Goal: Task Accomplishment & Management: Use online tool/utility

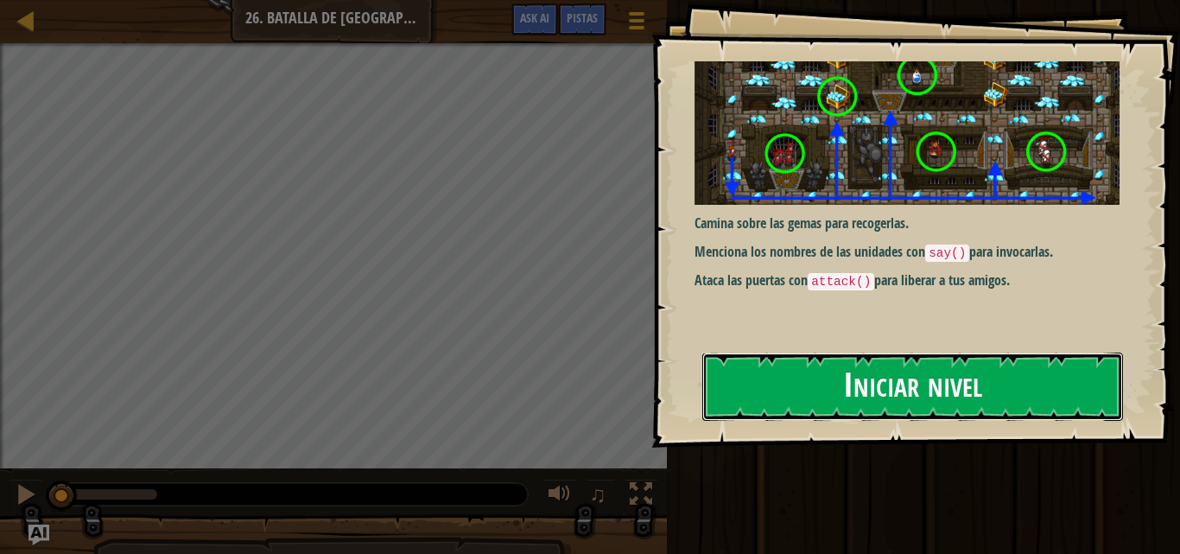
click at [893, 384] on button "Iniciar nivel" at bounding box center [912, 386] width 421 height 68
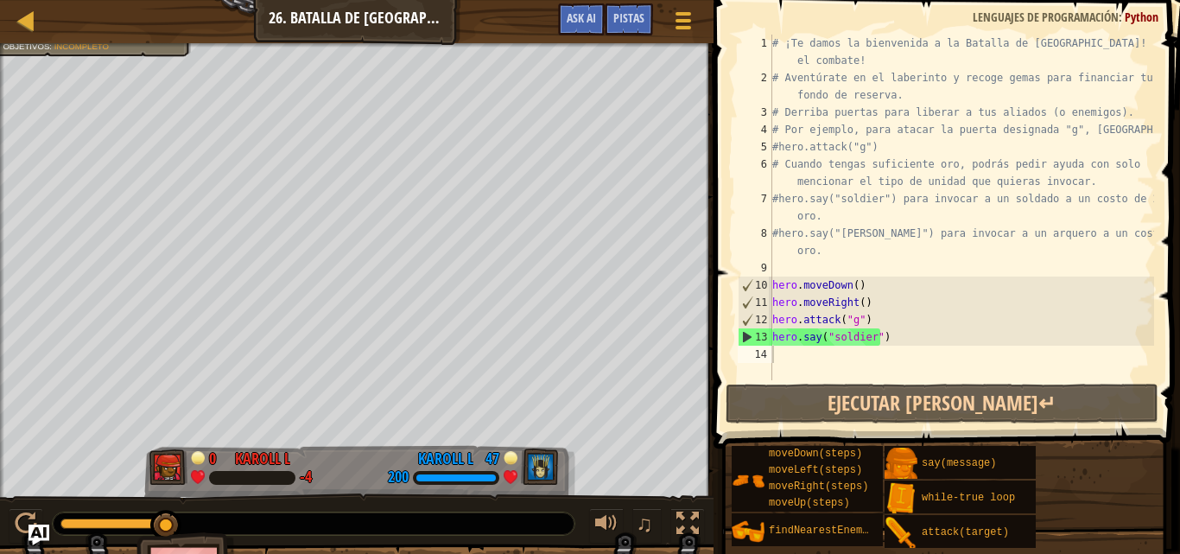
click at [1114, 481] on div "moveDown(steps) moveLeft(steps) moveRight(steps) moveUp(steps) findNearestEnemy…" at bounding box center [949, 497] width 437 height 104
click at [316, 116] on div "[PERSON_NAME] al héroe enemigo en 90 s. Tu héroe debe sobrevivir. Objetivos : I…" at bounding box center [356, 270] width 713 height 454
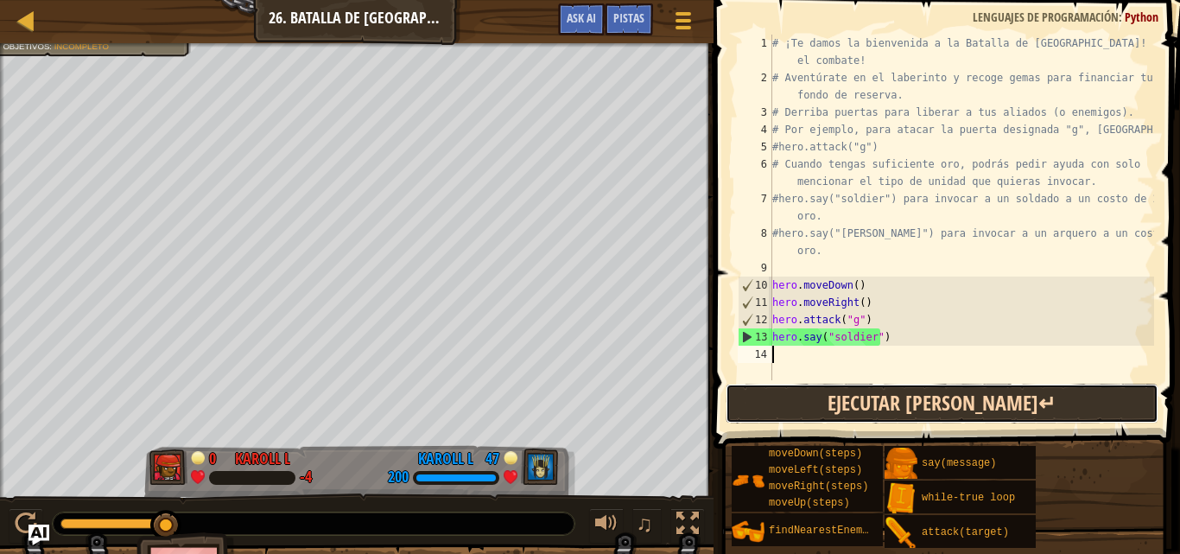
click at [831, 395] on button "Ejecutar [PERSON_NAME]↵" at bounding box center [941, 403] width 433 height 40
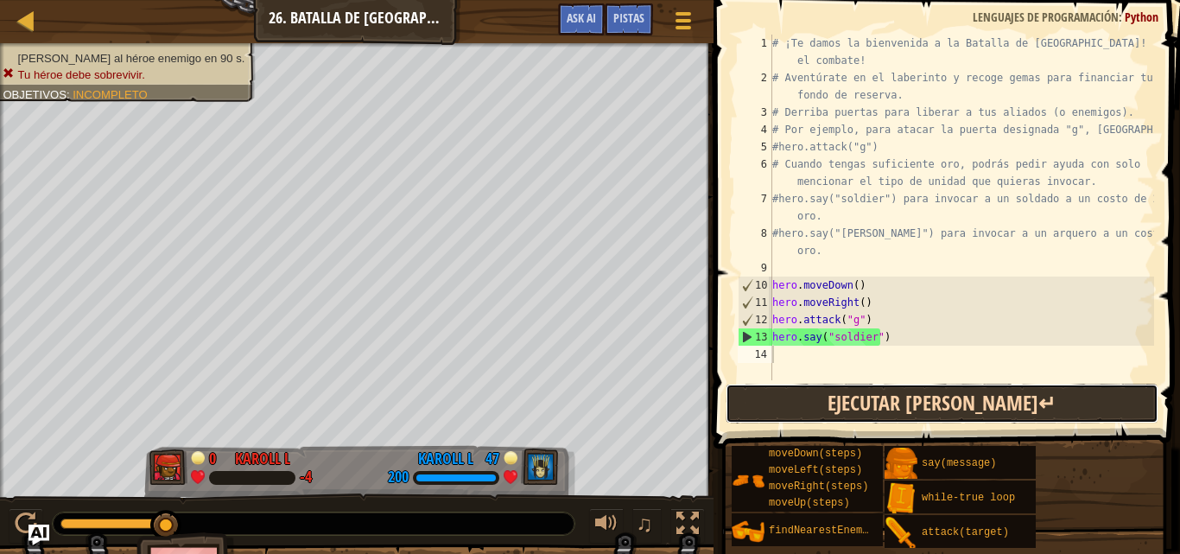
click at [810, 409] on button "Ejecutar [PERSON_NAME]↵" at bounding box center [941, 403] width 433 height 40
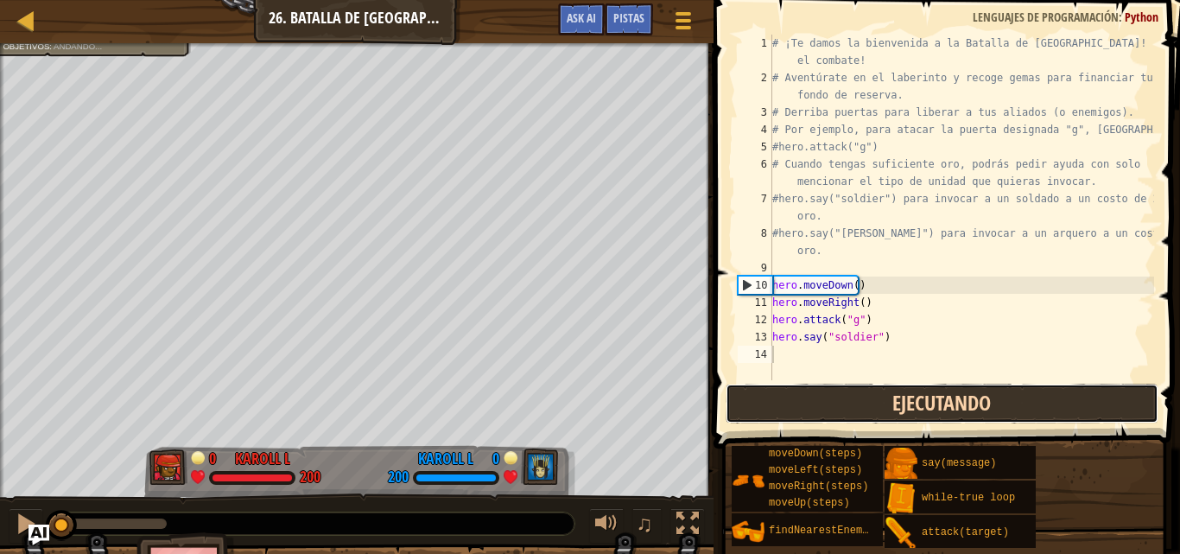
click at [810, 409] on button "Ejecutando" at bounding box center [941, 403] width 433 height 40
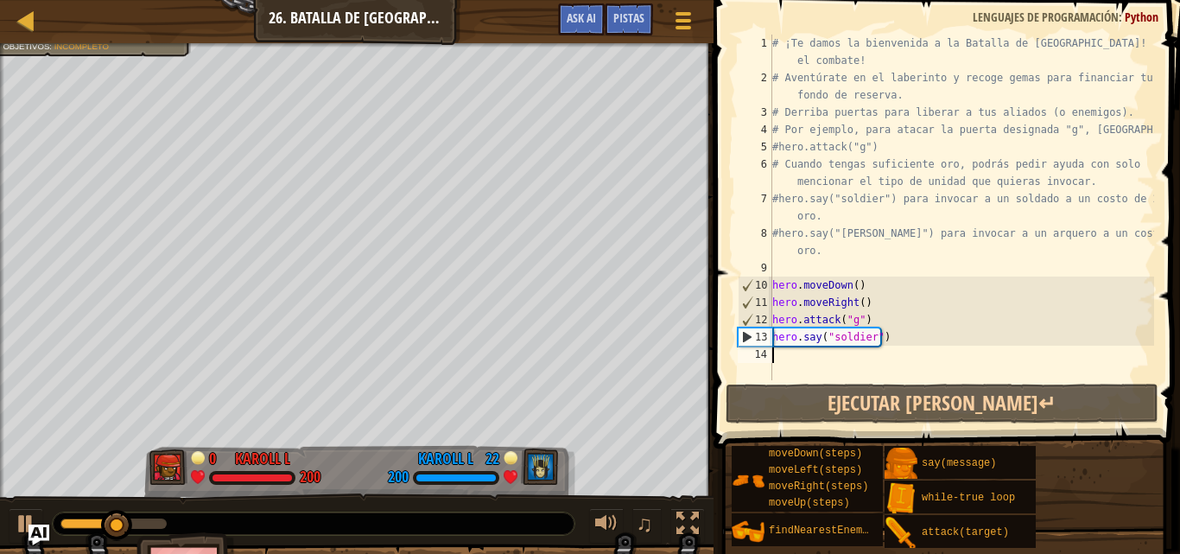
click at [782, 355] on div "# ¡Te damos la bienvenida a la Batalla de [GEOGRAPHIC_DATA]! ¡Prepárate para el…" at bounding box center [961, 233] width 385 height 397
type textarea "h"
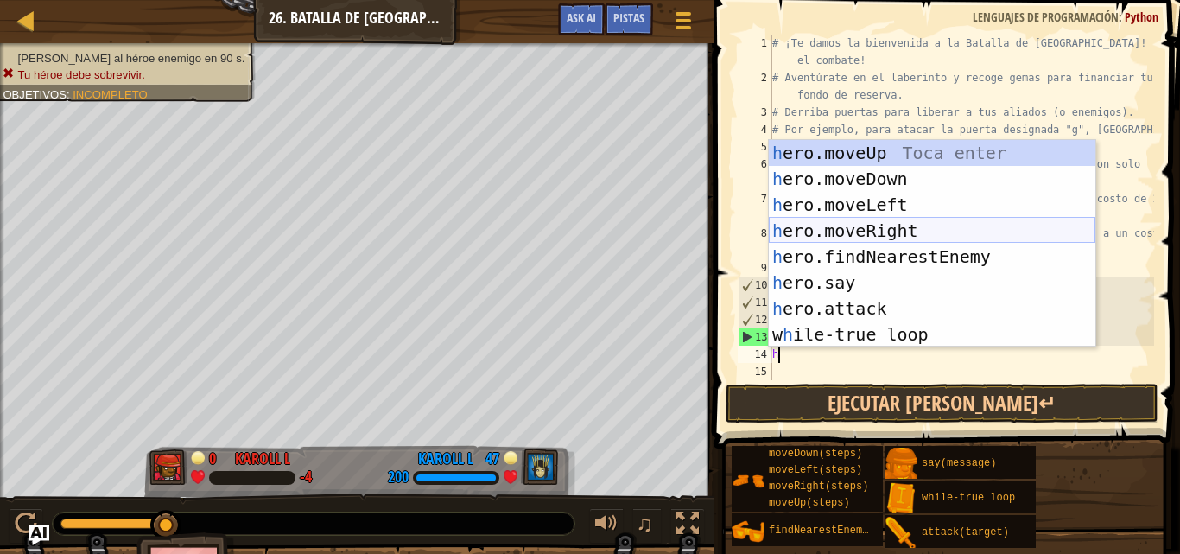
click at [864, 222] on div "h ero.moveUp Toca enter h ero.moveDown Toca enter h ero.moveLeft Toca enter h e…" at bounding box center [932, 269] width 326 height 259
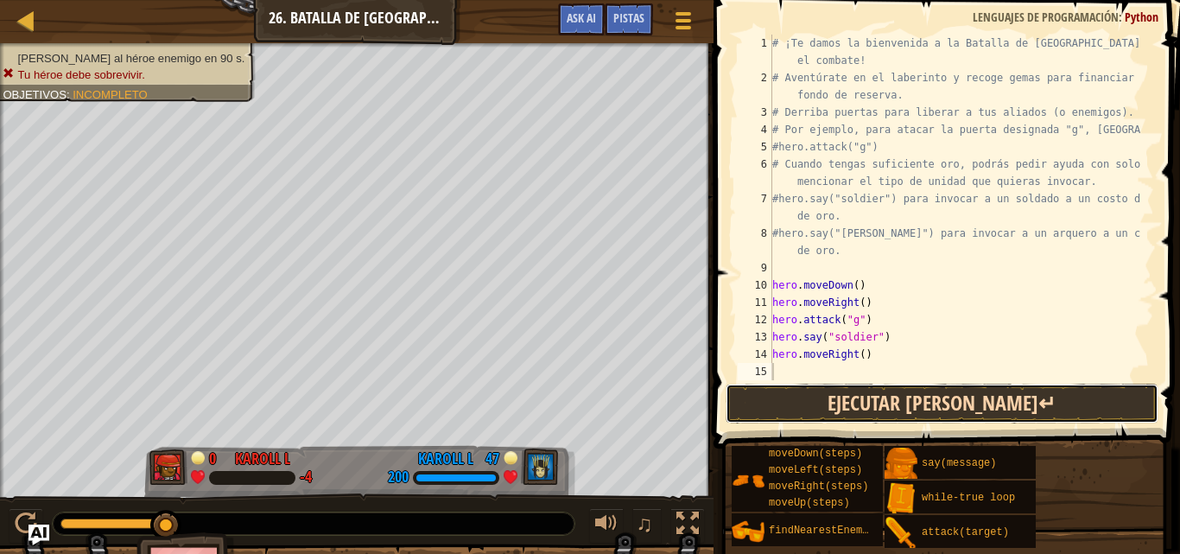
click at [818, 395] on button "Ejecutar [PERSON_NAME]↵" at bounding box center [941, 403] width 433 height 40
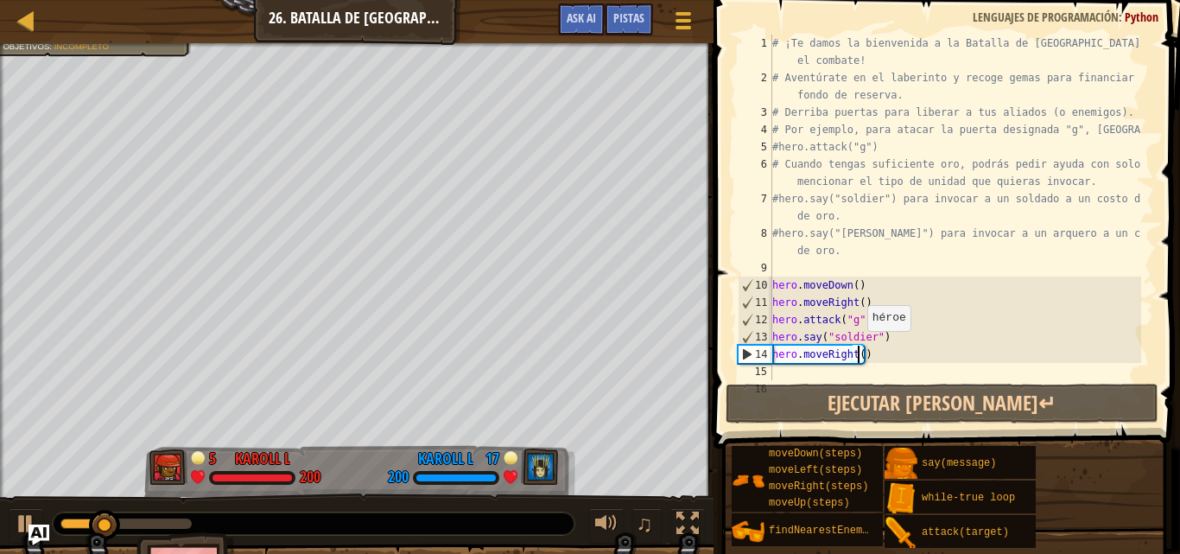
click at [858, 348] on div "# ¡Te damos la bienvenida a la Batalla de [GEOGRAPHIC_DATA]! ¡Prepárate para el…" at bounding box center [955, 233] width 372 height 397
click at [859, 351] on div "# ¡Te damos la bienvenida a la Batalla de [GEOGRAPHIC_DATA]! ¡Prepárate para el…" at bounding box center [955, 233] width 372 height 397
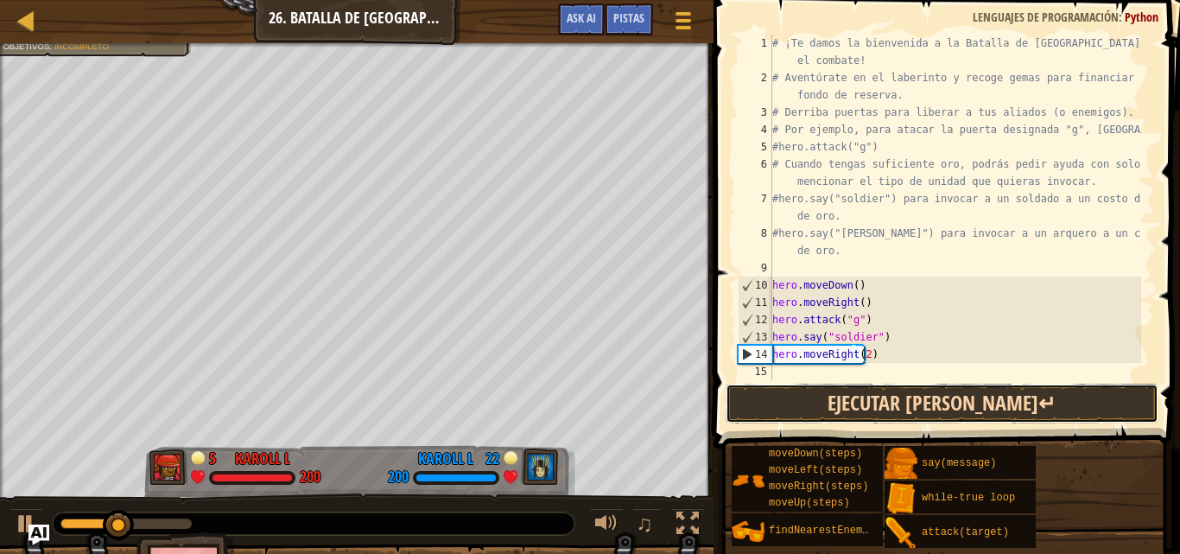
click at [859, 392] on button "Ejecutar [PERSON_NAME]↵" at bounding box center [941, 403] width 433 height 40
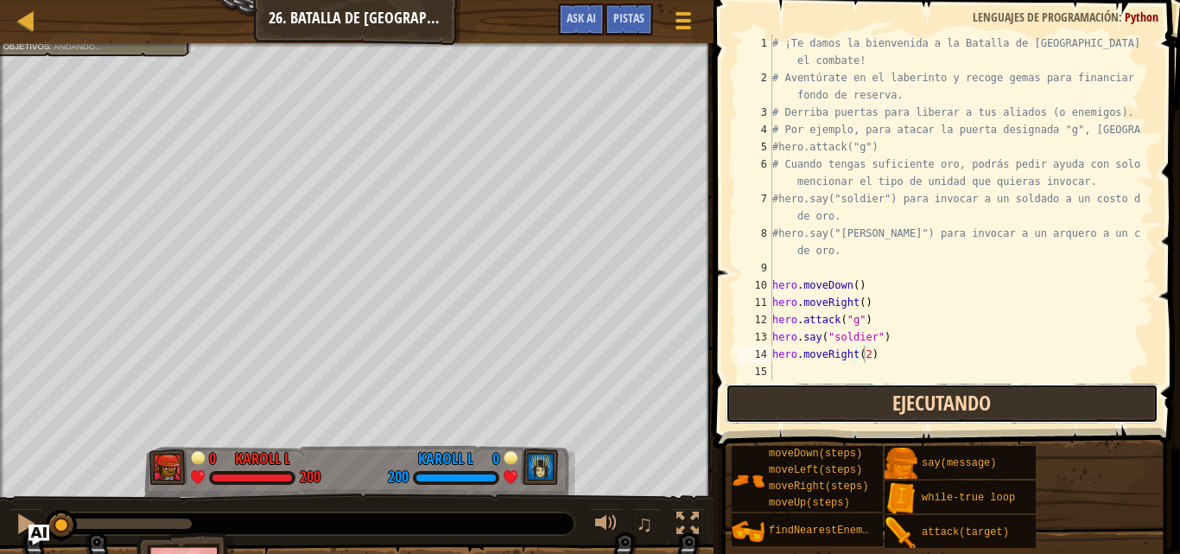
click at [859, 392] on button "Ejecutando" at bounding box center [941, 403] width 433 height 40
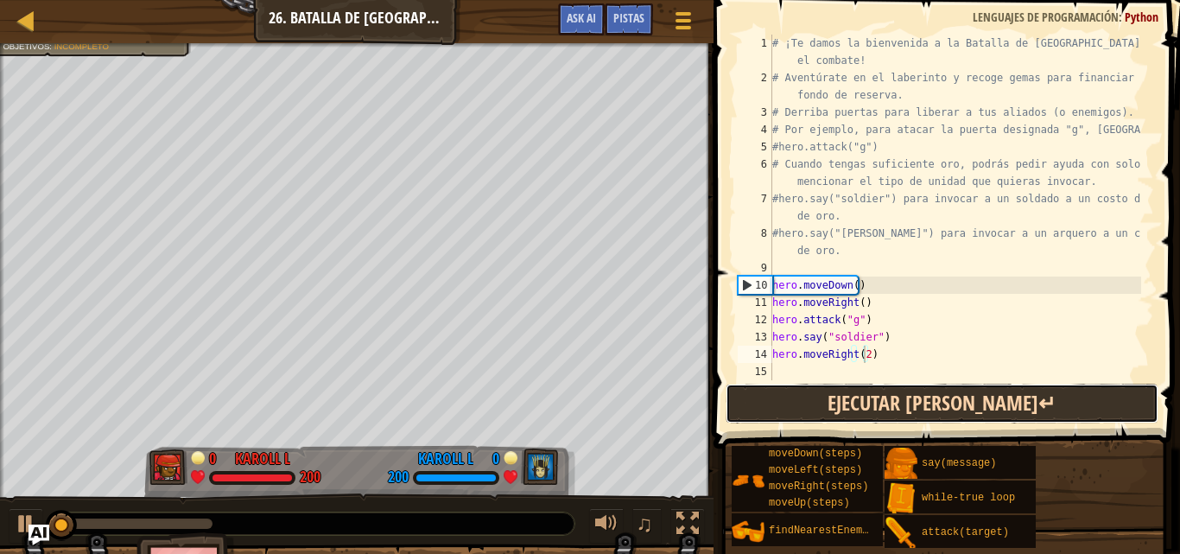
click at [859, 392] on button "Ejecutar [PERSON_NAME]↵" at bounding box center [941, 403] width 433 height 40
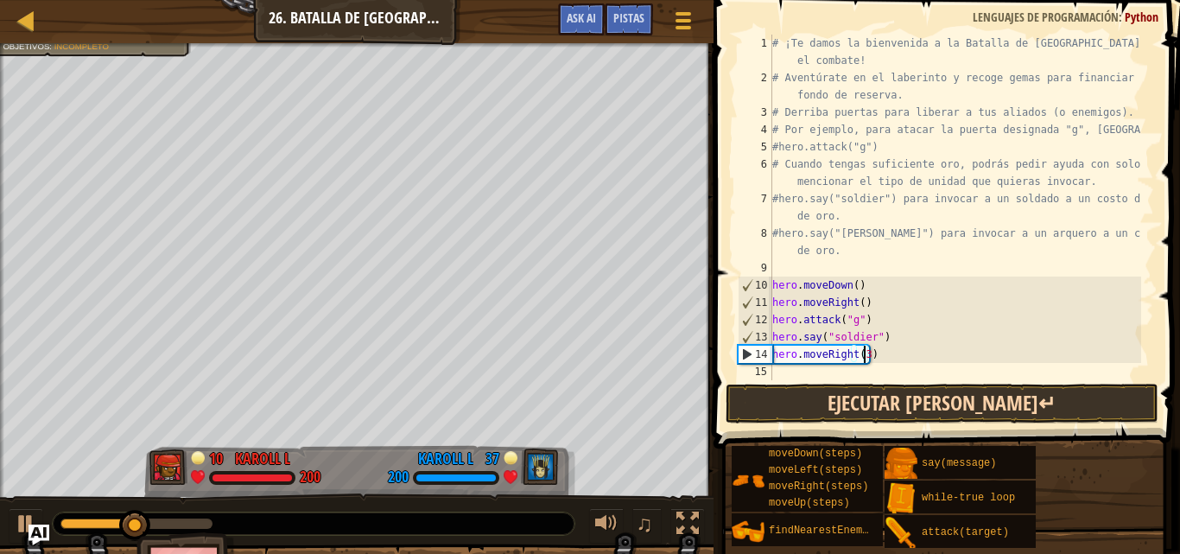
type textarea "hero.moveRight(3)"
click at [867, 406] on button "Ejecutar [PERSON_NAME]↵" at bounding box center [941, 403] width 433 height 40
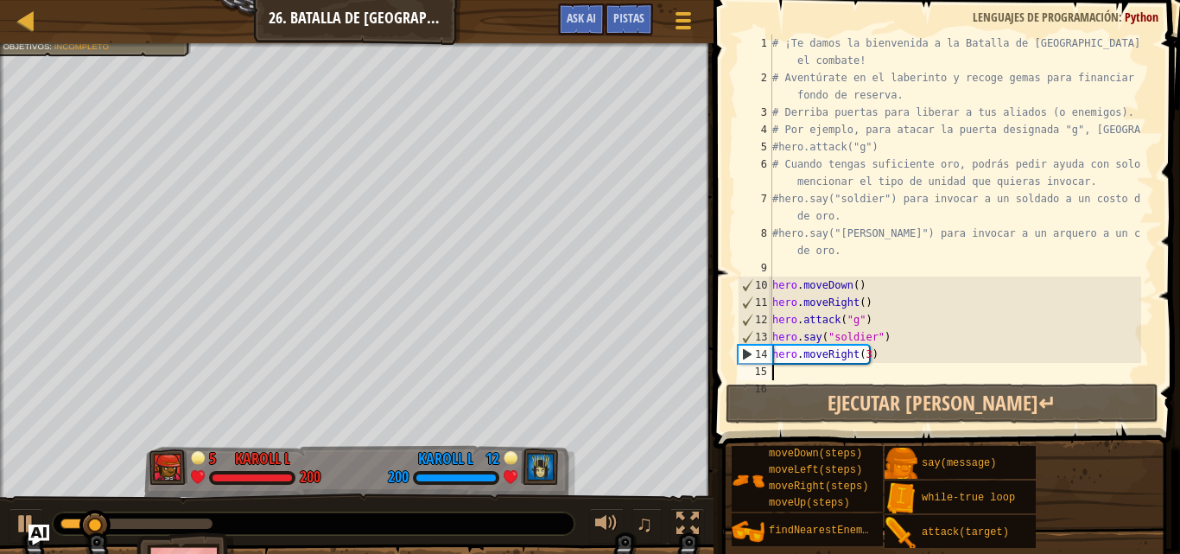
click at [777, 367] on div "# ¡Te damos la bienvenida a la Batalla de [GEOGRAPHIC_DATA]! ¡Prepárate para el…" at bounding box center [955, 233] width 372 height 397
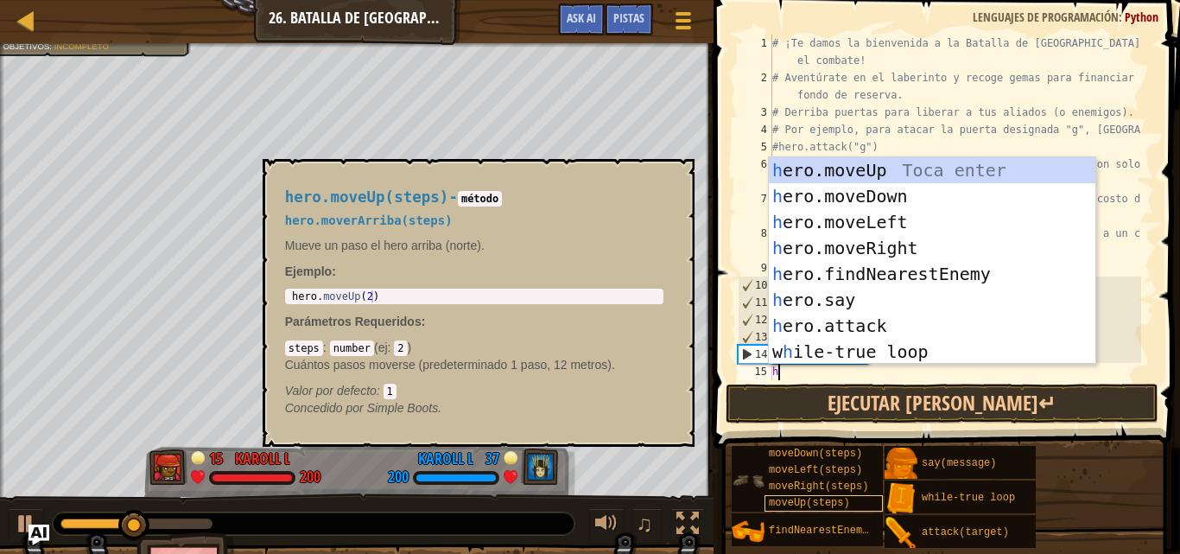
type textarea "h"
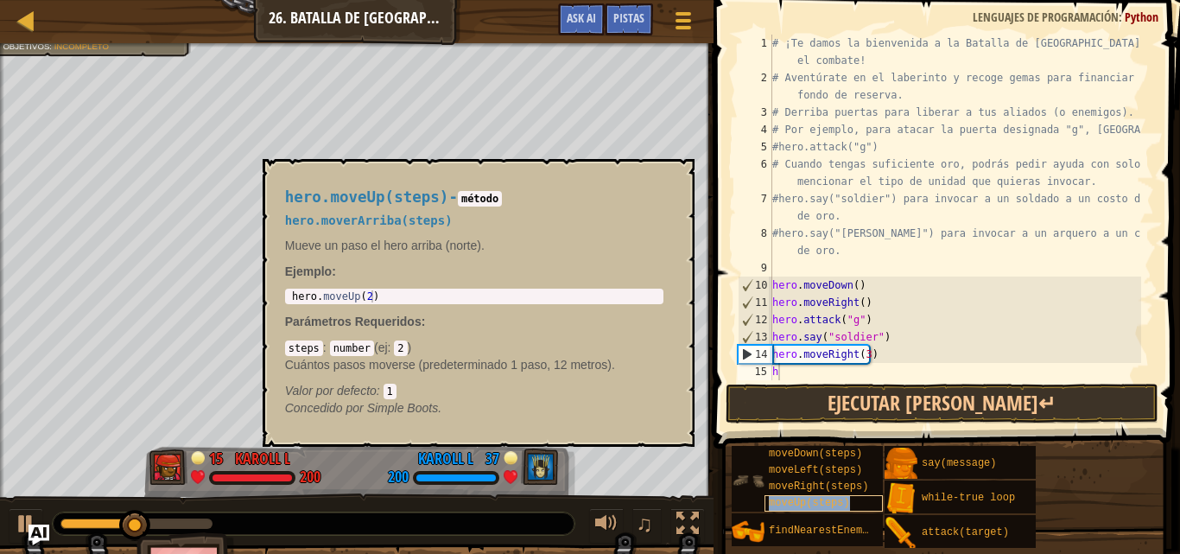
click at [792, 495] on div "moveUp(steps)" at bounding box center [823, 503] width 118 height 16
click at [794, 372] on div "# ¡Te damos la bienvenida a la Batalla de [GEOGRAPHIC_DATA]! ¡Prepárate para el…" at bounding box center [955, 233] width 372 height 397
click at [788, 372] on div "# ¡Te damos la bienvenida a la Batalla de [GEOGRAPHIC_DATA]! ¡Prepárate para el…" at bounding box center [955, 233] width 372 height 397
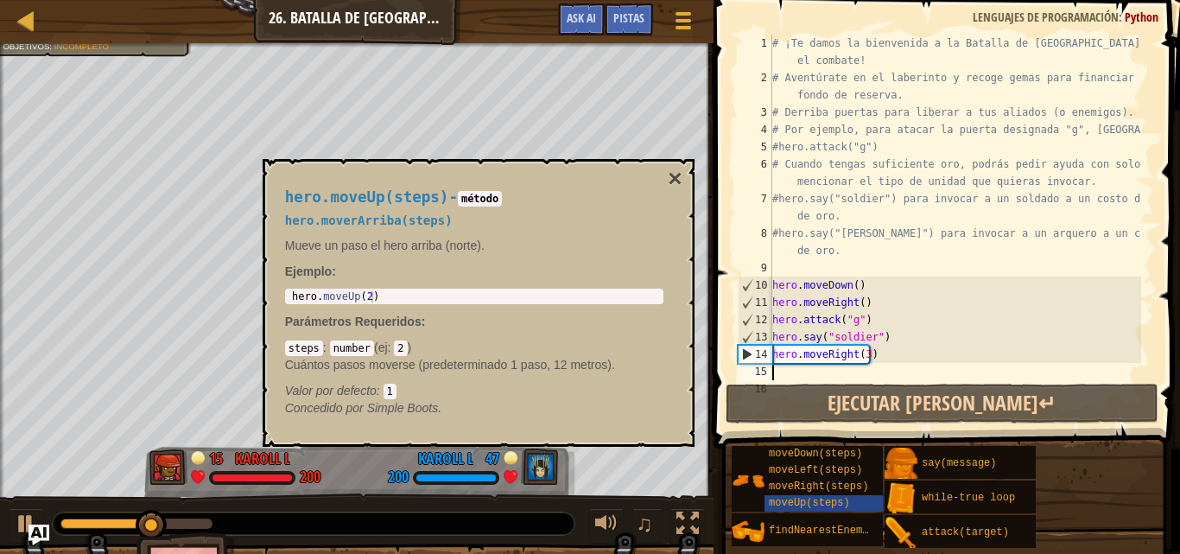
type textarea "h"
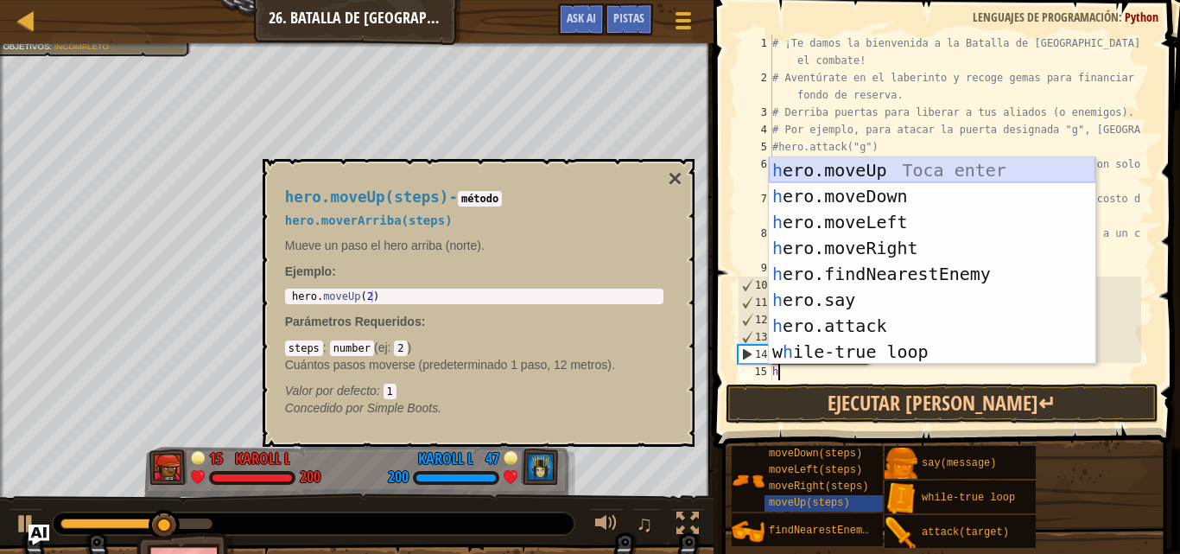
click at [828, 168] on div "h ero.moveUp Toca enter h ero.moveDown Toca enter h ero.moveLeft Toca enter h e…" at bounding box center [932, 286] width 326 height 259
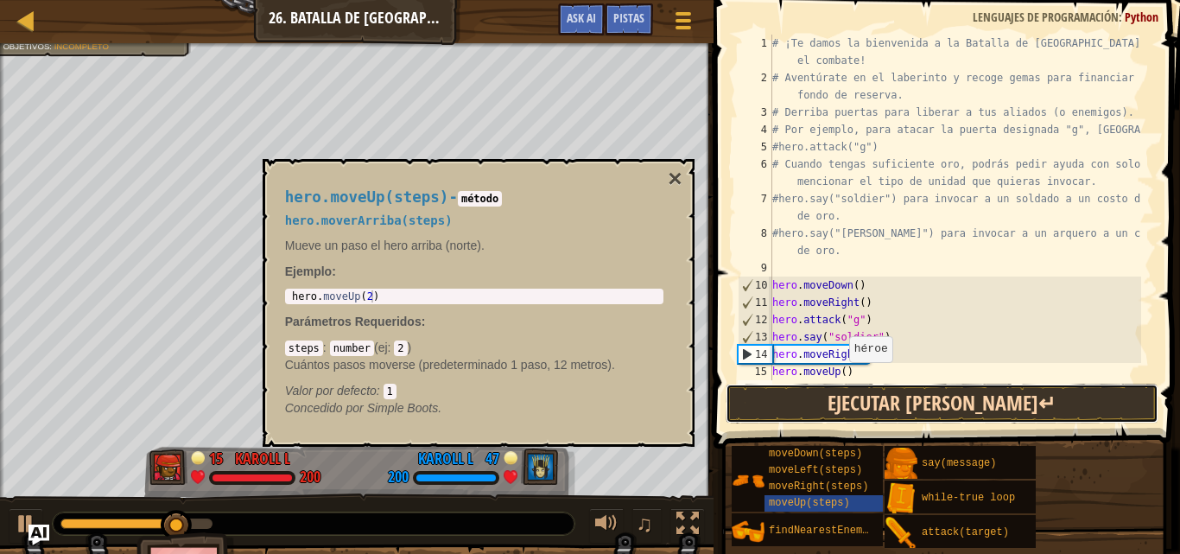
click at [845, 402] on button "Ejecutar [PERSON_NAME]↵" at bounding box center [941, 403] width 433 height 40
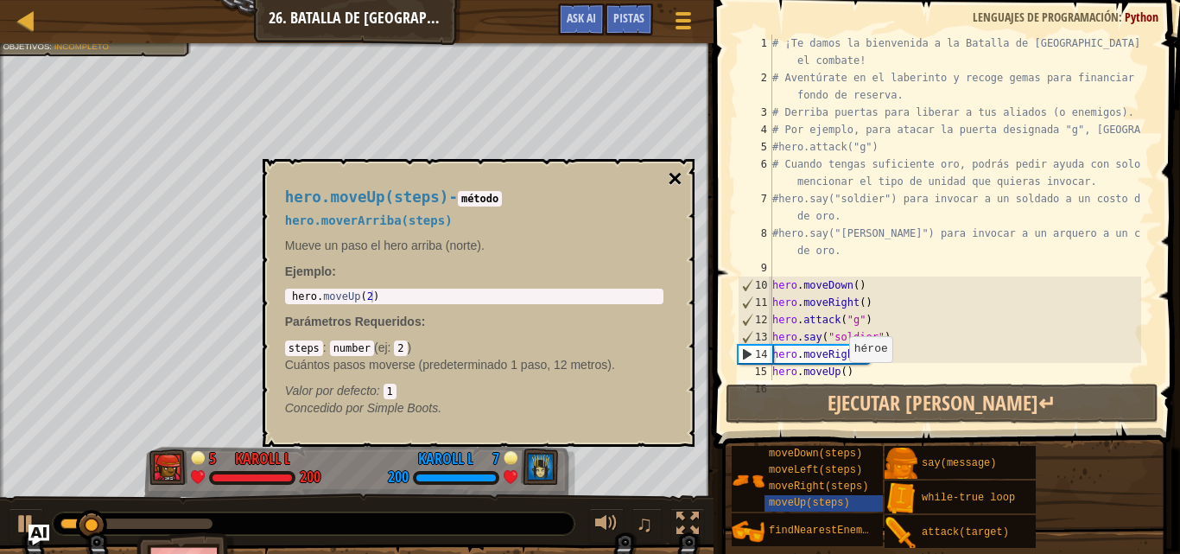
click at [674, 176] on button "×" at bounding box center [674, 179] width 14 height 24
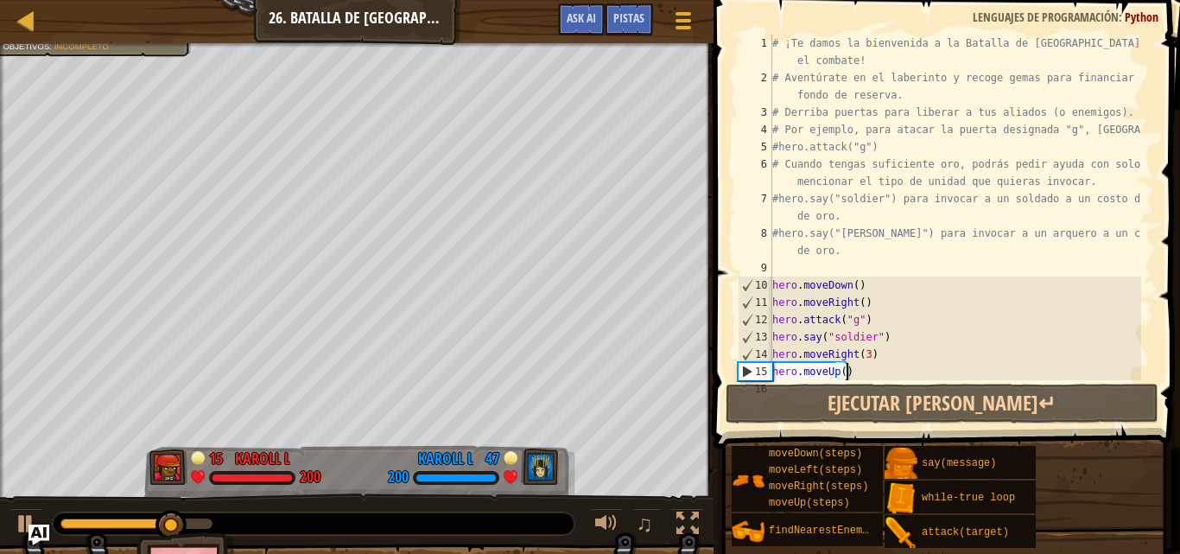
click at [848, 371] on div "# ¡Te damos la bienvenida a la Batalla de [GEOGRAPHIC_DATA]! ¡Prepárate para el…" at bounding box center [955, 233] width 372 height 397
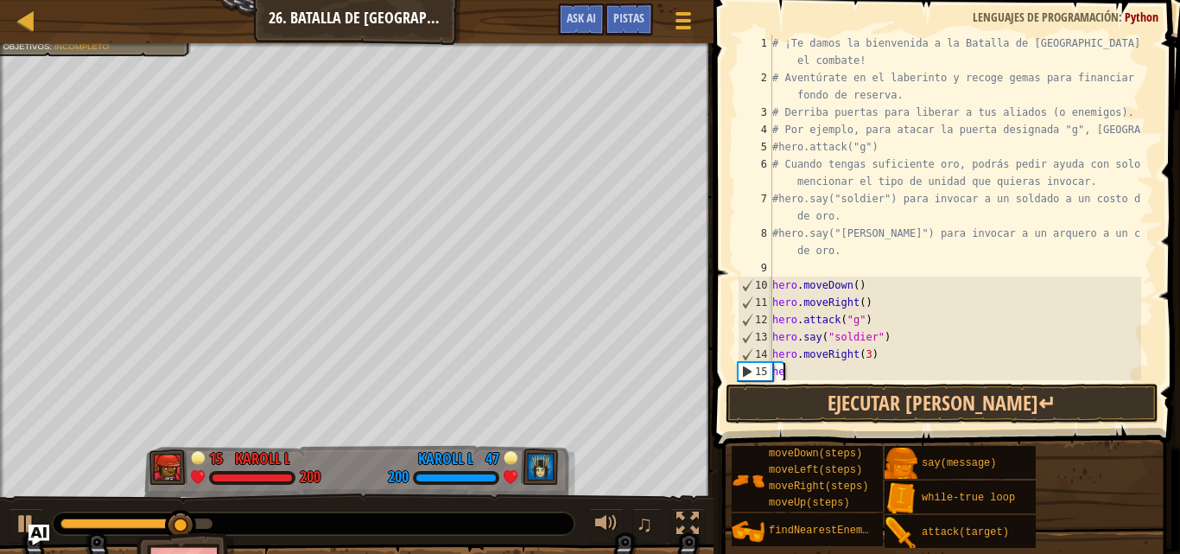
type textarea "h"
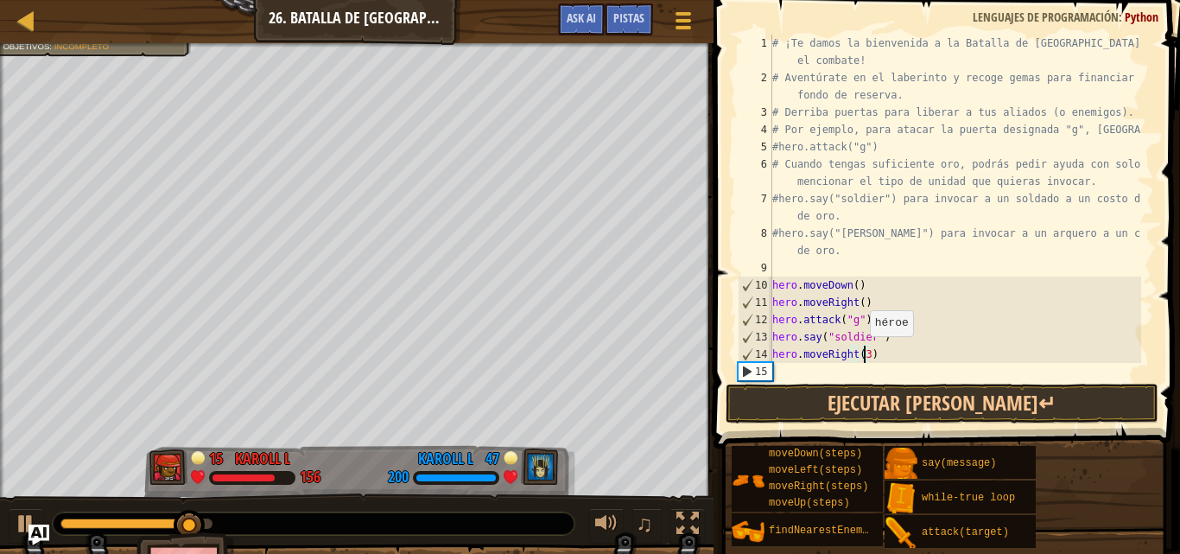
click at [861, 353] on div "# ¡Te damos la bienvenida a la Batalla de [GEOGRAPHIC_DATA]! ¡Prepárate para el…" at bounding box center [955, 233] width 372 height 397
type textarea "hero.moveRight(4)"
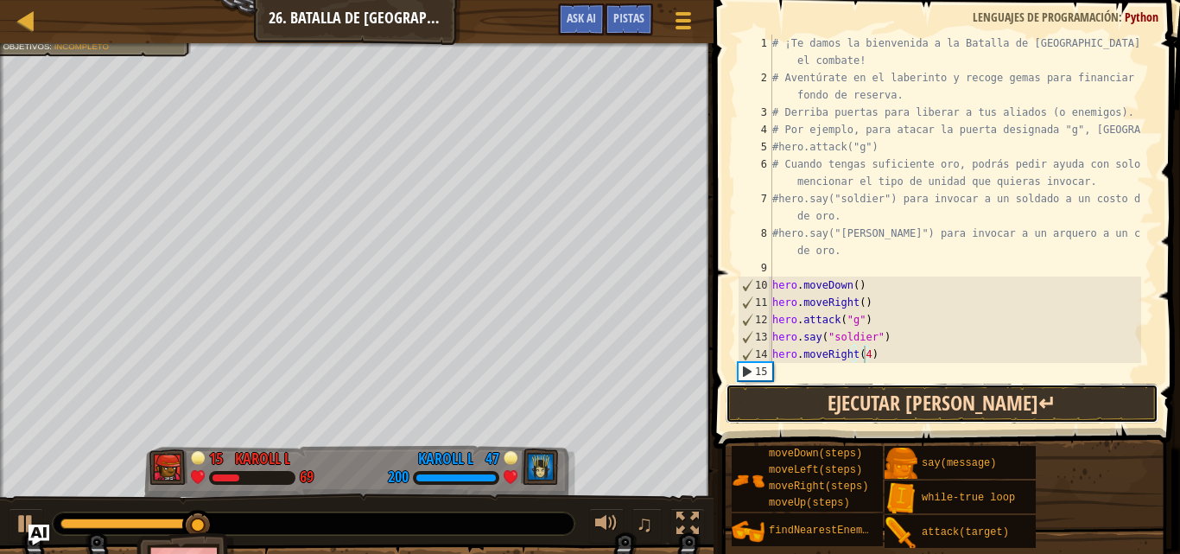
click at [850, 405] on button "Ejecutar [PERSON_NAME]↵" at bounding box center [941, 403] width 433 height 40
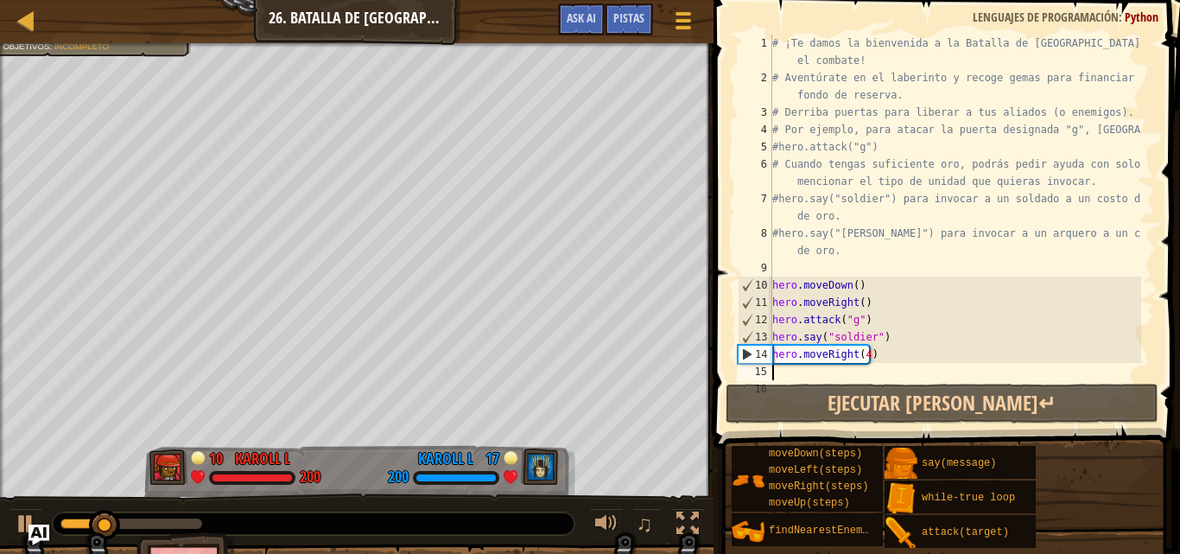
click at [778, 374] on div "# ¡Te damos la bienvenida a la Batalla de [GEOGRAPHIC_DATA]! ¡Prepárate para el…" at bounding box center [955, 233] width 372 height 397
type textarea "h"
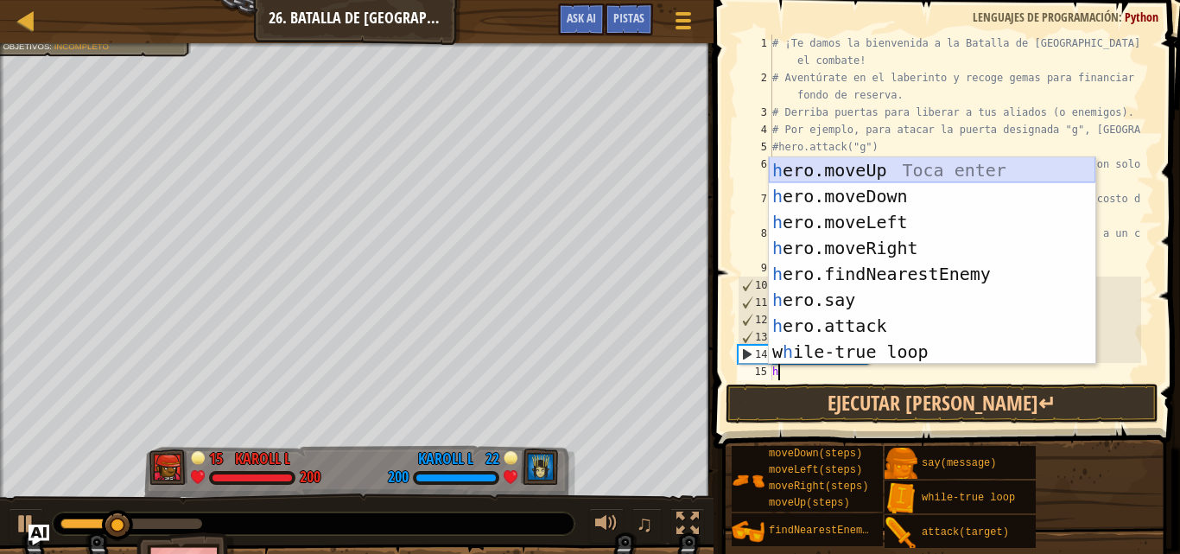
click at [819, 174] on div "h ero.moveUp Toca enter h ero.moveDown Toca enter h ero.moveLeft Toca enter h e…" at bounding box center [932, 286] width 326 height 259
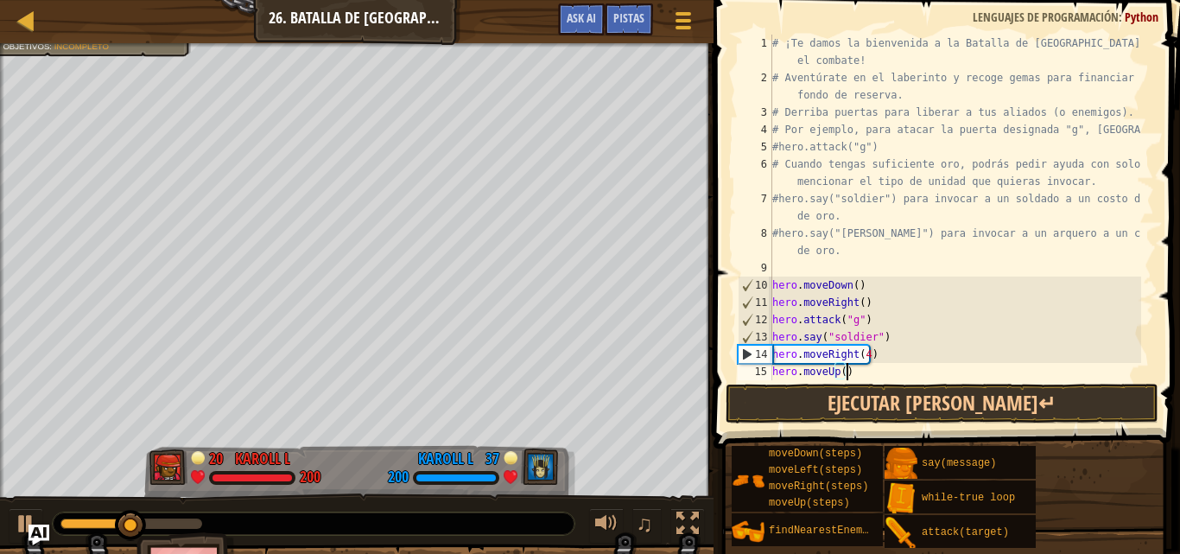
click at [851, 367] on div "# ¡Te damos la bienvenida a la Batalla de [GEOGRAPHIC_DATA]! ¡Prepárate para el…" at bounding box center [955, 233] width 372 height 397
type textarea "hero.moveUp()"
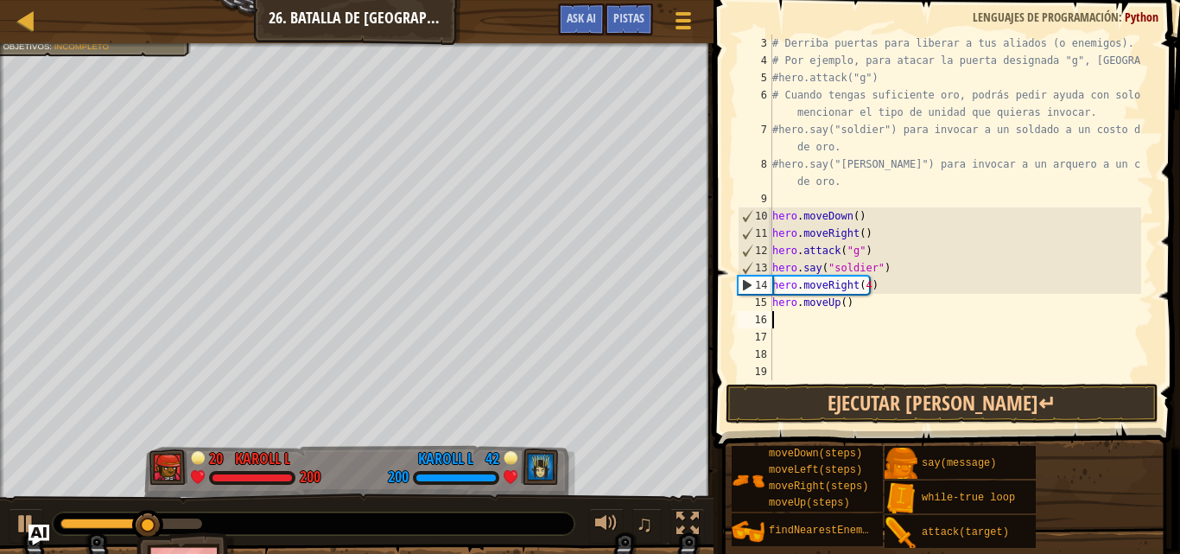
scroll to position [69, 0]
click at [838, 298] on div "# Derriba puertas para liberar a tus aliados (o enemigos). # Por ejemplo, para …" at bounding box center [955, 225] width 372 height 380
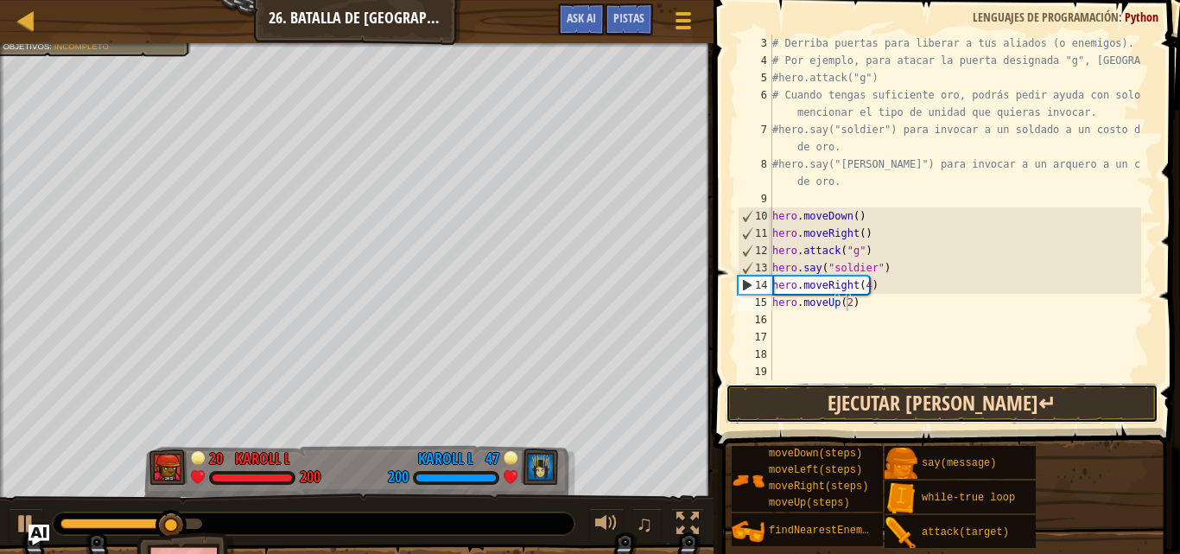
click at [814, 408] on button "Ejecutar [PERSON_NAME]↵" at bounding box center [941, 403] width 433 height 40
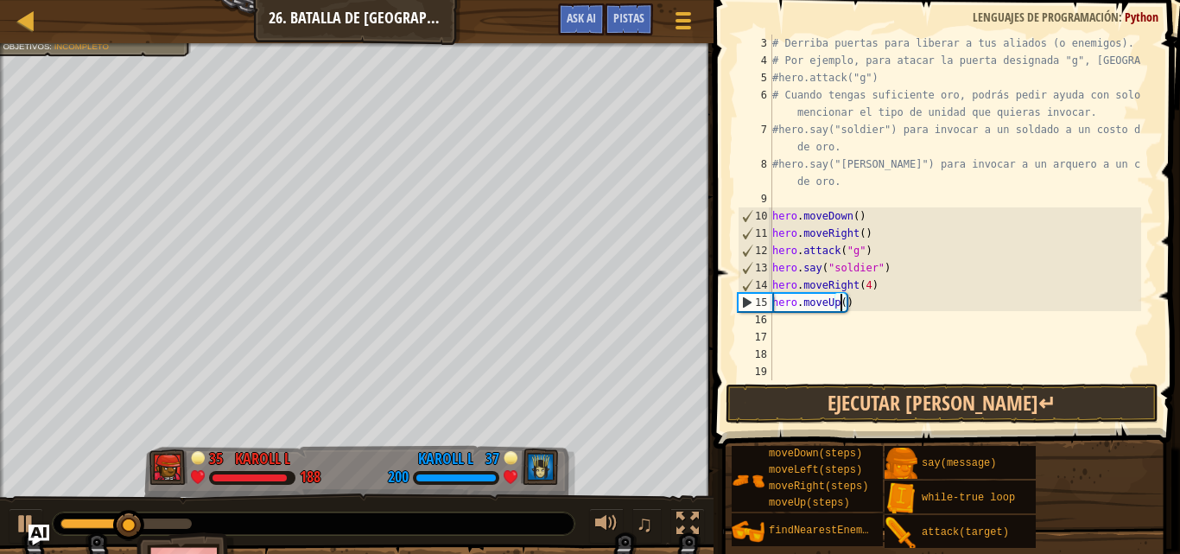
type textarea "hero.moveUp(1)"
click at [837, 341] on div "# Derriba puertas para liberar a tus aliados (o enemigos). # Por ejemplo, para …" at bounding box center [955, 225] width 372 height 380
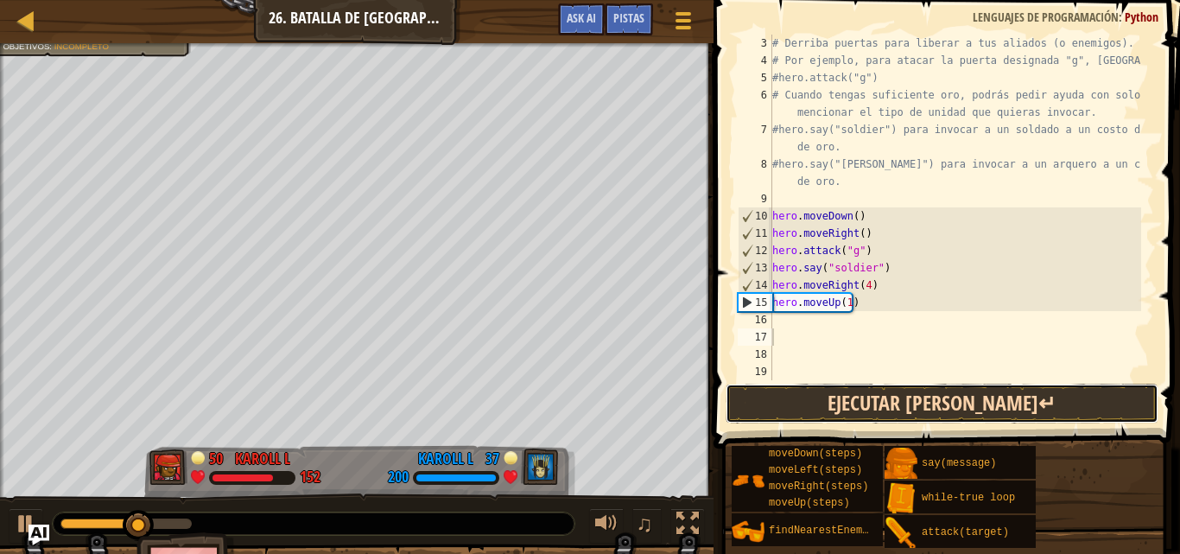
click at [831, 390] on button "Ejecutar [PERSON_NAME]↵" at bounding box center [941, 403] width 433 height 40
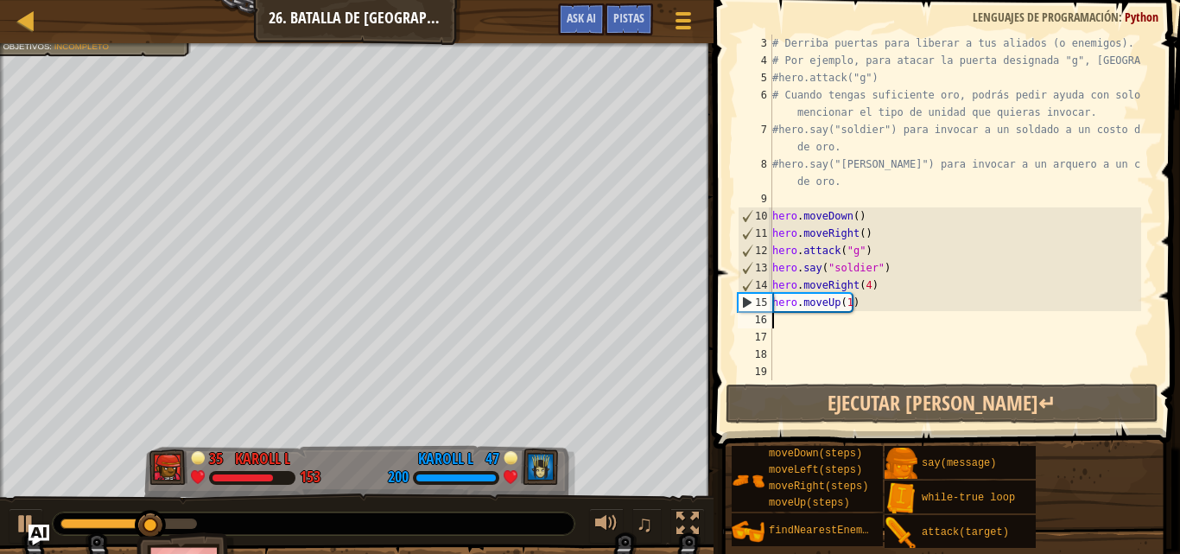
click at [777, 317] on div "# Derriba puertas para liberar a tus aliados (o enemigos). # Por ejemplo, para …" at bounding box center [955, 225] width 372 height 380
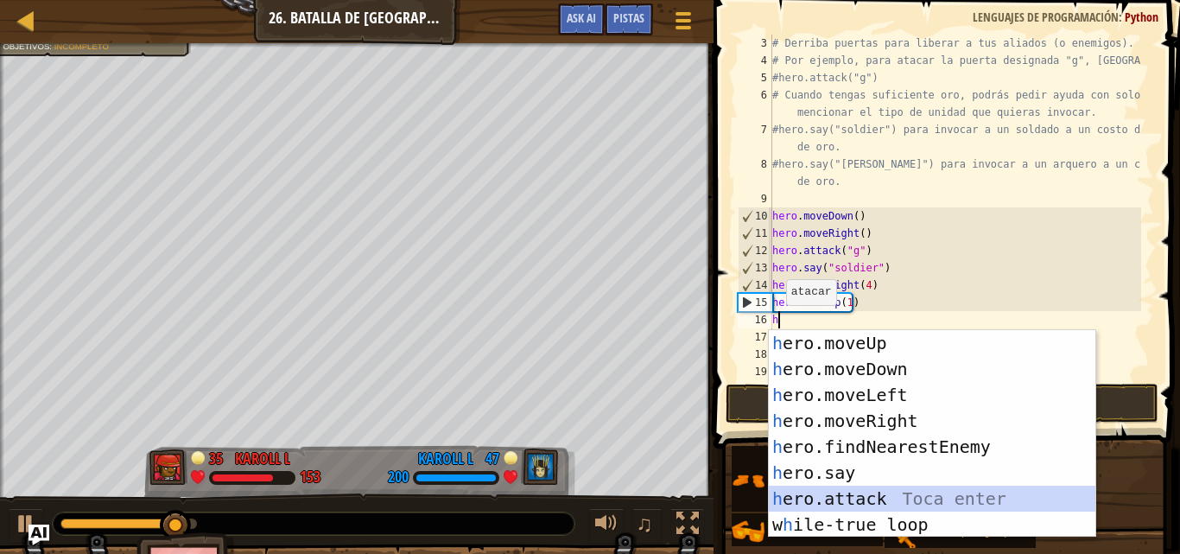
click at [830, 492] on div "h ero.moveUp Toca enter h ero.moveDown Toca enter h ero.moveLeft Toca enter h e…" at bounding box center [932, 459] width 326 height 259
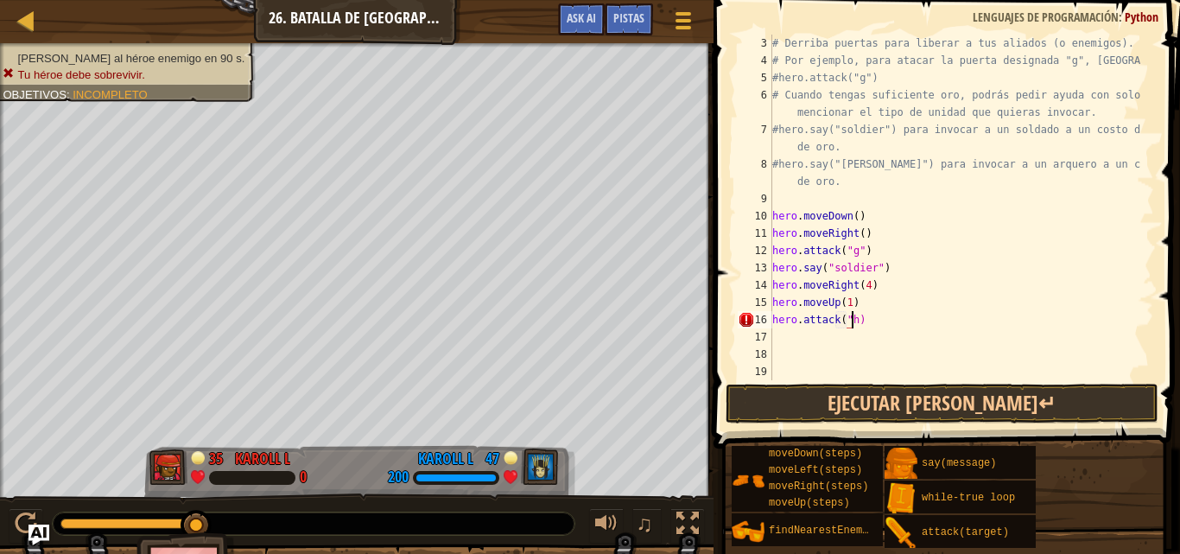
scroll to position [8, 6]
type textarea "hero.attack("h")"
click at [776, 332] on div "# Derriba puertas para liberar a tus aliados (o enemigos). # Por ejemplo, para …" at bounding box center [955, 225] width 372 height 380
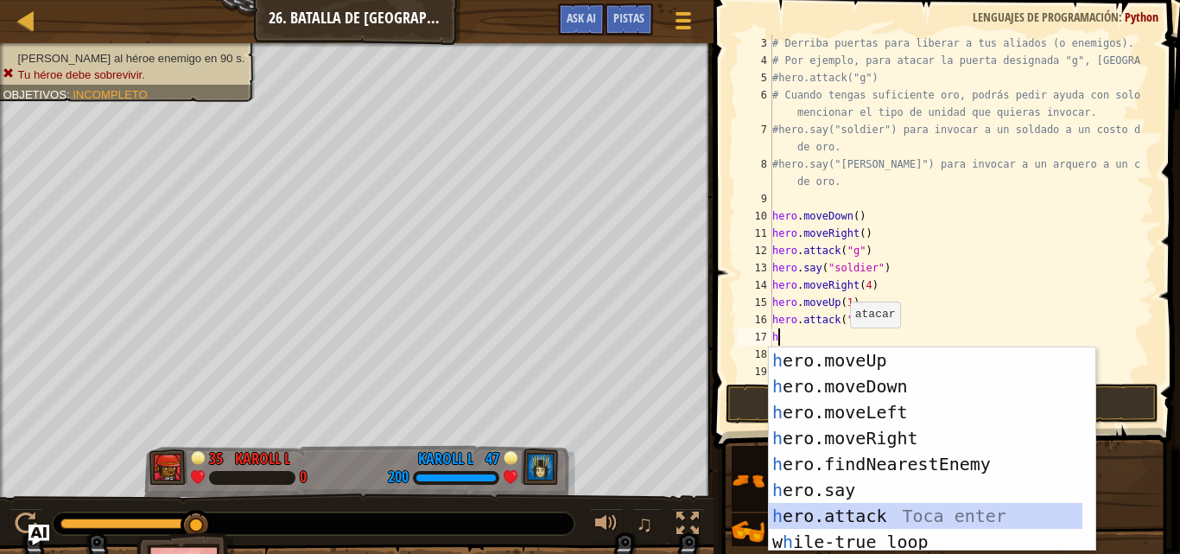
click at [845, 503] on div "h ero.moveUp Toca enter h ero.moveDown Toca enter h ero.moveLeft Toca enter h e…" at bounding box center [925, 475] width 313 height 256
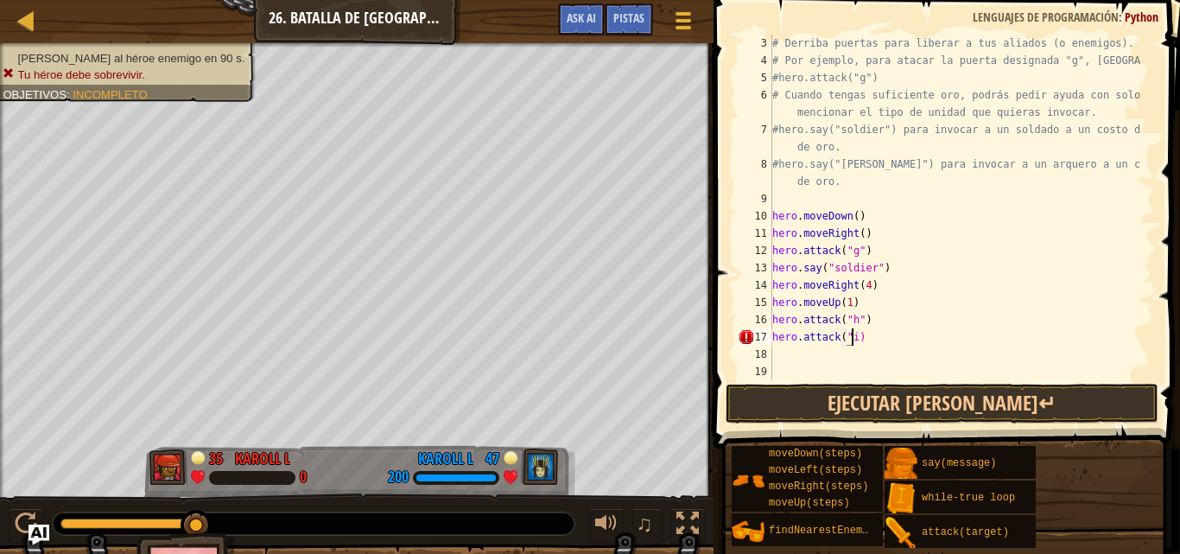
scroll to position [8, 6]
type textarea "hero.attack("i")"
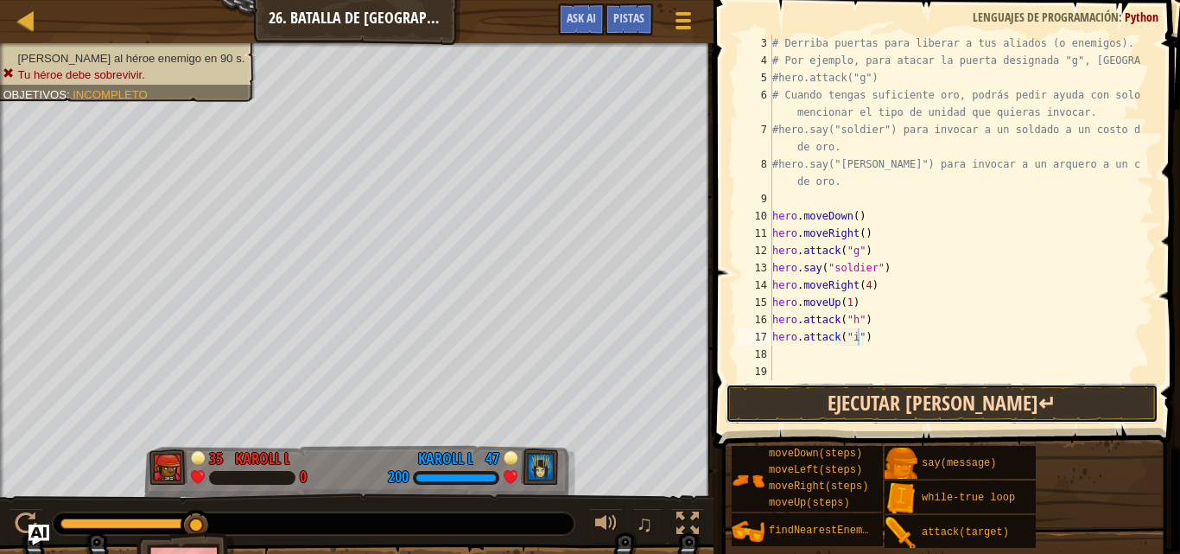
click at [883, 395] on button "Ejecutar [PERSON_NAME]↵" at bounding box center [941, 403] width 433 height 40
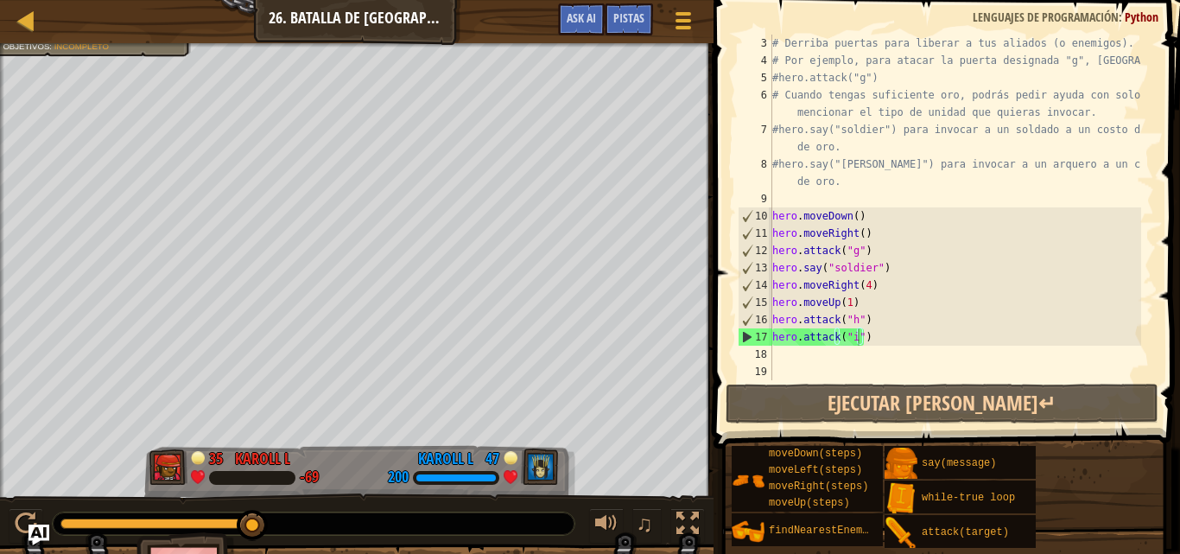
click at [56, 44] on div "Escalera Introducción a las Ciencias de la computación 26. Batalla de Wakka Men…" at bounding box center [590, 277] width 1180 height 554
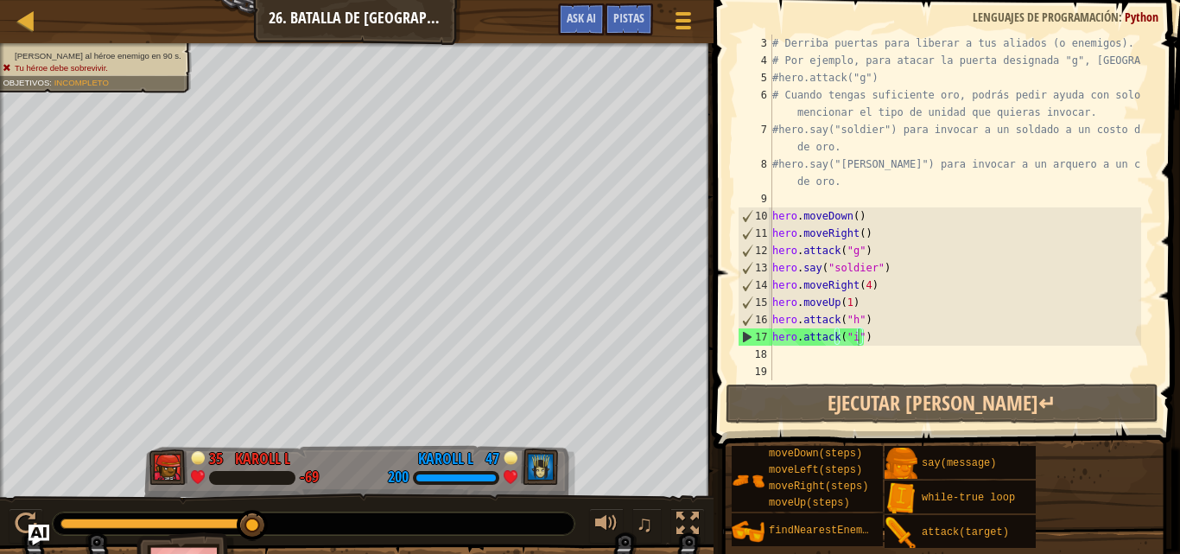
click at [61, 56] on ul "[PERSON_NAME] al héroe enemigo en 90 s. Tu héroe debe sobrevivir." at bounding box center [93, 62] width 181 height 23
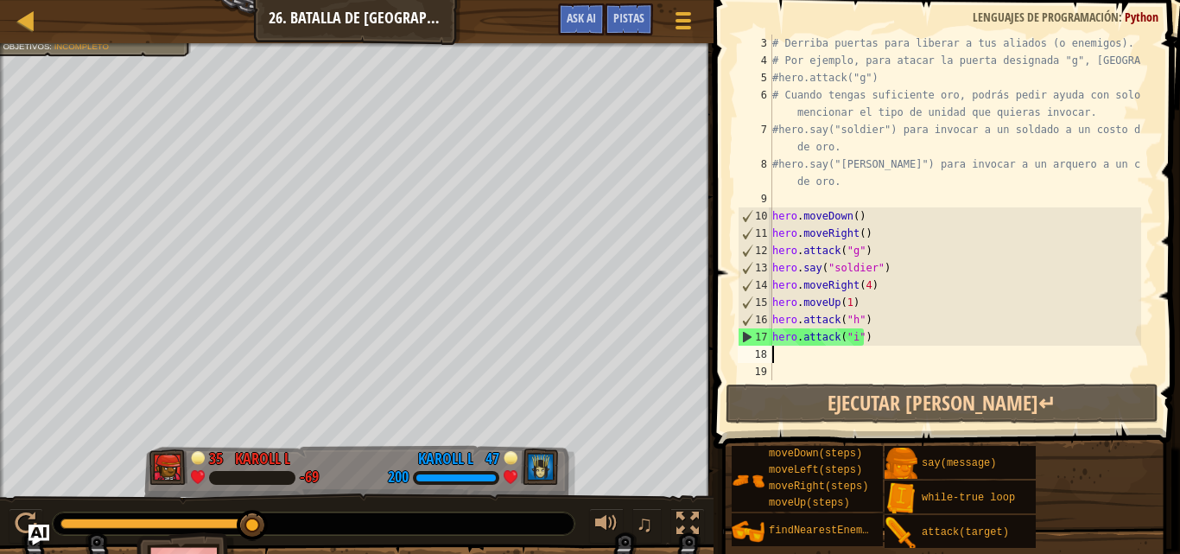
click at [775, 355] on div "# Derriba puertas para liberar a tus aliados (o enemigos). # Por ejemplo, para …" at bounding box center [955, 225] width 372 height 380
click at [772, 355] on div "# Derriba puertas para liberar a tus aliados (o enemigos). # Por ejemplo, para …" at bounding box center [955, 225] width 372 height 380
type textarea "h"
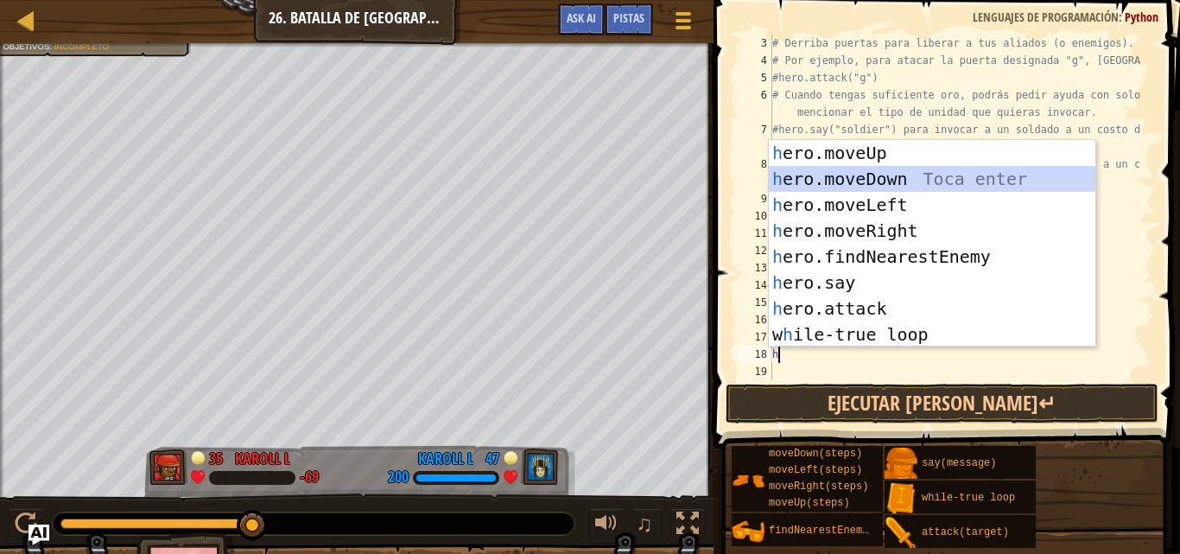
click at [836, 176] on div "h ero.moveUp Toca enter h ero.moveDown Toca enter h ero.moveLeft Toca enter h e…" at bounding box center [932, 269] width 326 height 259
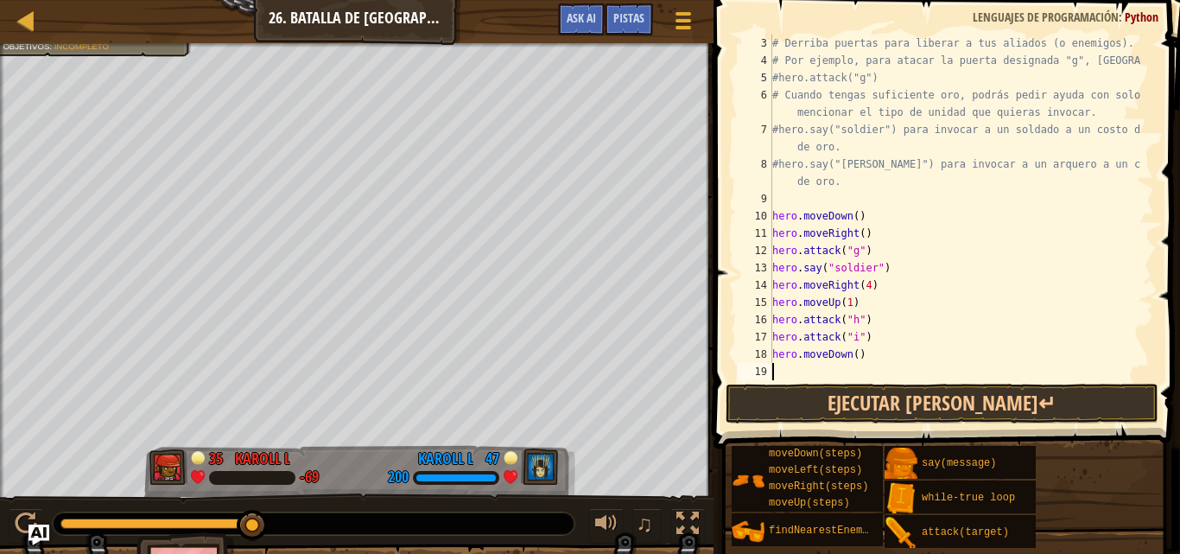
type textarea "h"
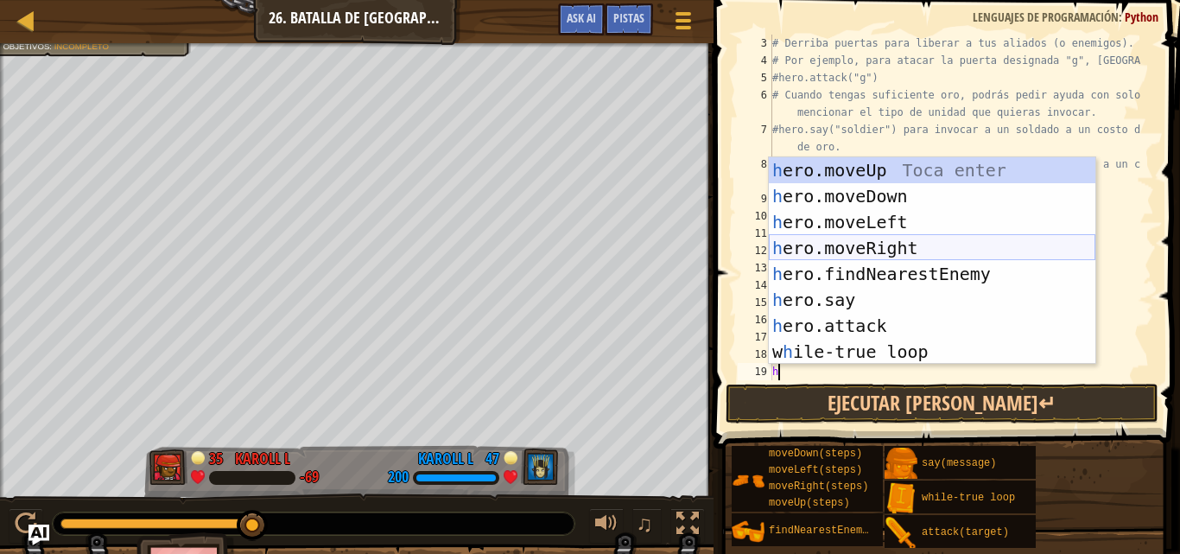
click at [846, 241] on div "h ero.moveUp Toca enter h ero.moveDown Toca enter h ero.moveLeft Toca enter h e…" at bounding box center [932, 286] width 326 height 259
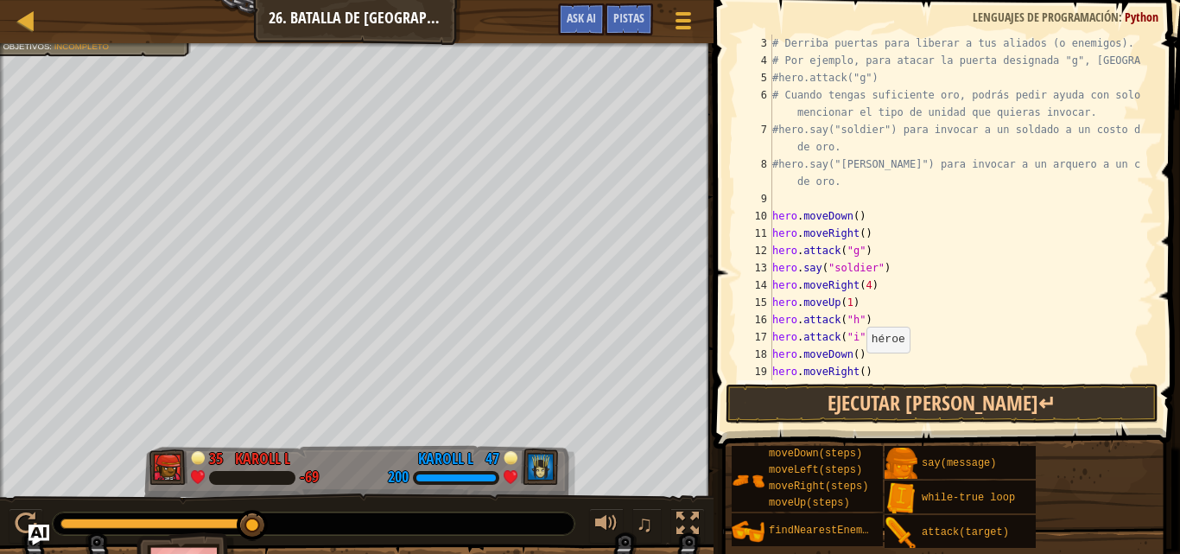
click at [857, 370] on div "# Derriba puertas para liberar a tus aliados (o enemigos). # Por ejemplo, para …" at bounding box center [955, 225] width 372 height 380
type textarea "hero.moveRight(2)"
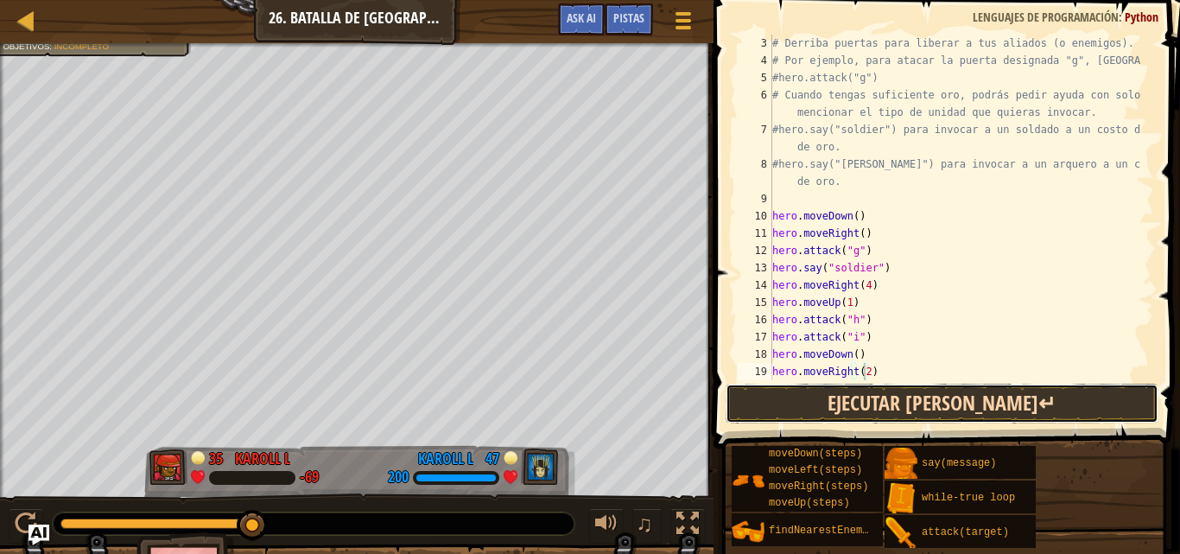
click at [909, 395] on button "Ejecutar [PERSON_NAME]↵" at bounding box center [941, 403] width 433 height 40
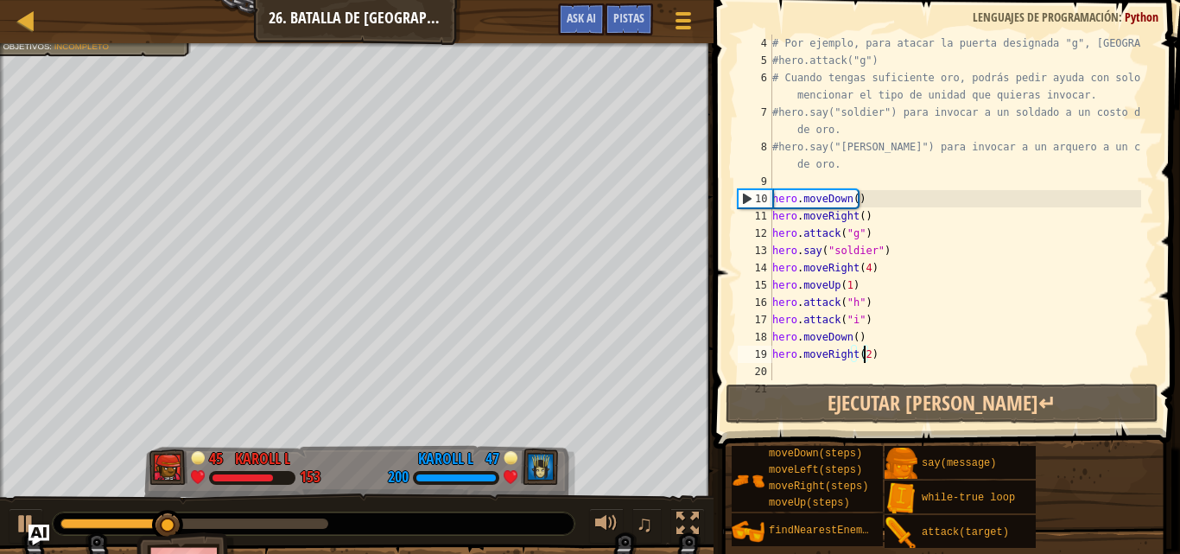
scroll to position [104, 0]
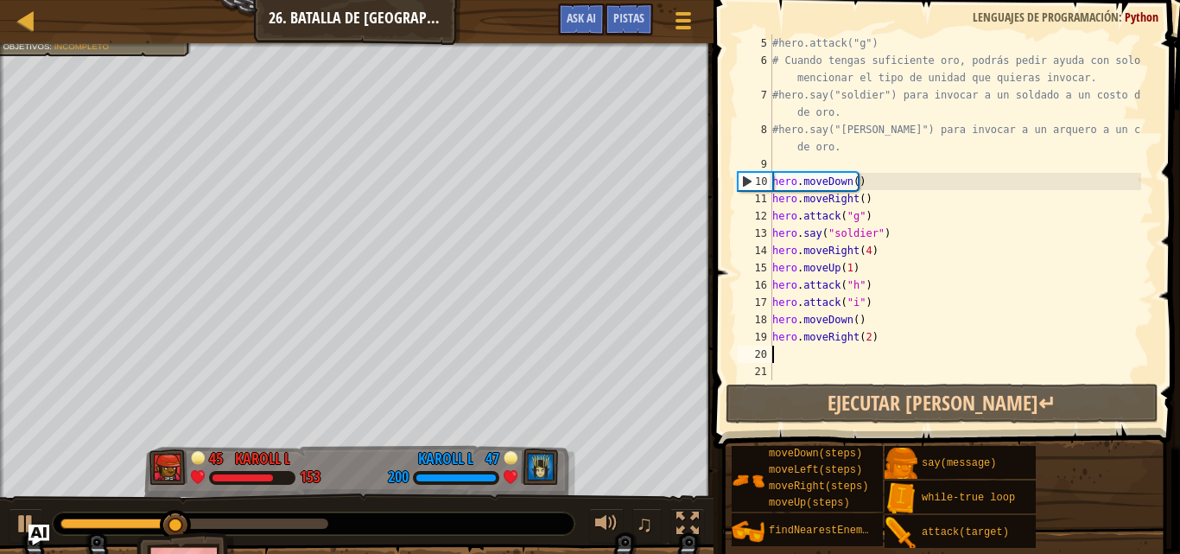
click at [785, 355] on div "#hero.attack("g") # Cuando tengas suficiente oro, podrás pedir ayuda con solo m…" at bounding box center [955, 225] width 372 height 380
type textarea "h"
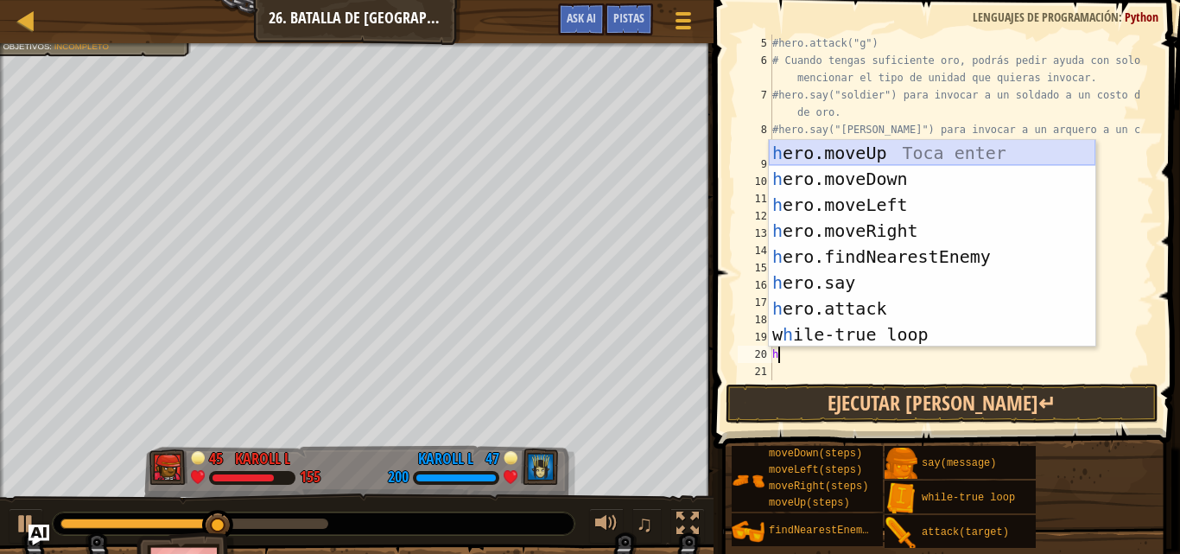
click at [850, 146] on div "h ero.moveUp Toca enter h ero.moveDown Toca enter h ero.moveLeft Toca enter h e…" at bounding box center [932, 269] width 326 height 259
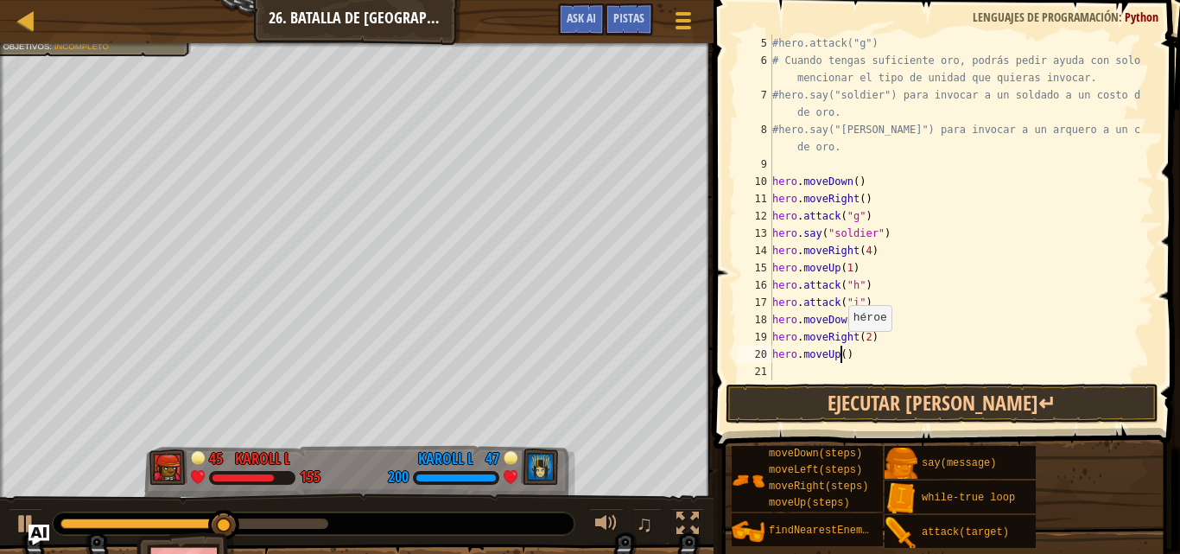
click at [839, 348] on div "#hero.attack("g") # Cuando tengas suficiente oro, podrás pedir ayuda con solo m…" at bounding box center [955, 225] width 372 height 380
type textarea "hero.moveUp(5)"
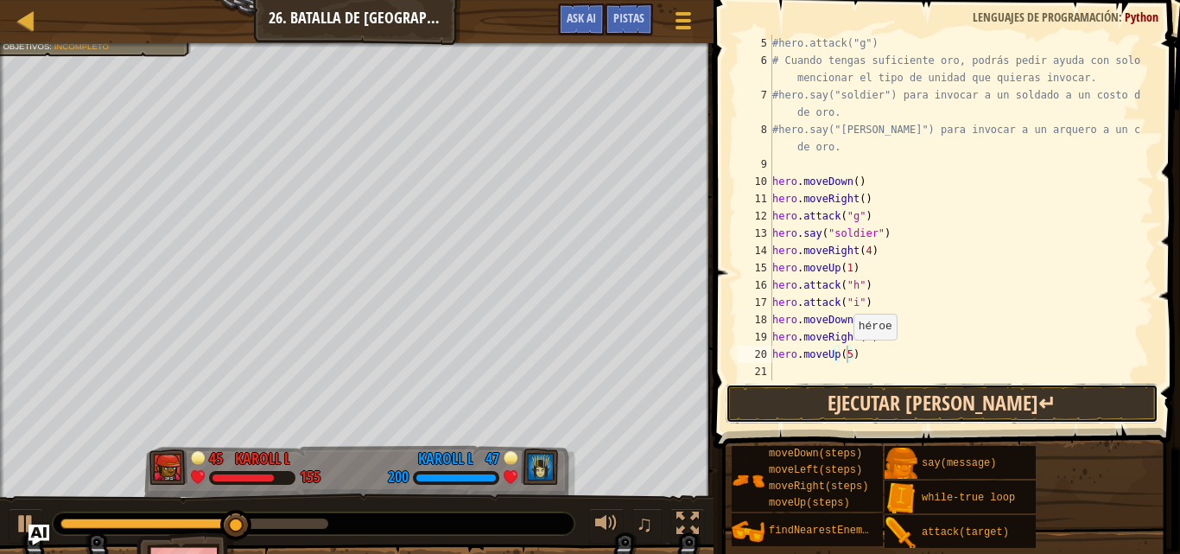
click at [870, 395] on button "Ejecutar [PERSON_NAME]↵" at bounding box center [941, 403] width 433 height 40
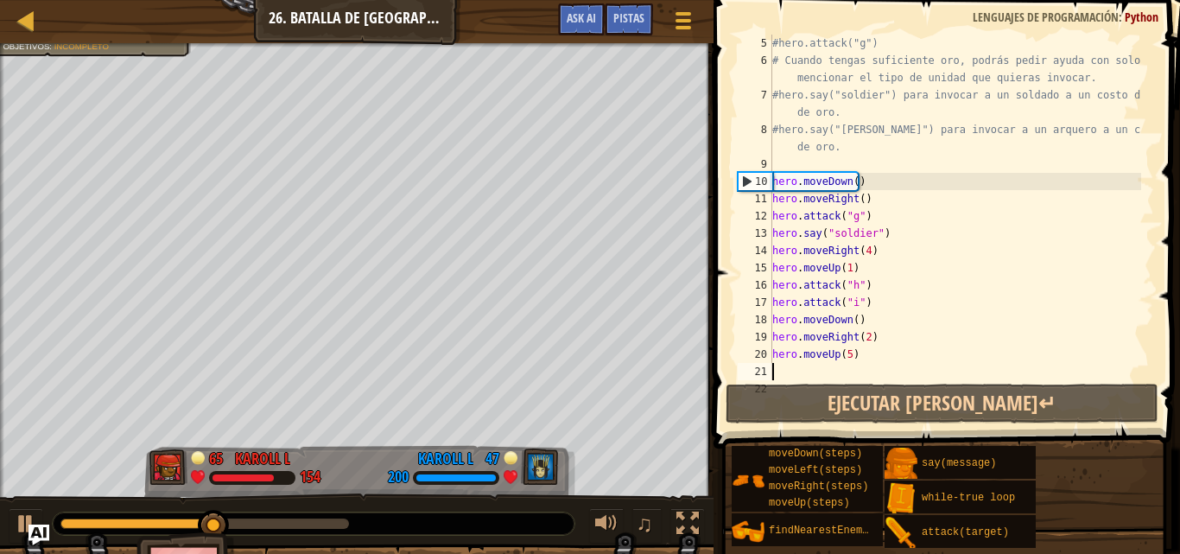
click at [777, 371] on div "#hero.attack("g") # Cuando tengas suficiente oro, podrás pedir ayuda con solo m…" at bounding box center [955, 225] width 372 height 380
type textarea "h"
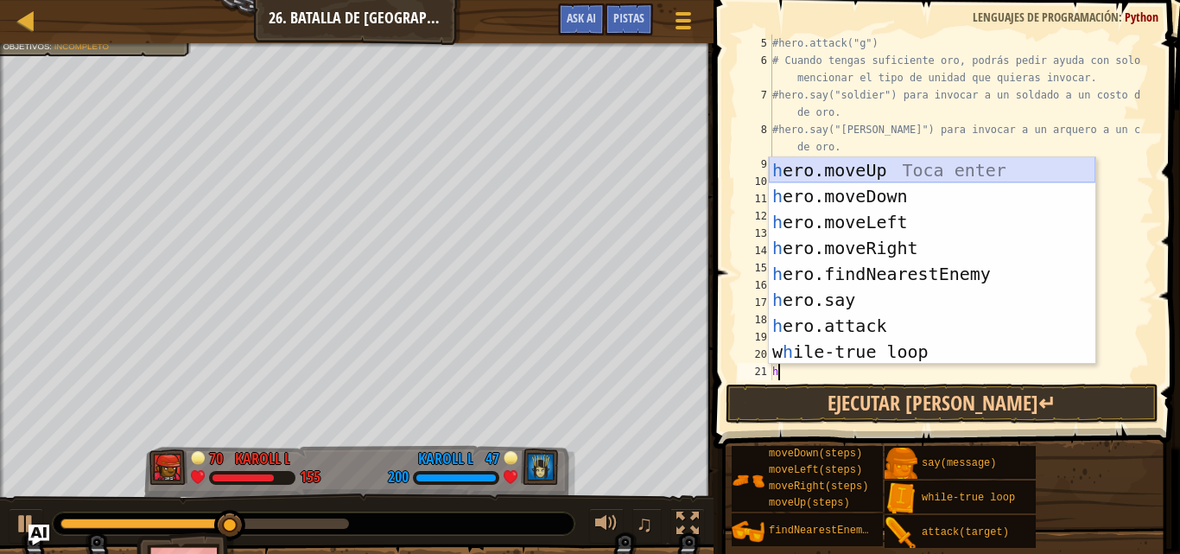
click at [830, 170] on div "h ero.moveUp Toca enter h ero.moveDown Toca enter h ero.moveLeft Toca enter h e…" at bounding box center [932, 286] width 326 height 259
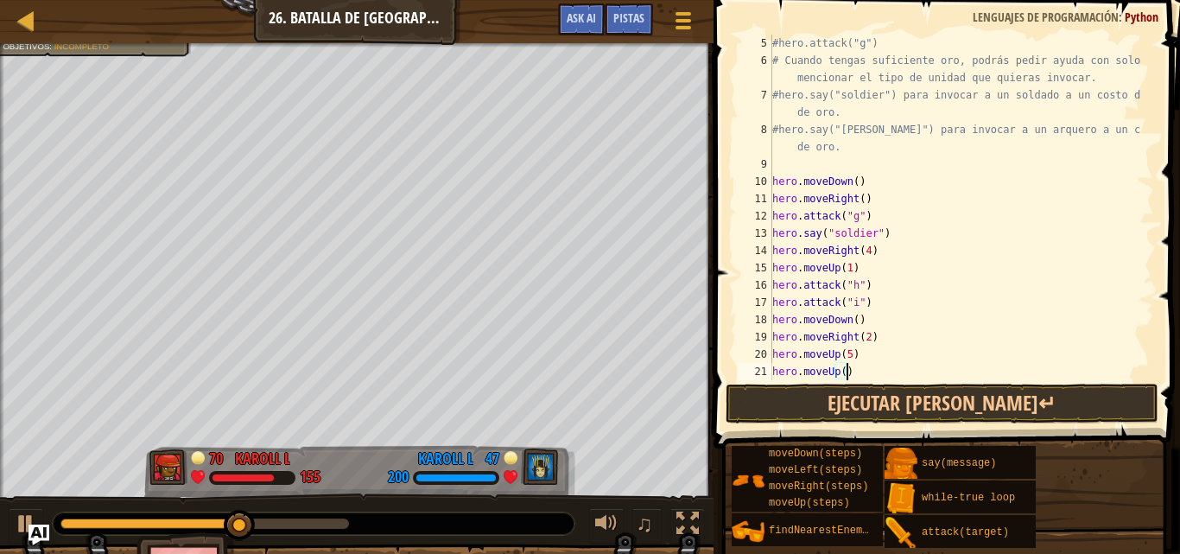
click at [845, 369] on div "#hero.attack("g") # Cuando tengas suficiente oro, podrás pedir ayuda con solo m…" at bounding box center [955, 225] width 372 height 380
type textarea "h"
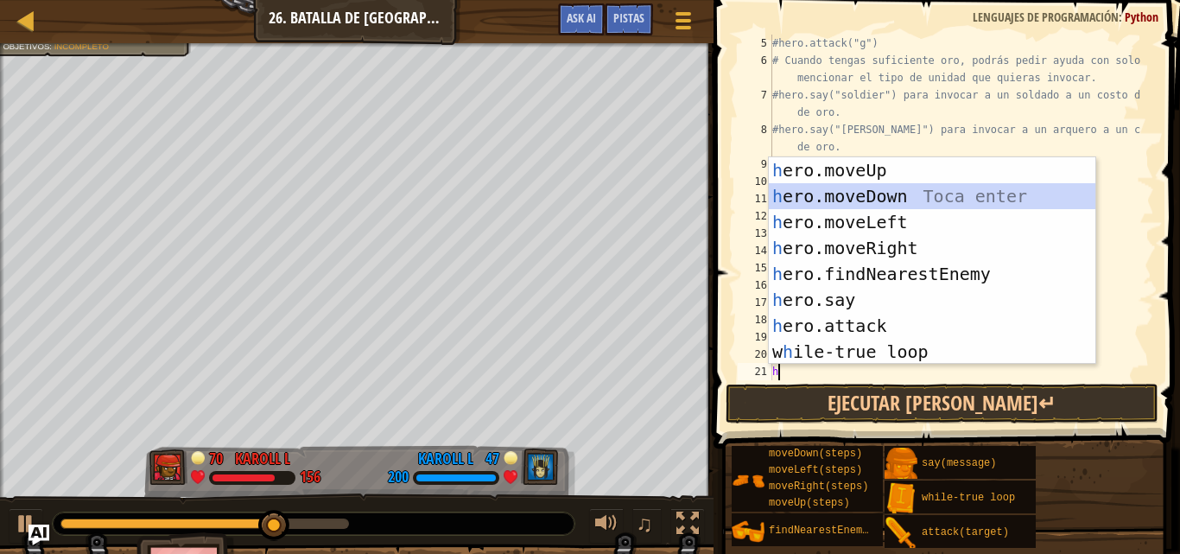
click at [849, 191] on div "h ero.moveUp Toca enter h ero.moveDown Toca enter h ero.moveLeft Toca enter h e…" at bounding box center [932, 286] width 326 height 259
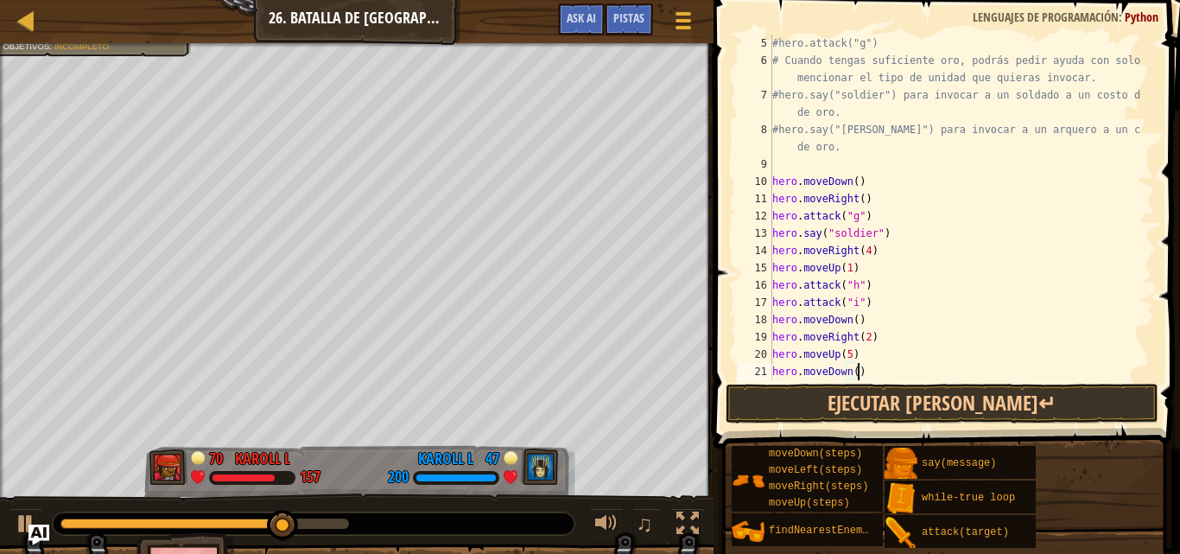
click at [862, 370] on div "#hero.attack("g") # Cuando tengas suficiente oro, podrás pedir ayuda con solo m…" at bounding box center [955, 225] width 372 height 380
type textarea "hero.moveDown()"
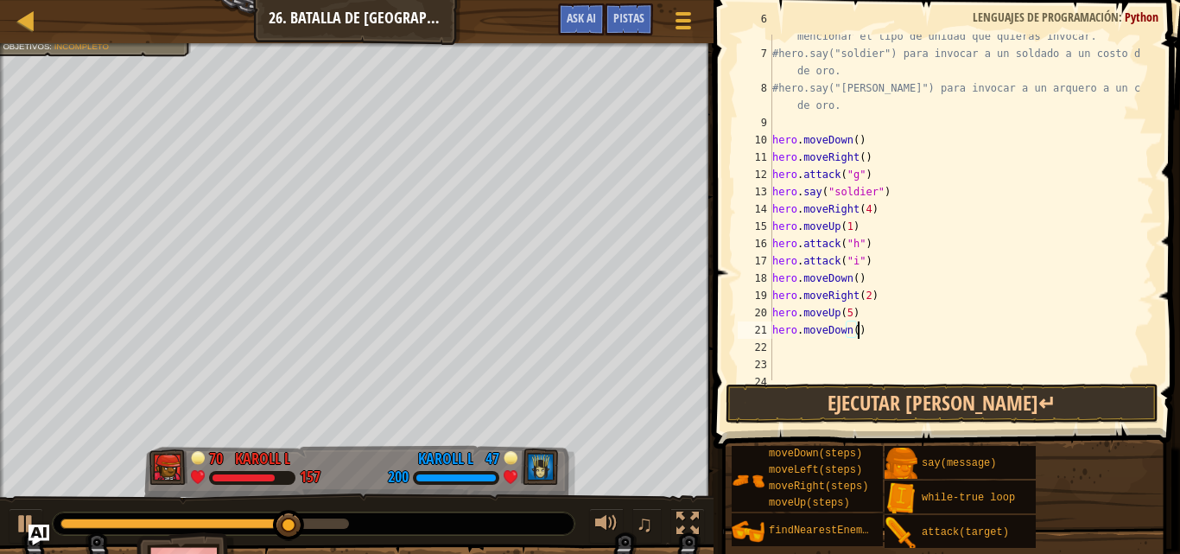
scroll to position [155, 0]
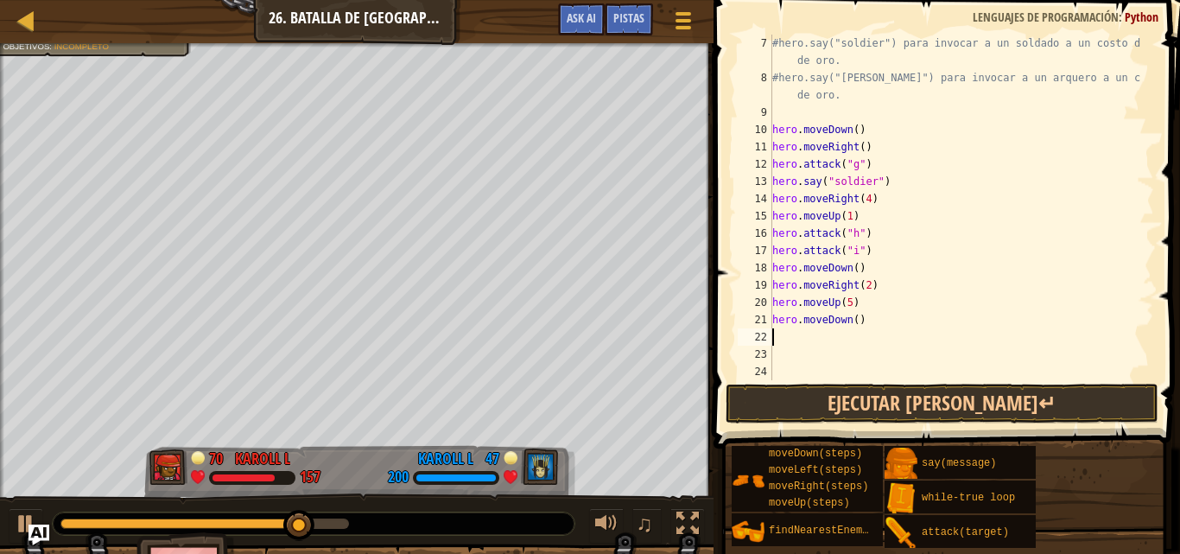
click at [773, 332] on div "#hero.say("soldier") para invocar a un soldado a un costo de 20 de oro. #hero.s…" at bounding box center [955, 233] width 372 height 397
type textarea "h"
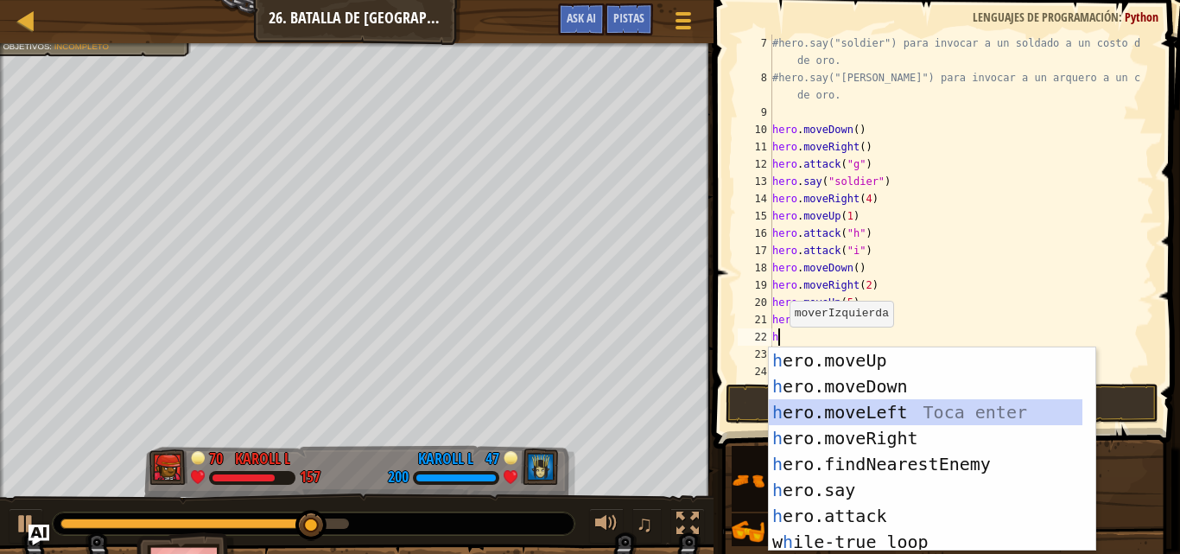
click at [845, 410] on div "h ero.moveUp Toca enter h ero.moveDown Toca enter h ero.moveLeft Toca enter h e…" at bounding box center [925, 475] width 313 height 256
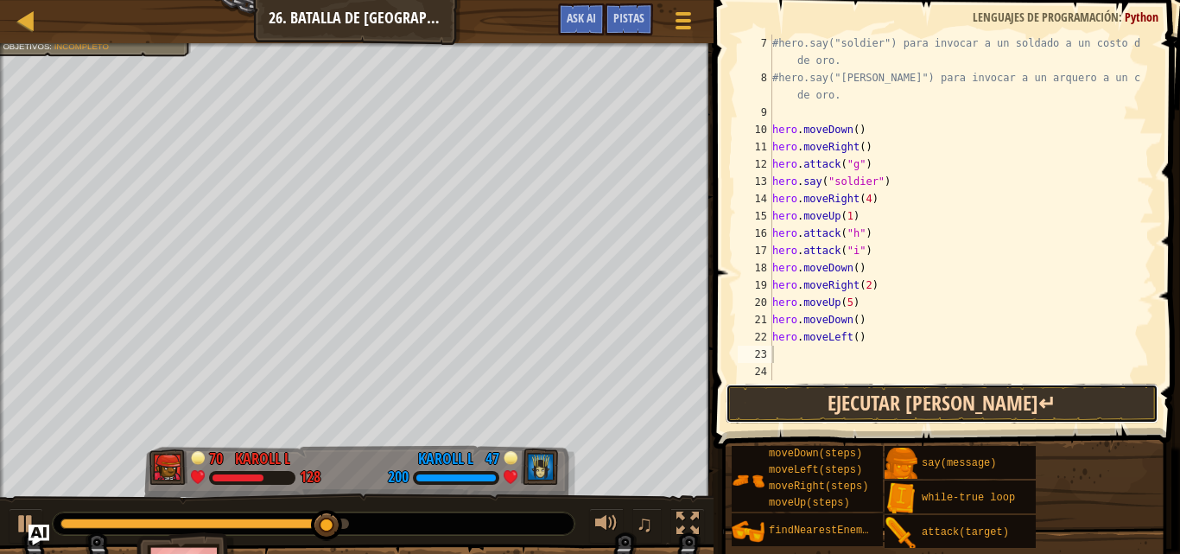
click at [895, 402] on button "Ejecutar [PERSON_NAME]↵" at bounding box center [941, 403] width 433 height 40
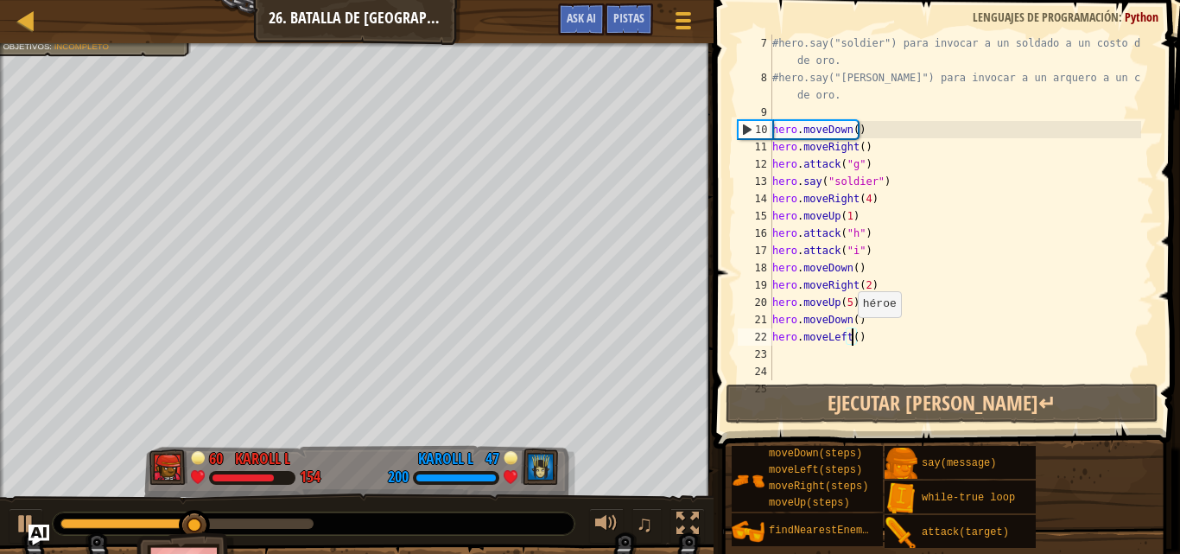
click at [849, 334] on div "#hero.say("soldier") para invocar a un soldado a un costo de 20 de oro. #hero.s…" at bounding box center [955, 233] width 372 height 397
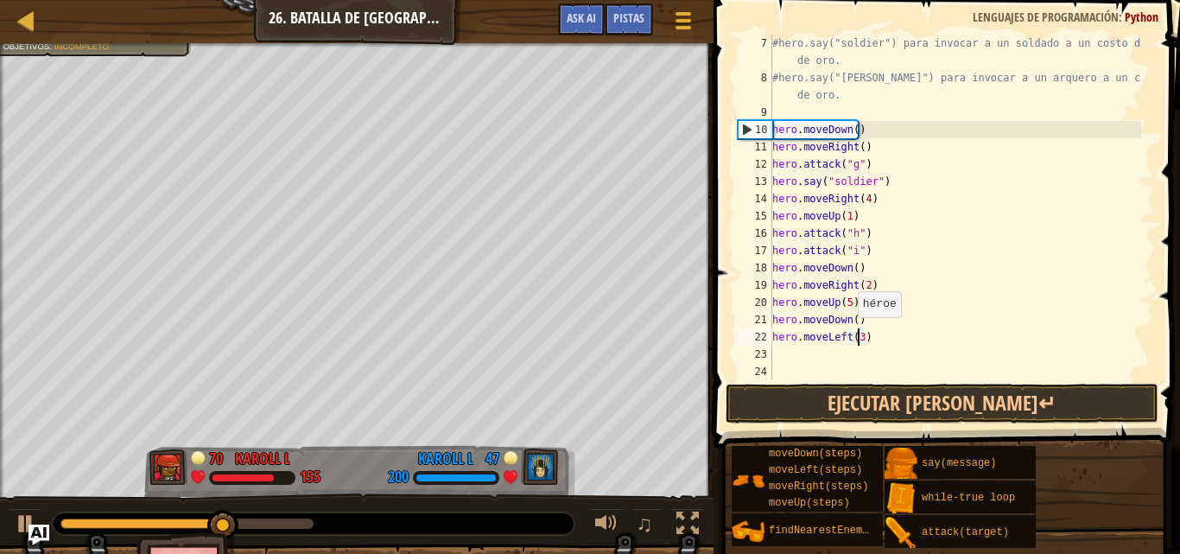
scroll to position [8, 6]
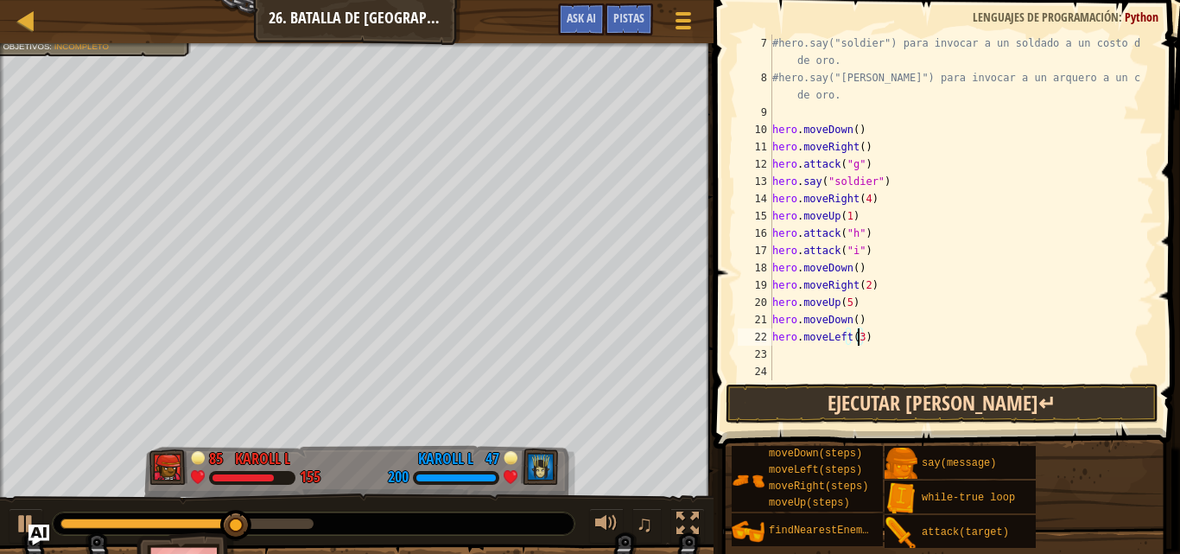
type textarea "hero.moveLeft(3)"
click at [864, 411] on button "Ejecutar [PERSON_NAME]↵" at bounding box center [941, 403] width 433 height 40
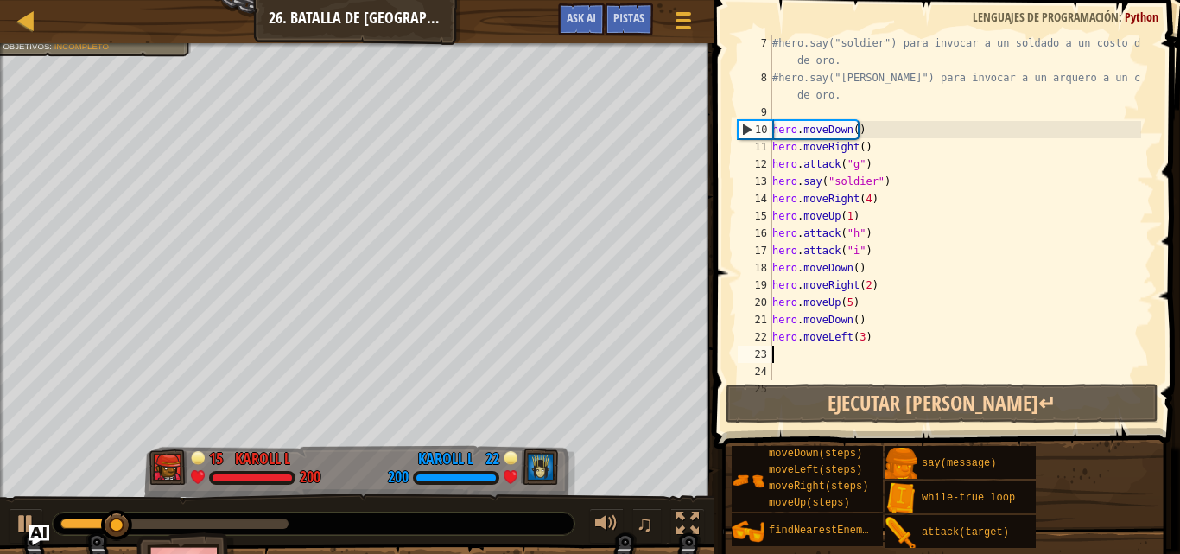
click at [778, 348] on div "#hero.say("soldier") para invocar a un soldado a un costo de 20 de oro. #hero.s…" at bounding box center [955, 233] width 372 height 397
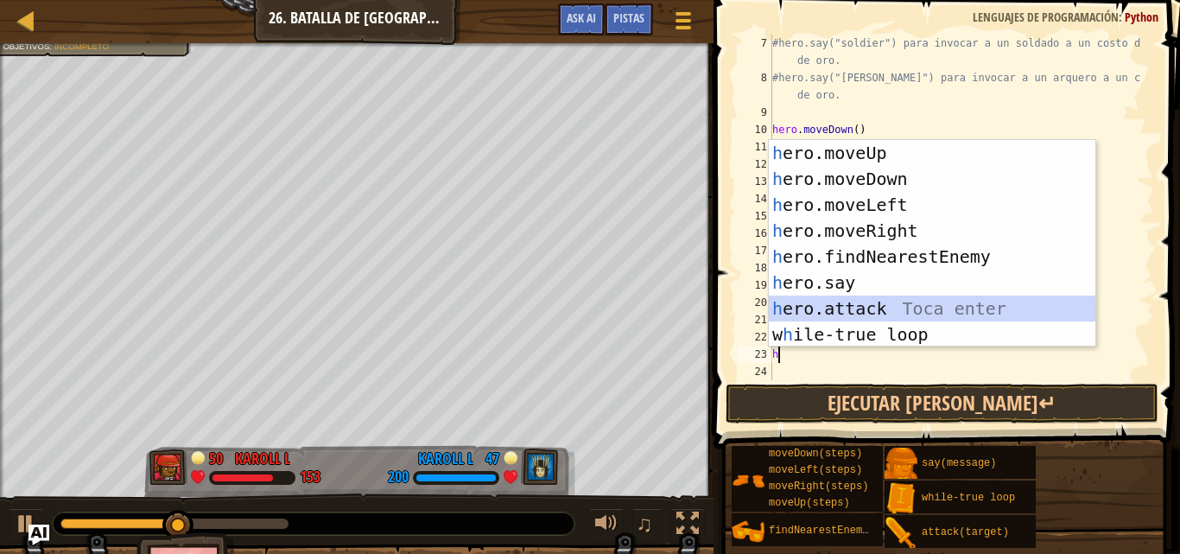
click at [843, 303] on div "h ero.moveUp Toca enter h ero.moveDown Toca enter h ero.moveLeft Toca enter h e…" at bounding box center [932, 269] width 326 height 259
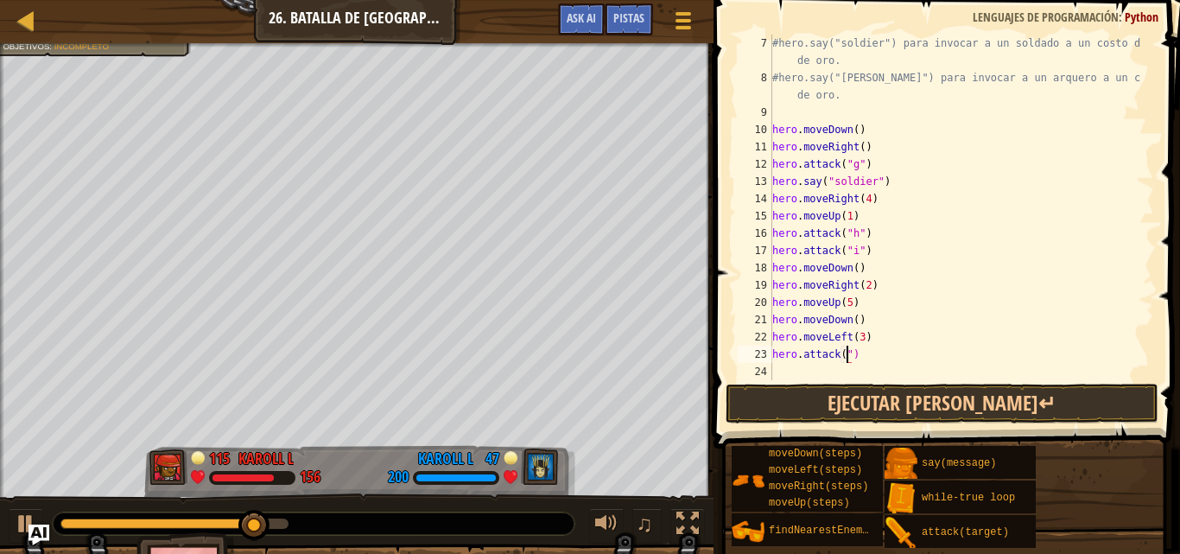
scroll to position [8, 6]
type textarea "hero.attack("e")"
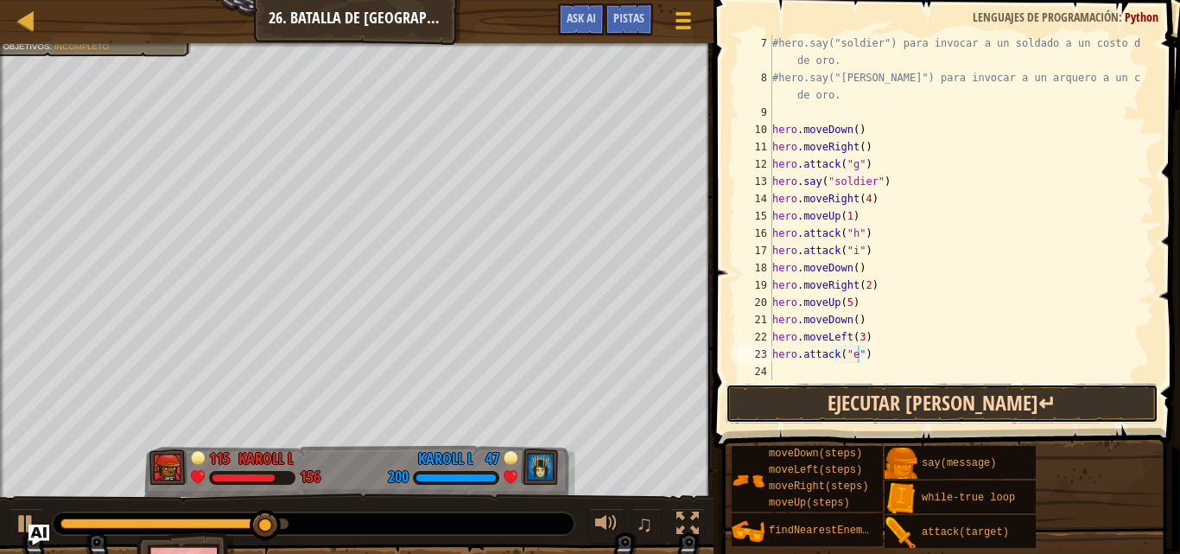
click at [877, 395] on button "Ejecutar [PERSON_NAME]↵" at bounding box center [941, 403] width 433 height 40
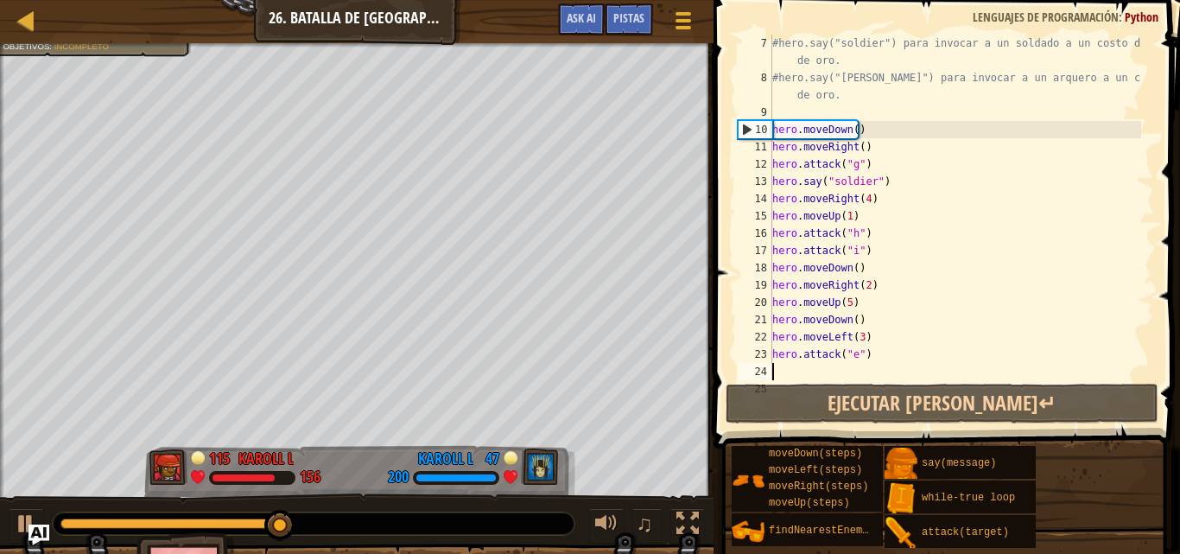
click at [780, 367] on div "#hero.say("soldier") para invocar a un soldado a un costo de 20 de oro. #hero.s…" at bounding box center [955, 233] width 372 height 397
type textarea "h"
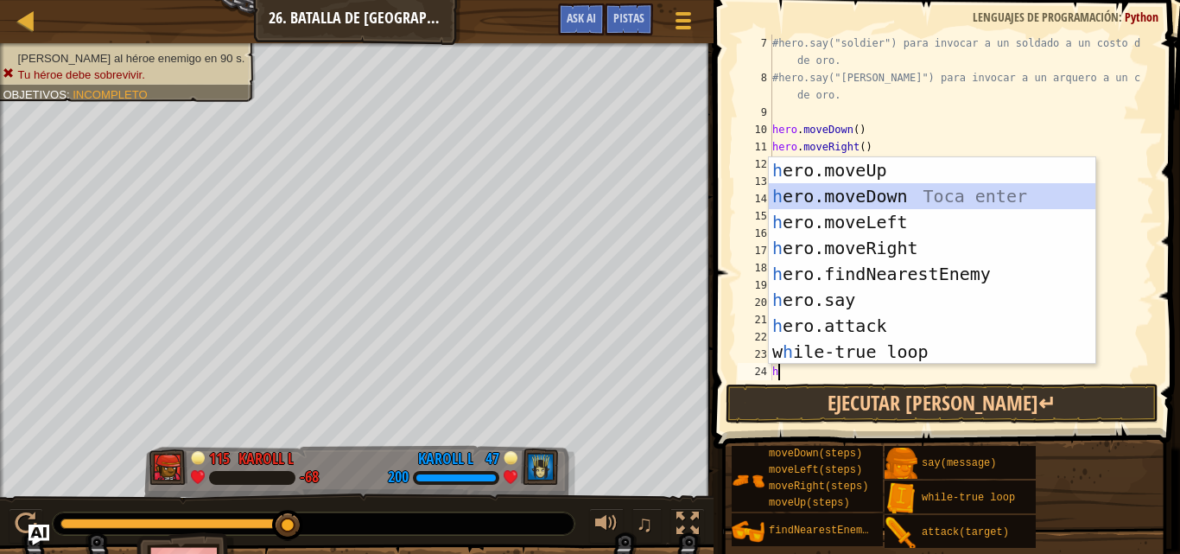
click at [853, 196] on div "h ero.moveUp Toca enter h ero.moveDown Toca enter h ero.moveLeft Toca enter h e…" at bounding box center [932, 286] width 326 height 259
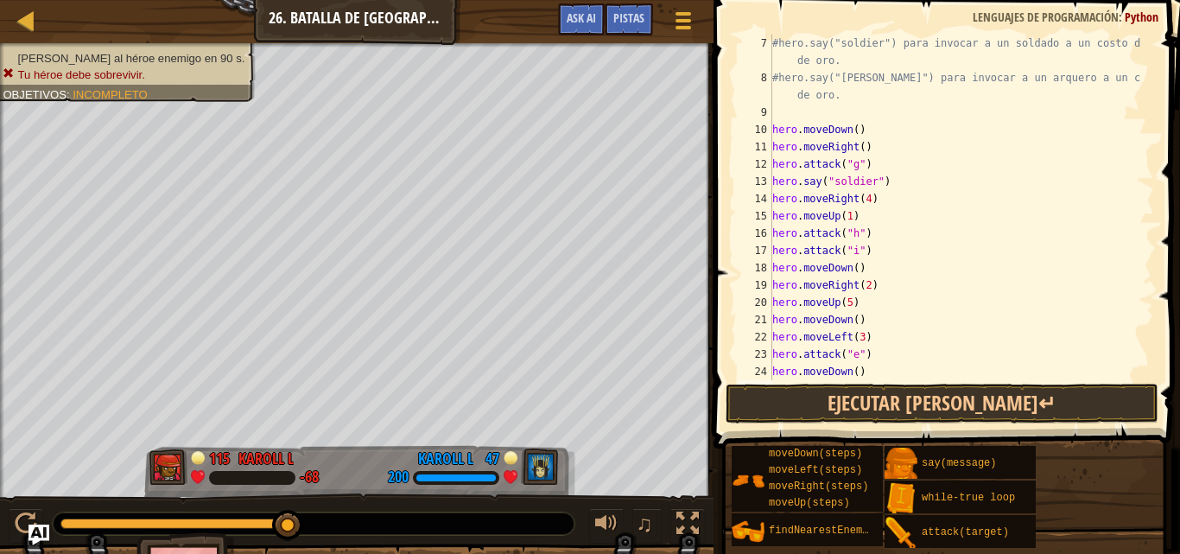
click at [859, 371] on div "#hero.say("soldier") para invocar a un soldado a un costo de 20 de oro. #hero.s…" at bounding box center [955, 233] width 372 height 397
type textarea "hero.moveDown()"
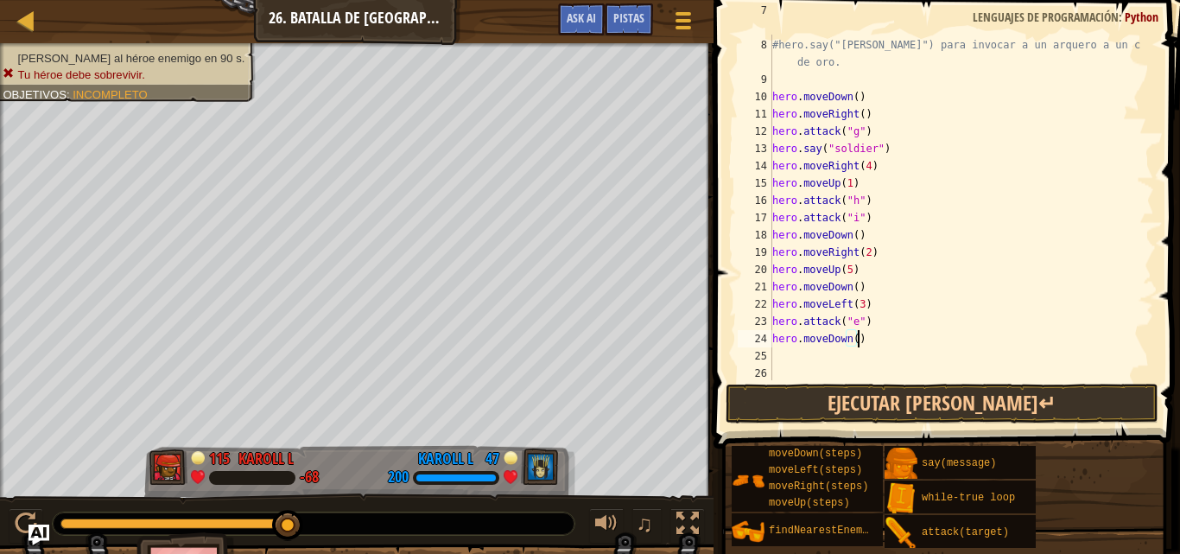
scroll to position [190, 0]
click at [794, 356] on div "#hero.say("[PERSON_NAME]") para invocar a un arquero a un costo de 25 de oro. h…" at bounding box center [955, 233] width 372 height 397
type textarea "h"
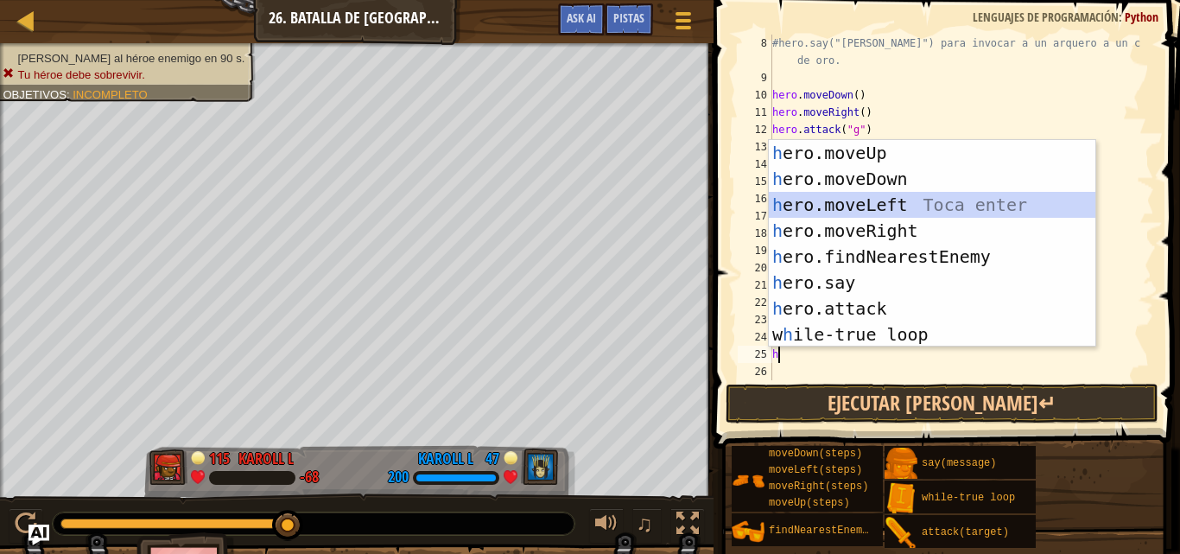
click at [862, 208] on div "h ero.moveUp Toca enter h ero.moveDown Toca enter h ero.moveLeft Toca enter h e…" at bounding box center [932, 269] width 326 height 259
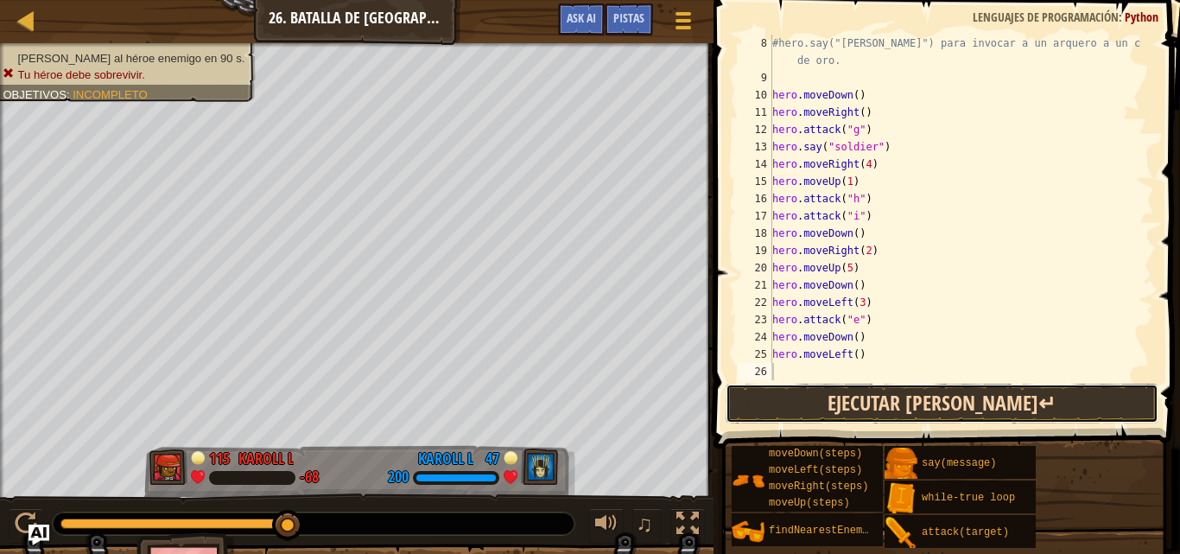
click at [888, 396] on button "Ejecutar [PERSON_NAME]↵" at bounding box center [941, 403] width 433 height 40
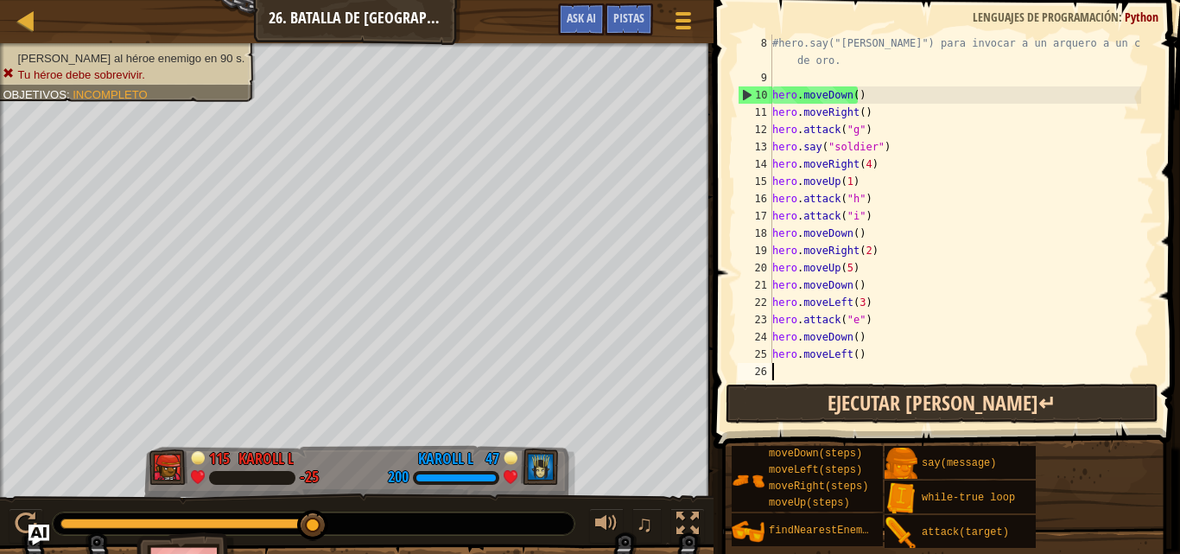
type textarea "h"
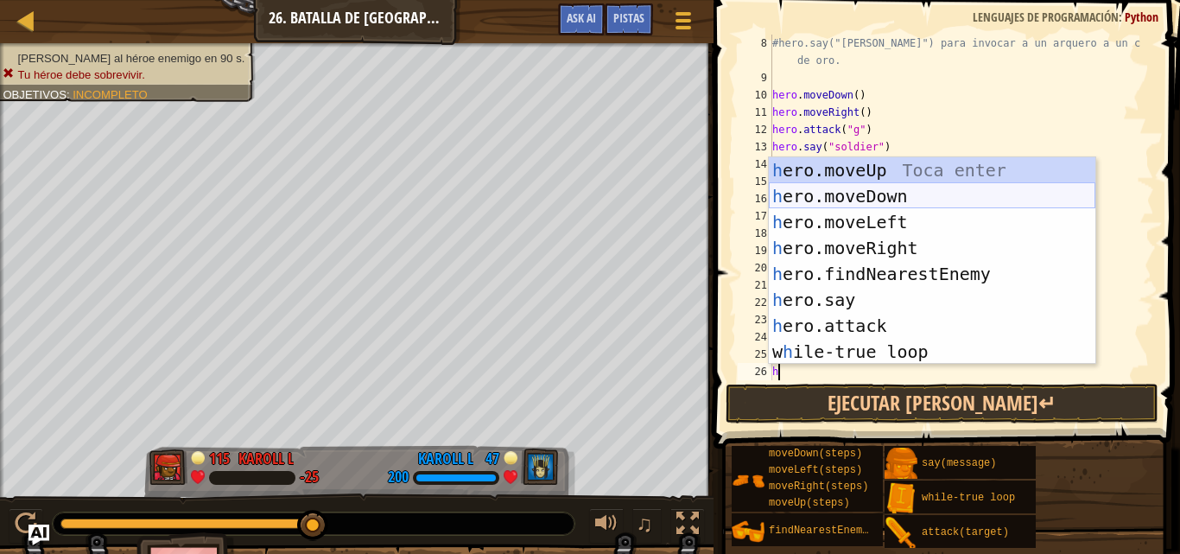
click at [828, 192] on div "h ero.moveUp Toca enter h ero.moveDown Toca enter h ero.moveLeft Toca enter h e…" at bounding box center [932, 286] width 326 height 259
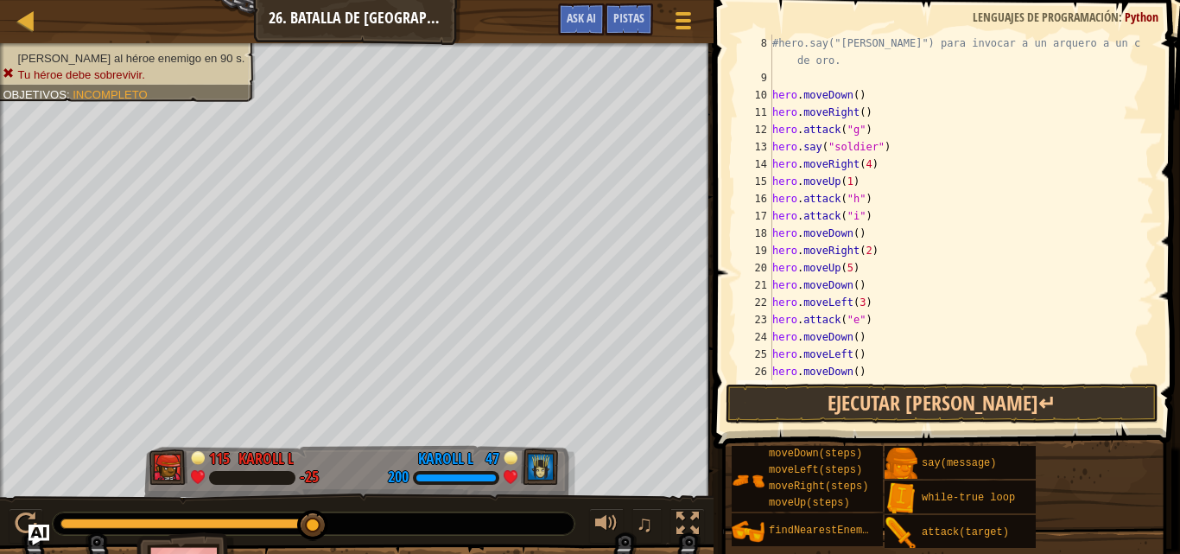
scroll to position [225, 0]
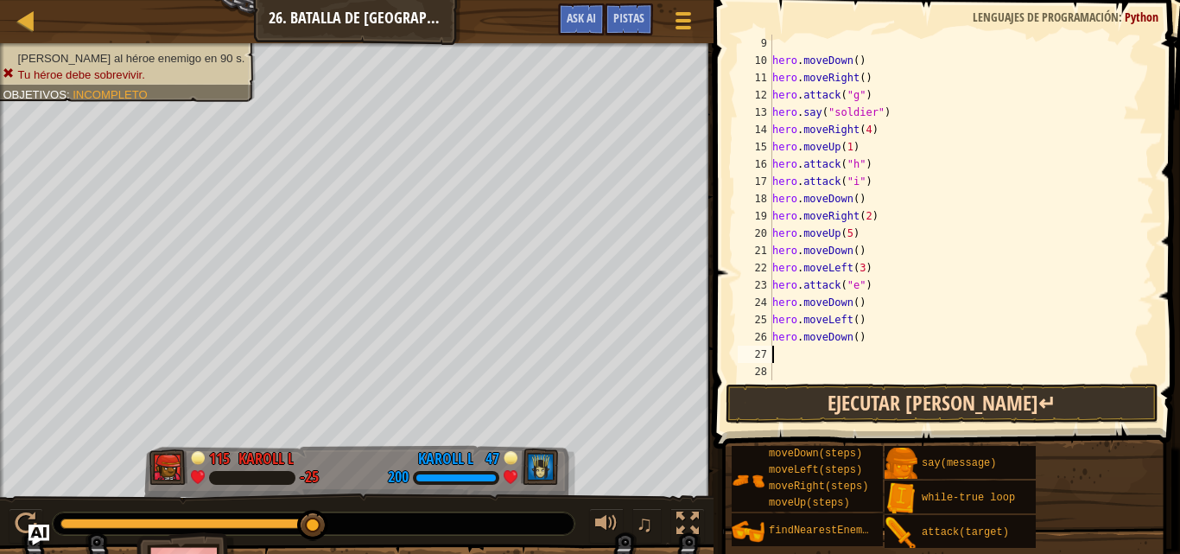
type textarea "h"
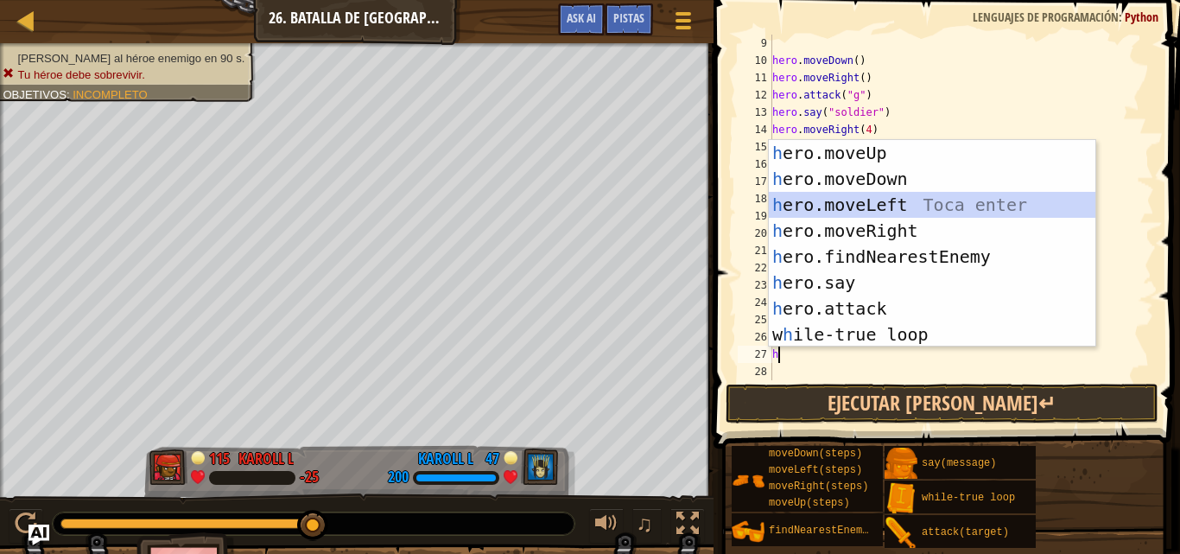
click at [834, 200] on div "h ero.moveUp Toca enter h ero.moveDown Toca enter h ero.moveLeft Toca enter h e…" at bounding box center [932, 269] width 326 height 259
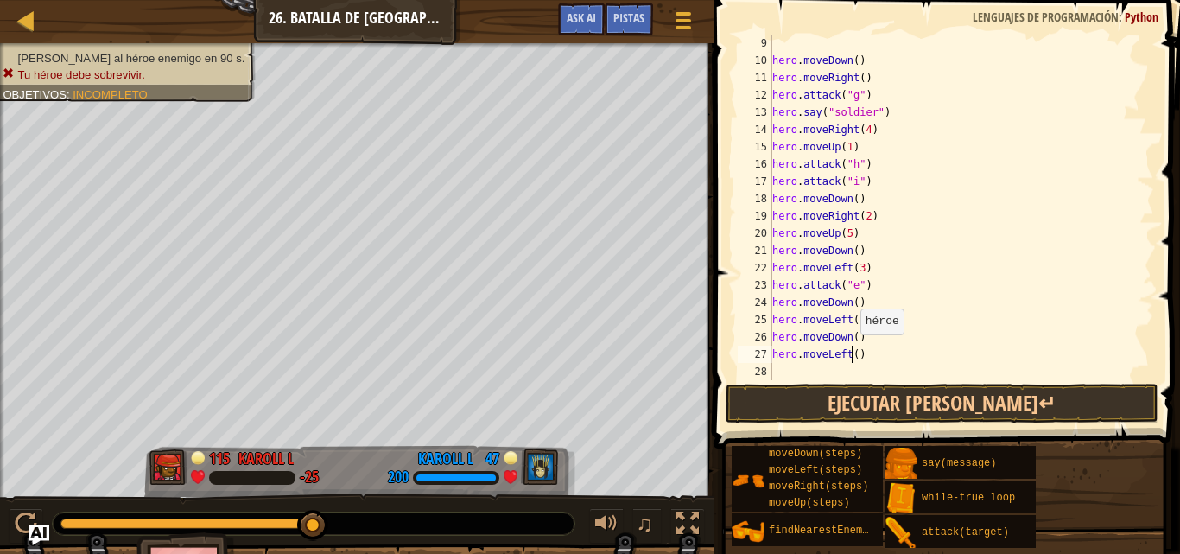
click at [851, 351] on div "hero . moveDown ( ) hero . moveRight ( ) hero . attack ( "g" ) hero . say ( "so…" at bounding box center [955, 225] width 372 height 380
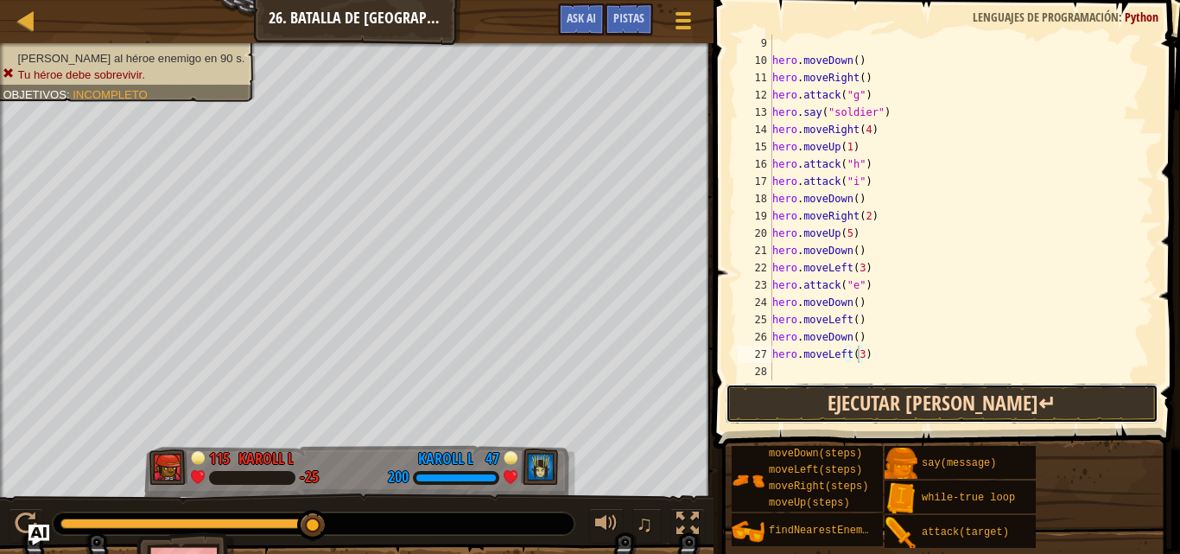
click at [864, 393] on button "Ejecutar [PERSON_NAME]↵" at bounding box center [941, 403] width 433 height 40
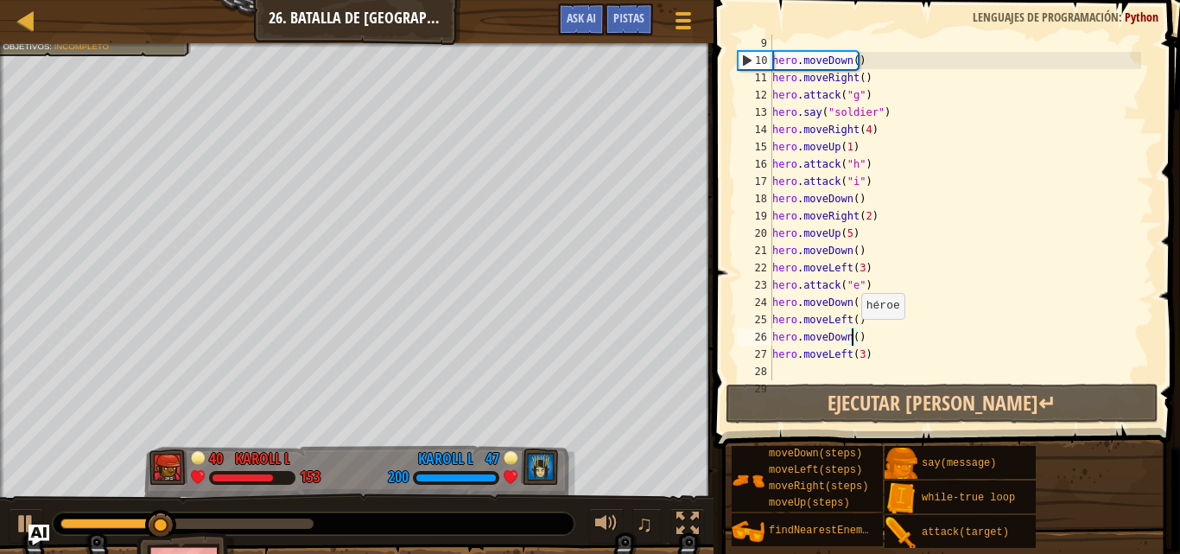
click at [852, 336] on div "hero . moveDown ( ) hero . moveRight ( ) hero . attack ( "g" ) hero . say ( "so…" at bounding box center [955, 225] width 372 height 380
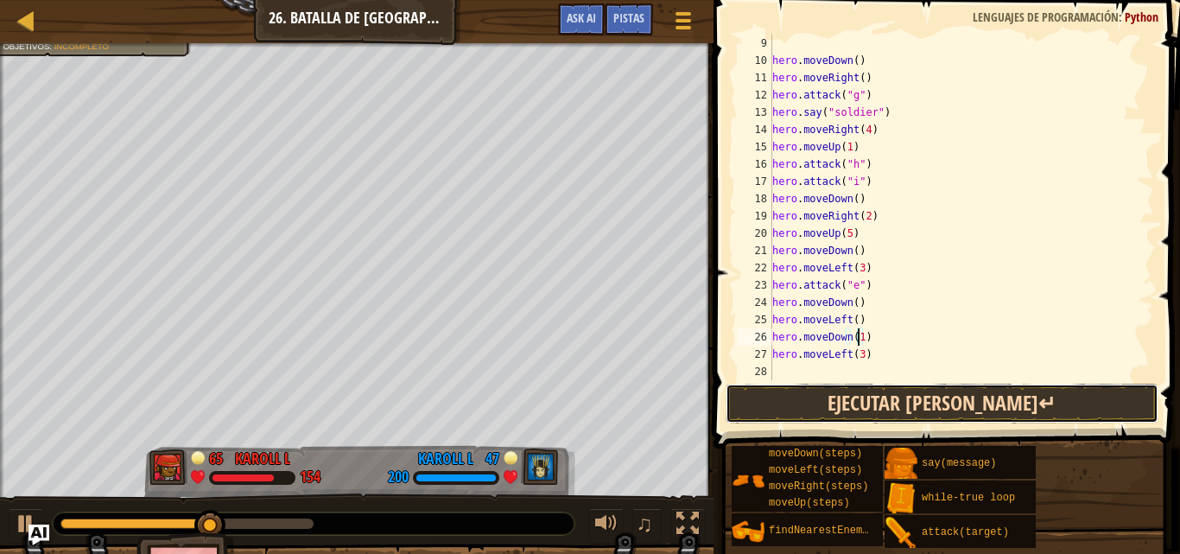
click at [851, 402] on button "Ejecutar [PERSON_NAME]↵" at bounding box center [941, 403] width 433 height 40
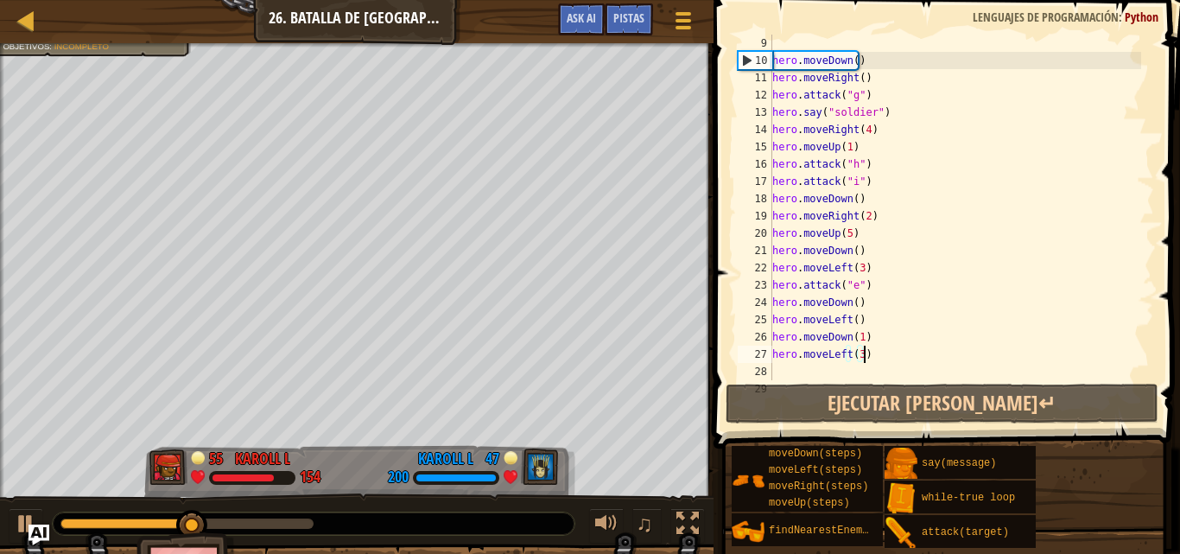
click at [860, 348] on div "hero . moveDown ( ) hero . moveRight ( ) hero . attack ( "g" ) hero . say ( "so…" at bounding box center [955, 225] width 372 height 380
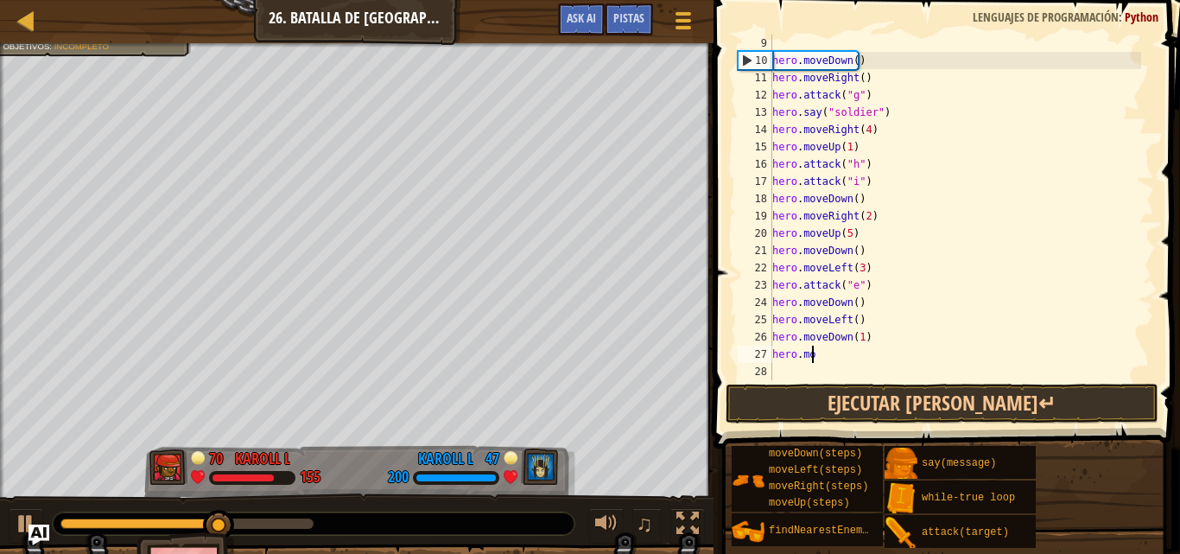
scroll to position [8, 1]
type textarea "h"
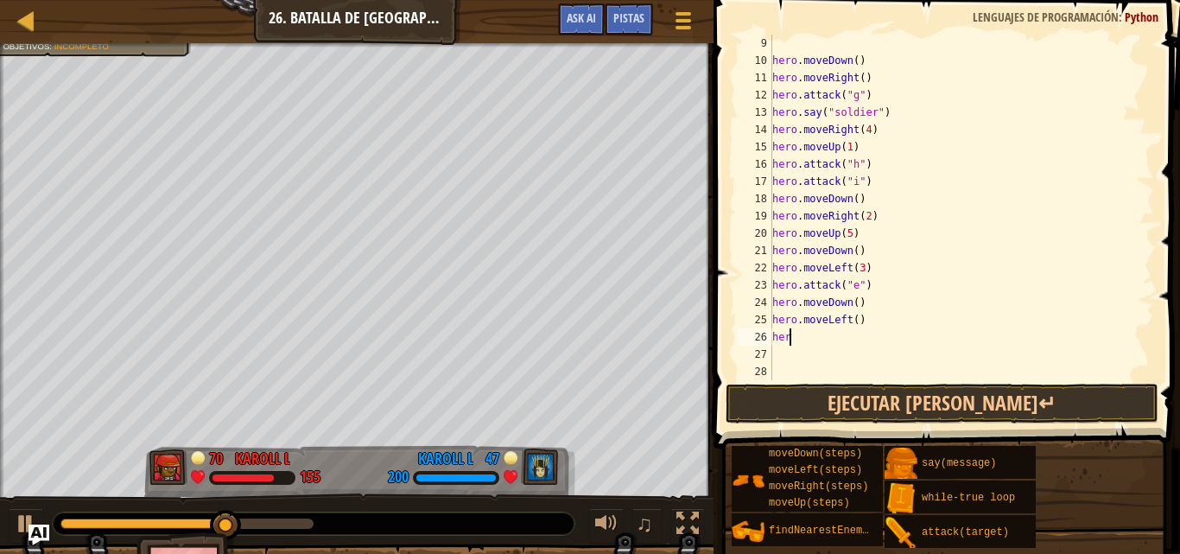
type textarea "h"
type textarea "hero.moveLeft()"
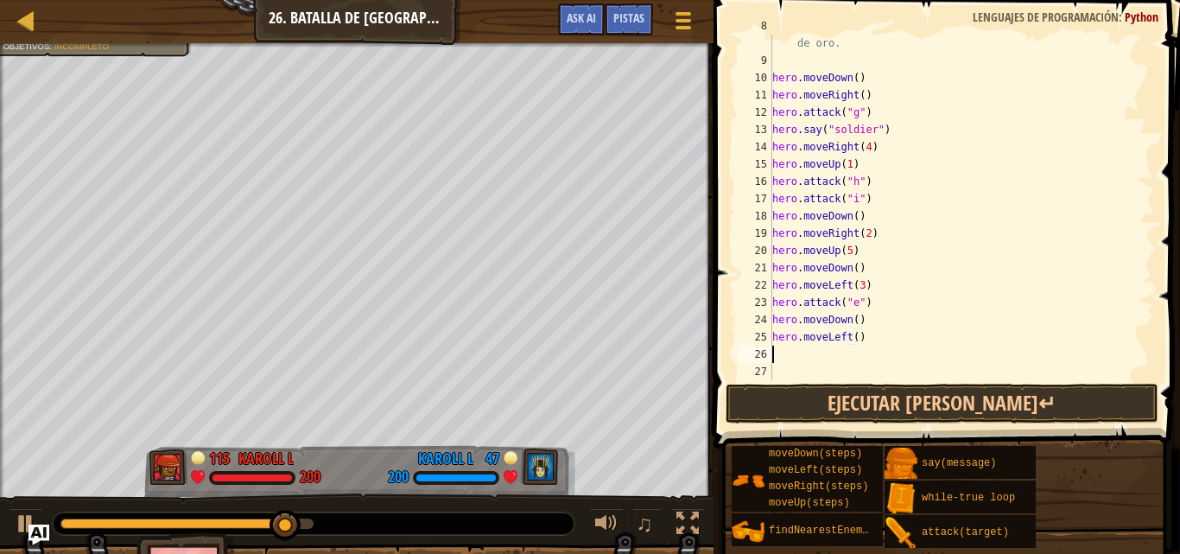
click at [776, 353] on div "#hero.say("[PERSON_NAME]") para invocar a un arquero a un costo de 25 de oro. h…" at bounding box center [955, 215] width 372 height 397
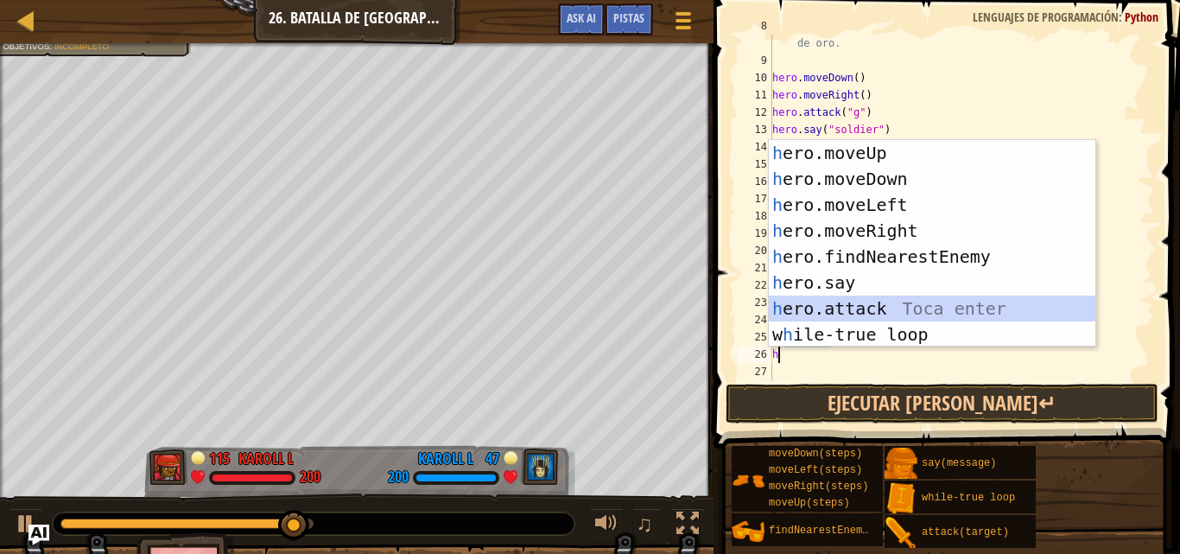
click at [810, 305] on div "h ero.moveUp Toca enter h ero.moveDown Toca enter h ero.moveLeft Toca enter h e…" at bounding box center [932, 269] width 326 height 259
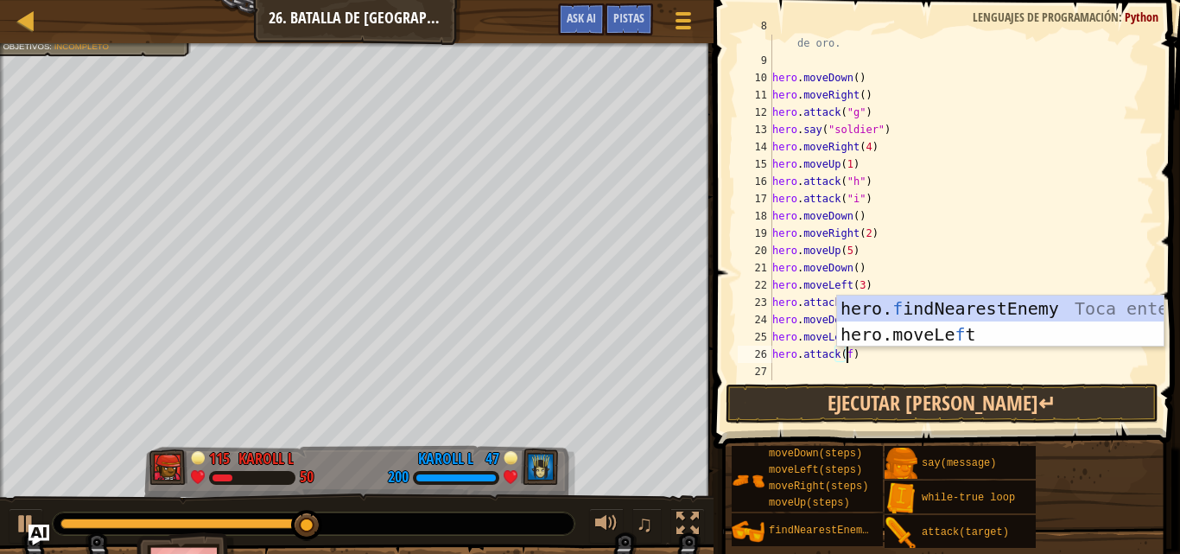
scroll to position [8, 5]
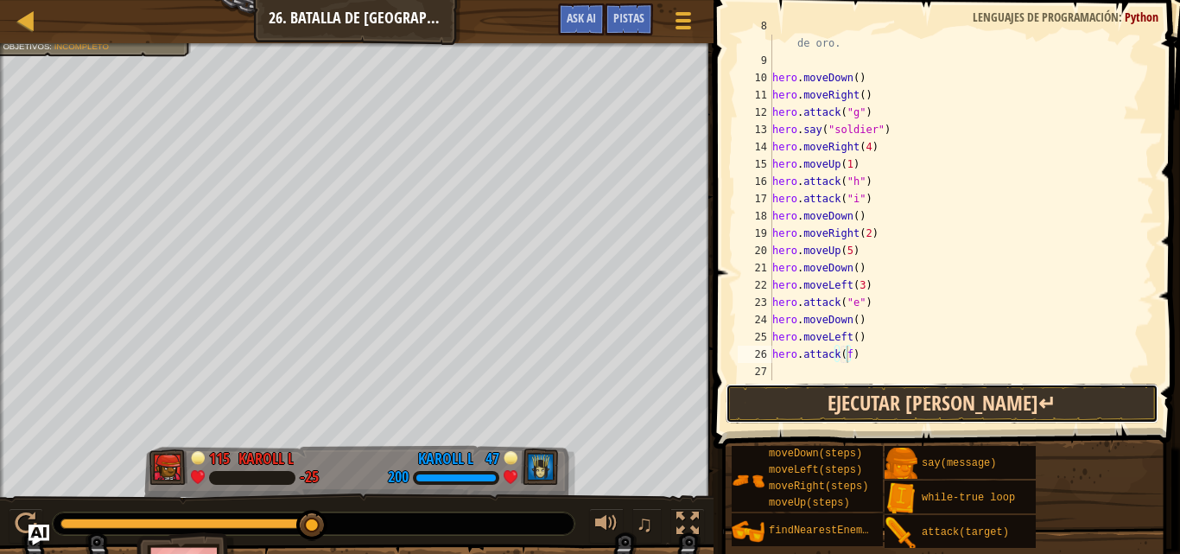
click at [886, 404] on button "Ejecutar [PERSON_NAME]↵" at bounding box center [941, 403] width 433 height 40
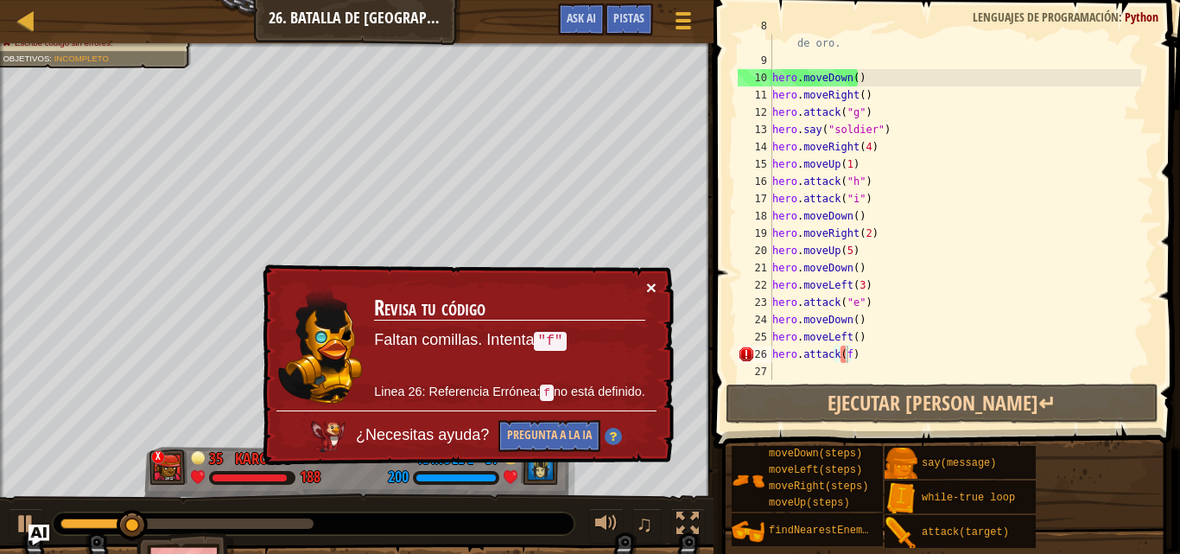
click at [648, 287] on button "×" at bounding box center [651, 287] width 10 height 18
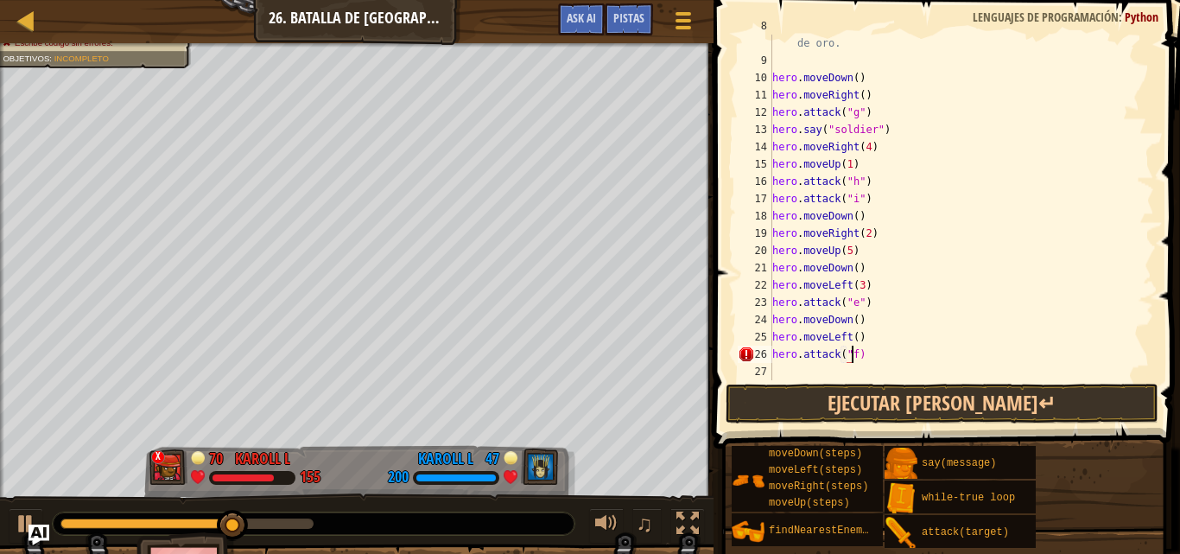
scroll to position [8, 6]
type textarea "hero.attack("f")"
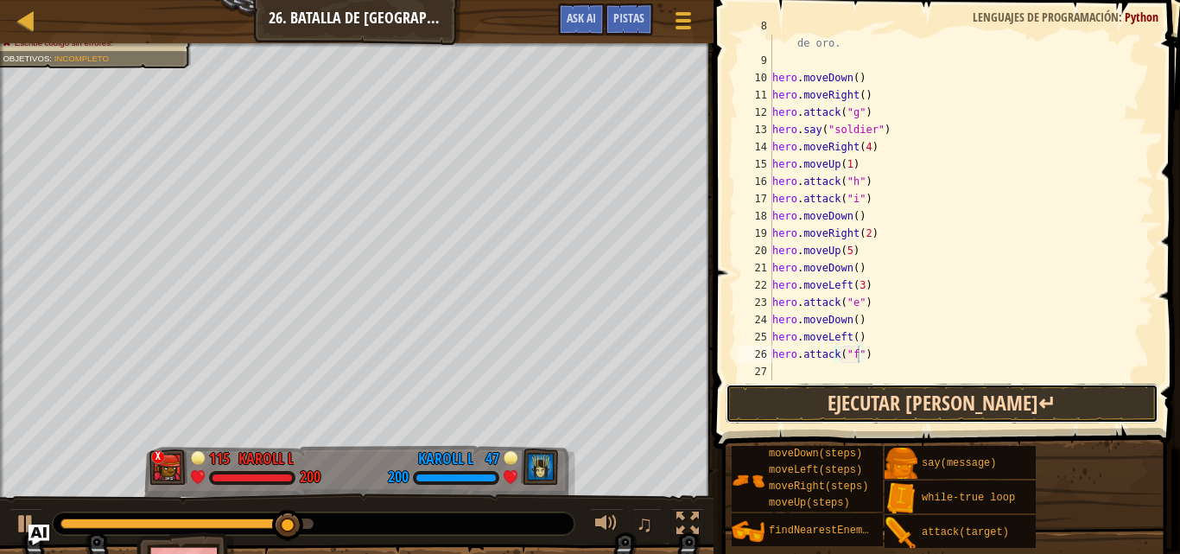
click at [813, 399] on button "Ejecutar [PERSON_NAME]↵" at bounding box center [941, 403] width 433 height 40
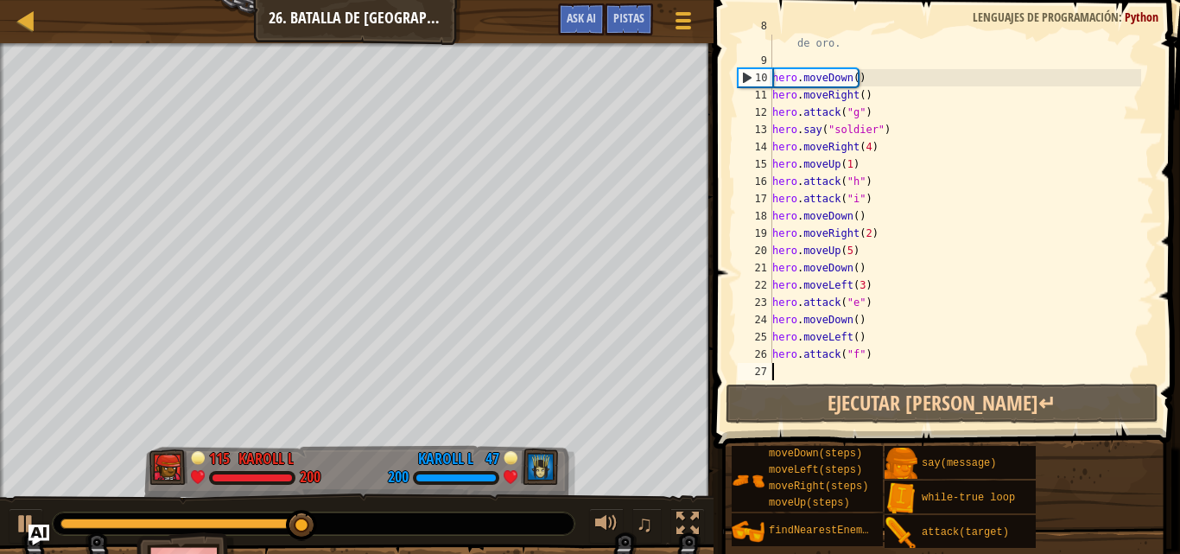
click at [781, 369] on div "#hero.say("[PERSON_NAME]") para invocar a un arquero a un costo de 25 de oro. h…" at bounding box center [955, 215] width 372 height 397
type textarea "h"
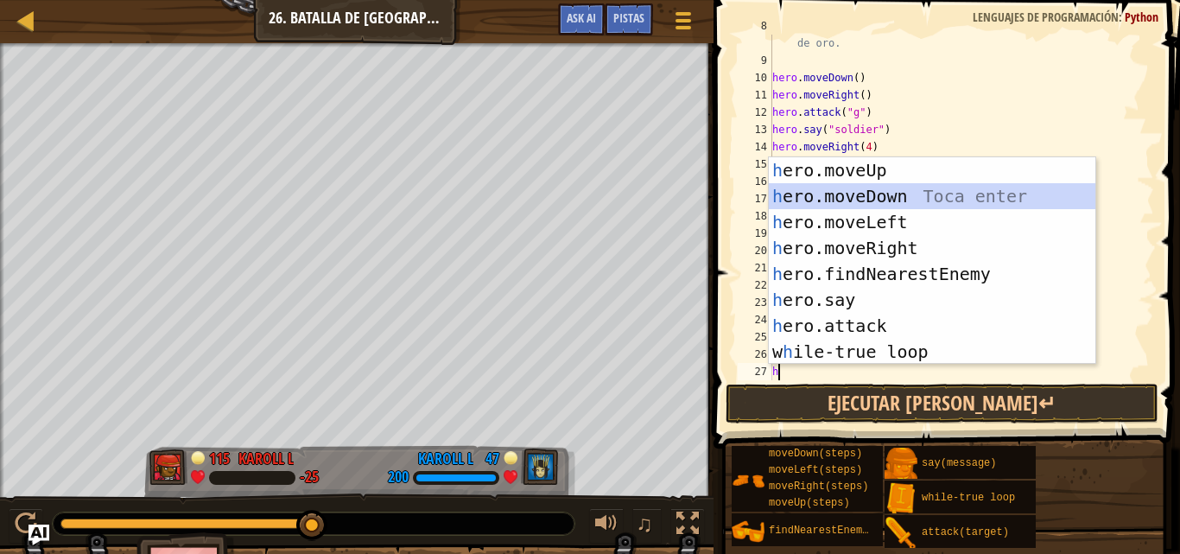
click at [814, 191] on div "h ero.moveUp Toca enter h ero.moveDown Toca enter h ero.moveLeft Toca enter h e…" at bounding box center [932, 286] width 326 height 259
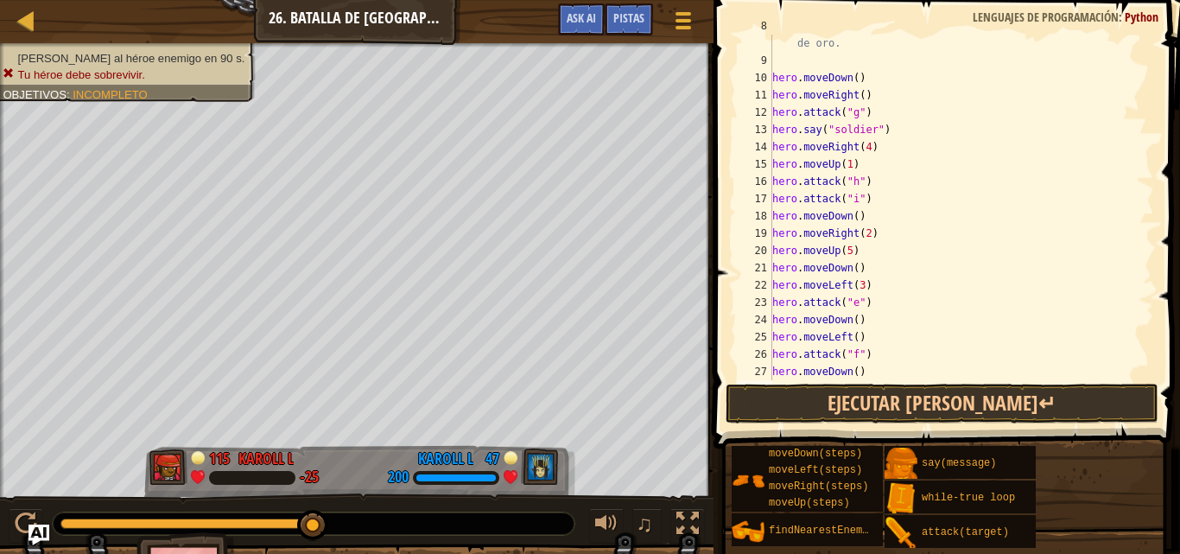
scroll to position [242, 0]
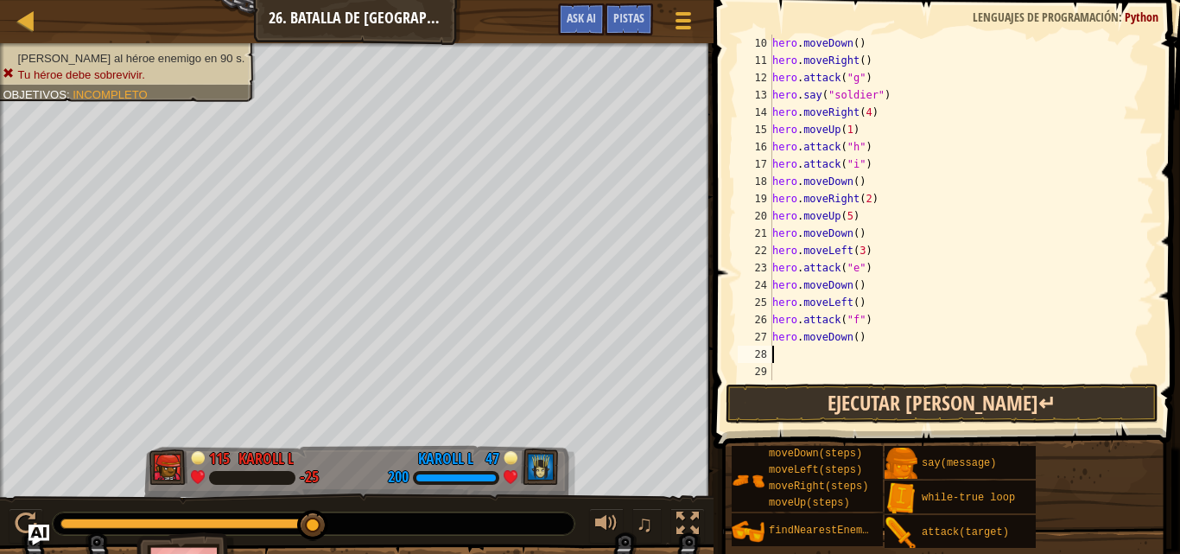
type textarea "h"
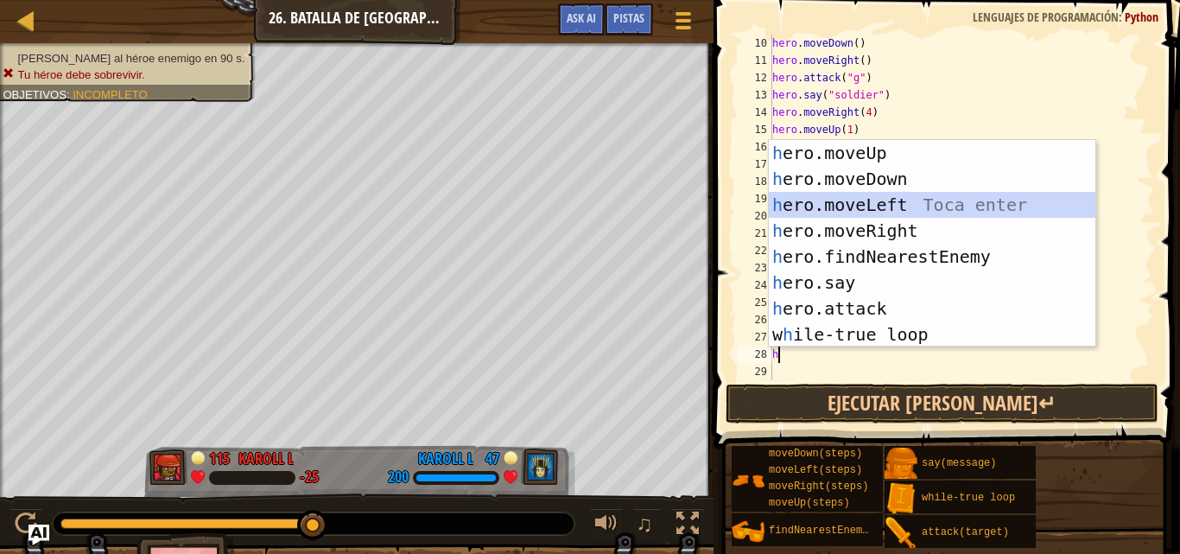
click at [840, 206] on div "h ero.moveUp Toca enter h ero.moveDown Toca enter h ero.moveLeft Toca enter h e…" at bounding box center [932, 269] width 326 height 259
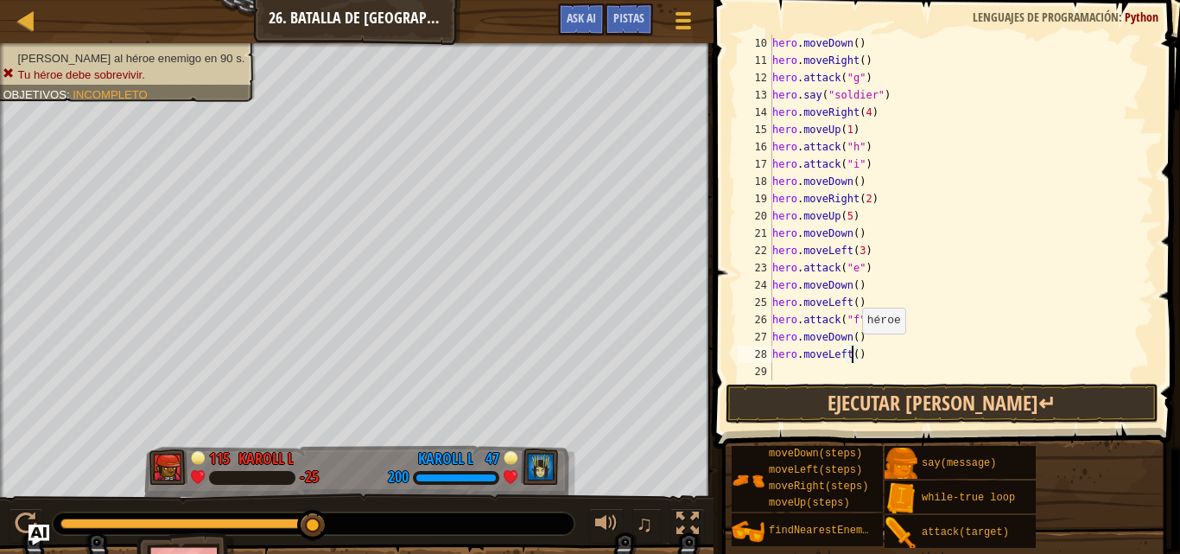
click at [853, 351] on div "hero . moveDown ( ) hero . moveRight ( ) hero . attack ( "g" ) hero . say ( "so…" at bounding box center [955, 225] width 372 height 380
type textarea "hero.moveLeft(3)"
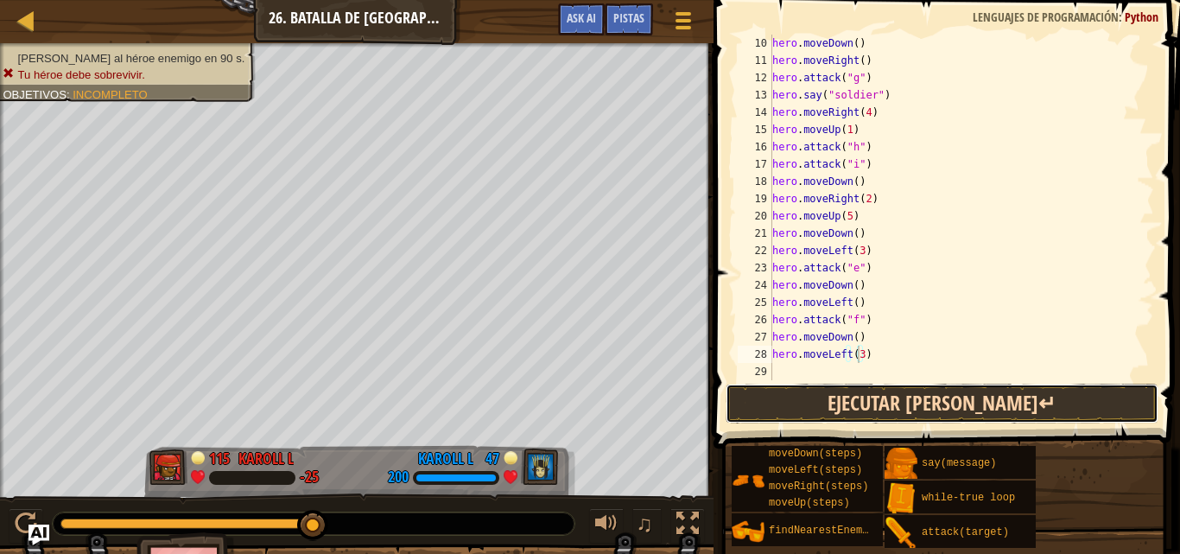
click at [884, 395] on button "Ejecutar [PERSON_NAME]↵" at bounding box center [941, 403] width 433 height 40
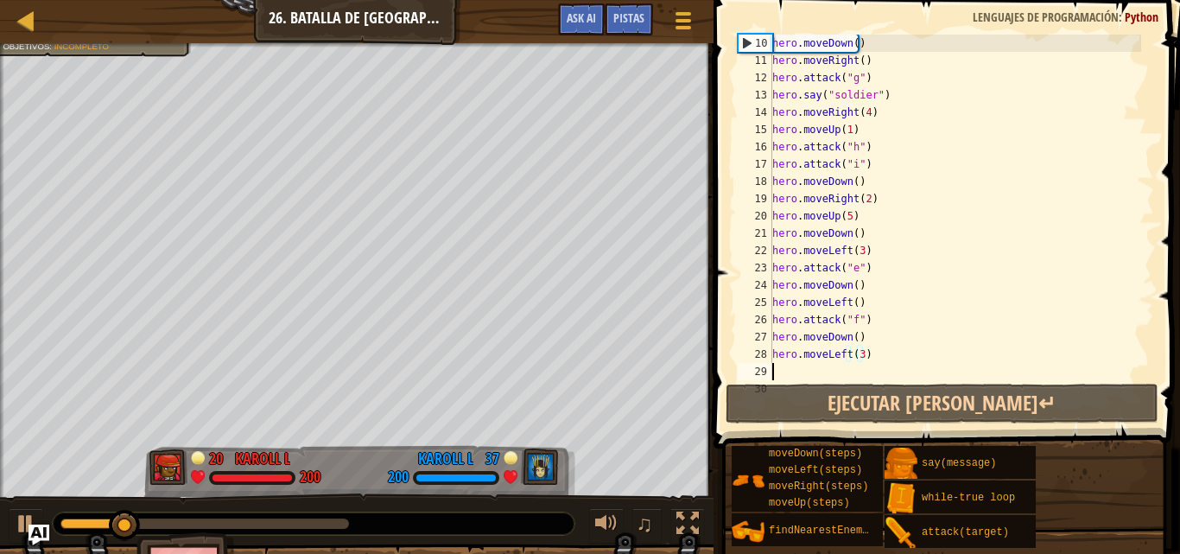
click at [781, 368] on div "hero . moveDown ( ) hero . moveRight ( ) hero . attack ( "g" ) hero . say ( "so…" at bounding box center [955, 225] width 372 height 380
type textarea "h"
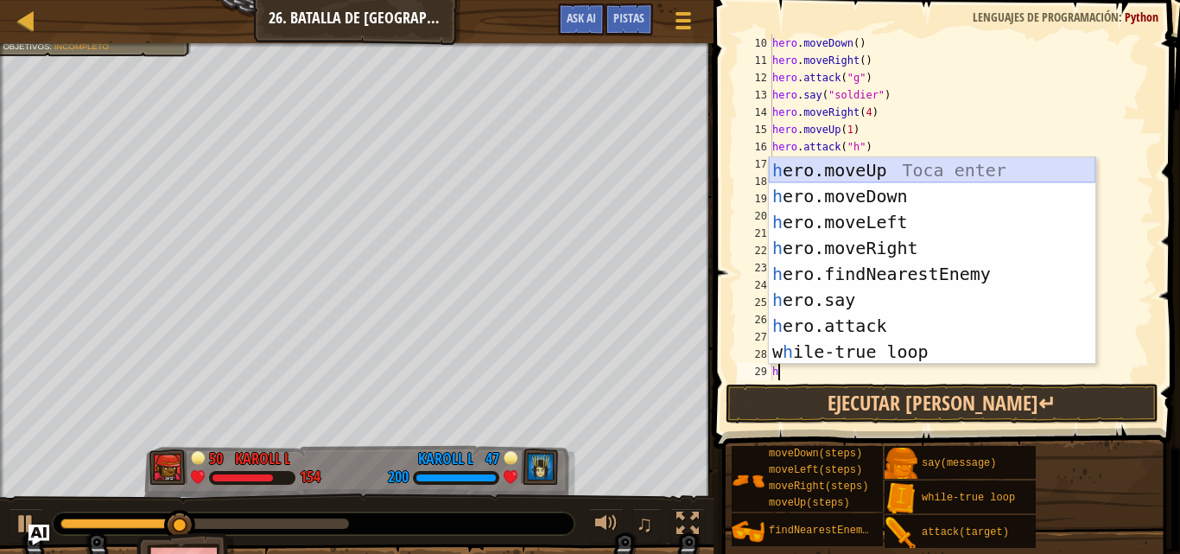
click at [873, 168] on div "h ero.moveUp Toca enter h ero.moveDown Toca enter h ero.moveLeft Toca enter h e…" at bounding box center [932, 286] width 326 height 259
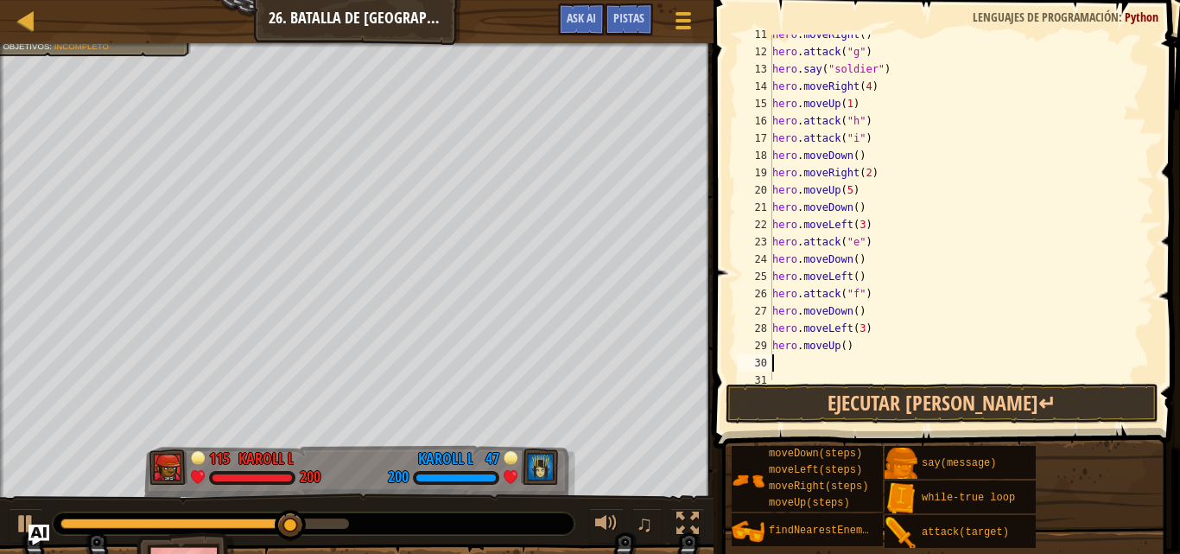
scroll to position [276, 0]
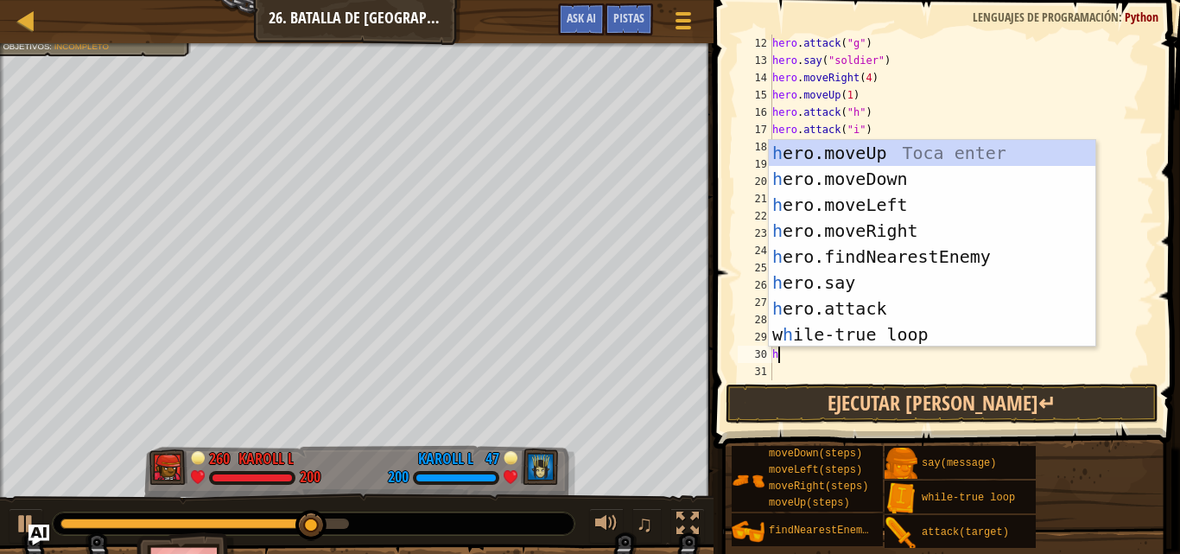
type textarea "he"
click at [838, 154] on div "he ro.moveUp Toca enter he ro.moveDown Toca enter he ro.moveLeft Toca enter he …" at bounding box center [932, 269] width 326 height 259
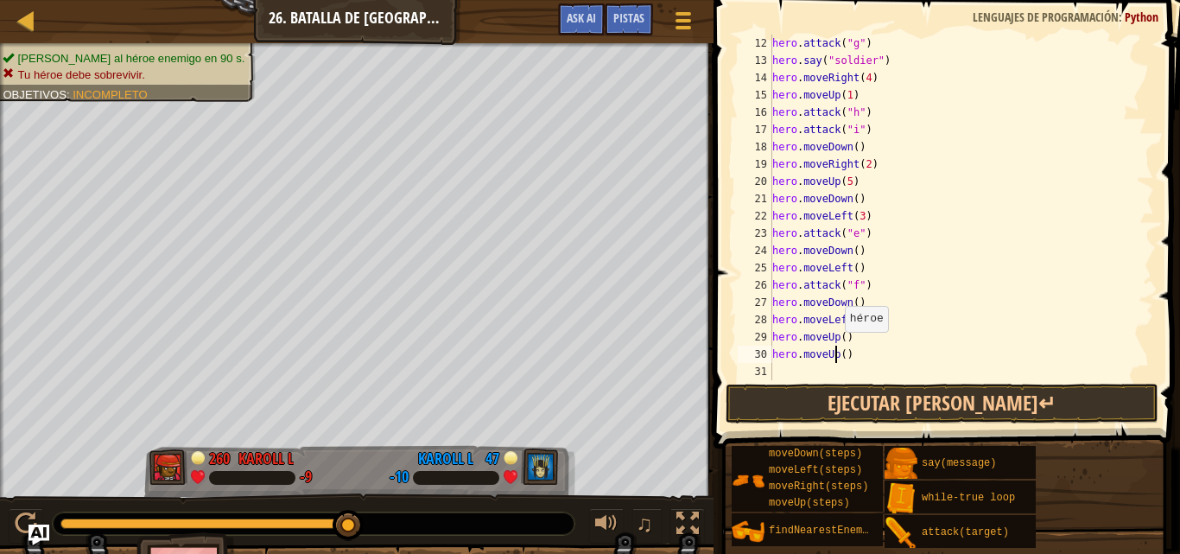
click at [836, 349] on div "hero . attack ( "g" ) hero . say ( "soldier" ) hero . moveRight ( 4 ) hero . mo…" at bounding box center [955, 225] width 372 height 380
click at [851, 351] on div "hero . attack ( "g" ) hero . say ( "soldier" ) hero . moveRight ( 4 ) hero . mo…" at bounding box center [955, 225] width 372 height 380
type textarea "h"
click at [838, 335] on div "hero . attack ( "g" ) hero . say ( "soldier" ) hero . moveRight ( 4 ) hero . mo…" at bounding box center [955, 225] width 372 height 380
type textarea "hero.moveUp(3)"
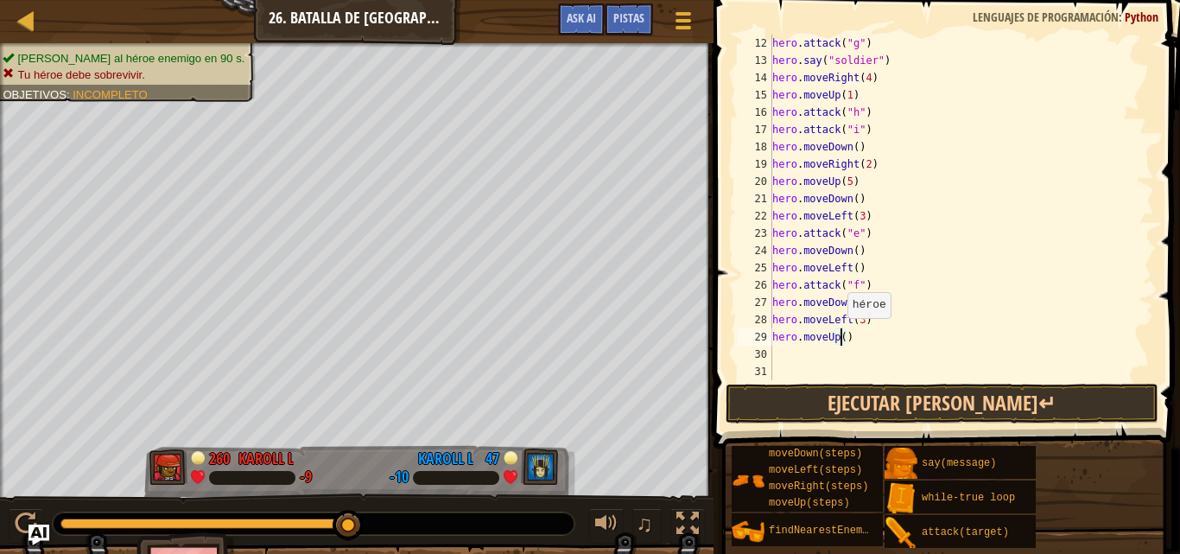
scroll to position [8, 5]
click at [772, 350] on div "hero . attack ( "g" ) hero . say ( "soldier" ) hero . moveRight ( 4 ) hero . mo…" at bounding box center [955, 225] width 372 height 380
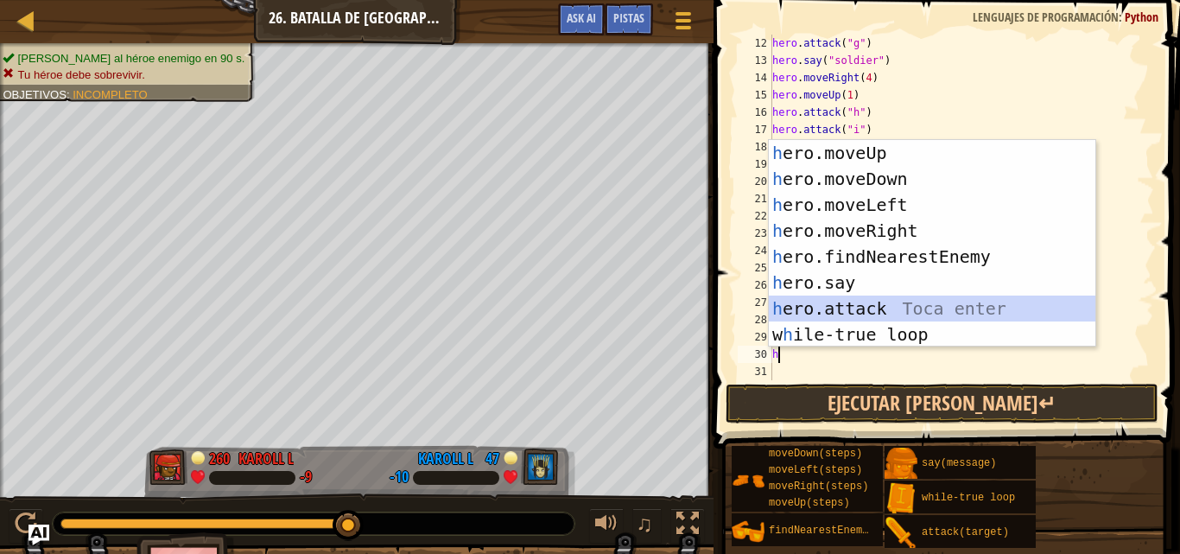
click at [825, 300] on div "h ero.moveUp Toca enter h ero.moveDown Toca enter h ero.moveLeft Toca enter h e…" at bounding box center [932, 269] width 326 height 259
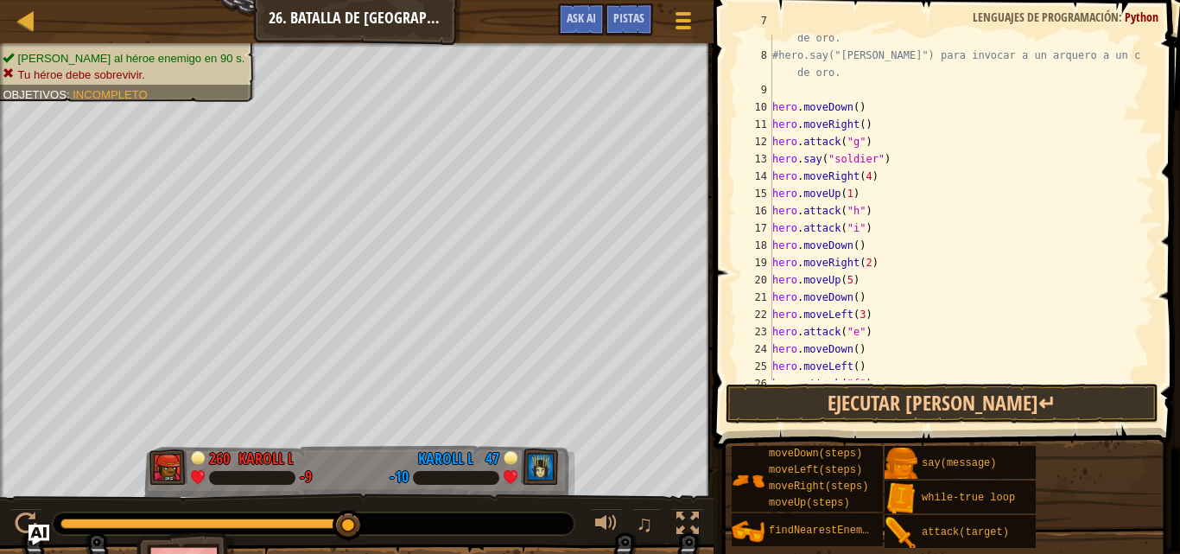
scroll to position [178, 0]
click at [960, 395] on button "Ejecutar [PERSON_NAME]↵" at bounding box center [941, 403] width 433 height 40
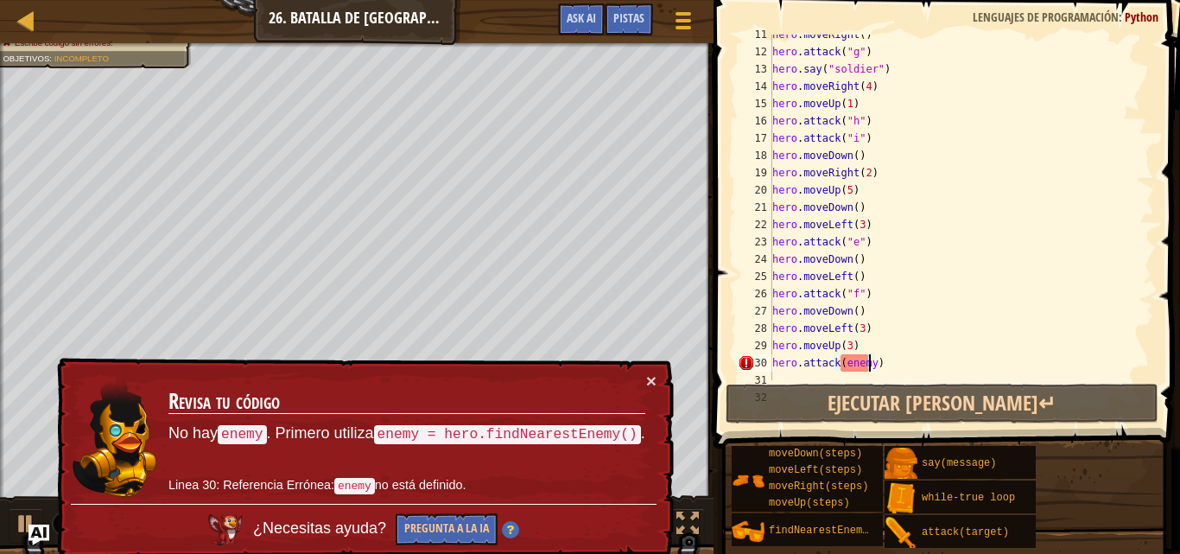
scroll to position [271, 0]
click at [869, 354] on div "hero . moveRight ( ) hero . attack ( "g" ) hero . say ( "soldier" ) hero . move…" at bounding box center [955, 212] width 372 height 380
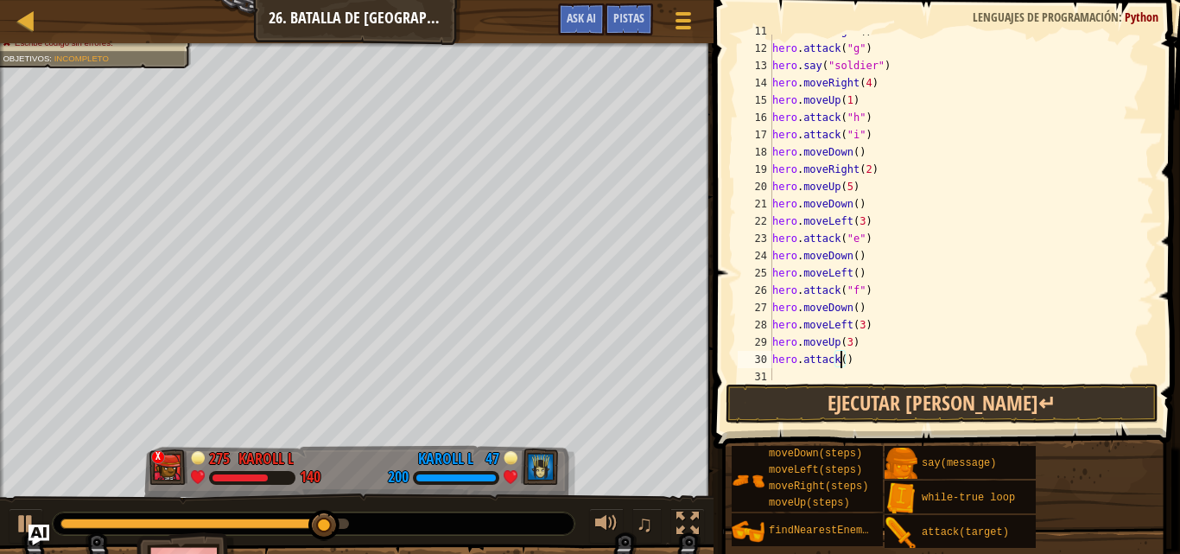
scroll to position [8, 5]
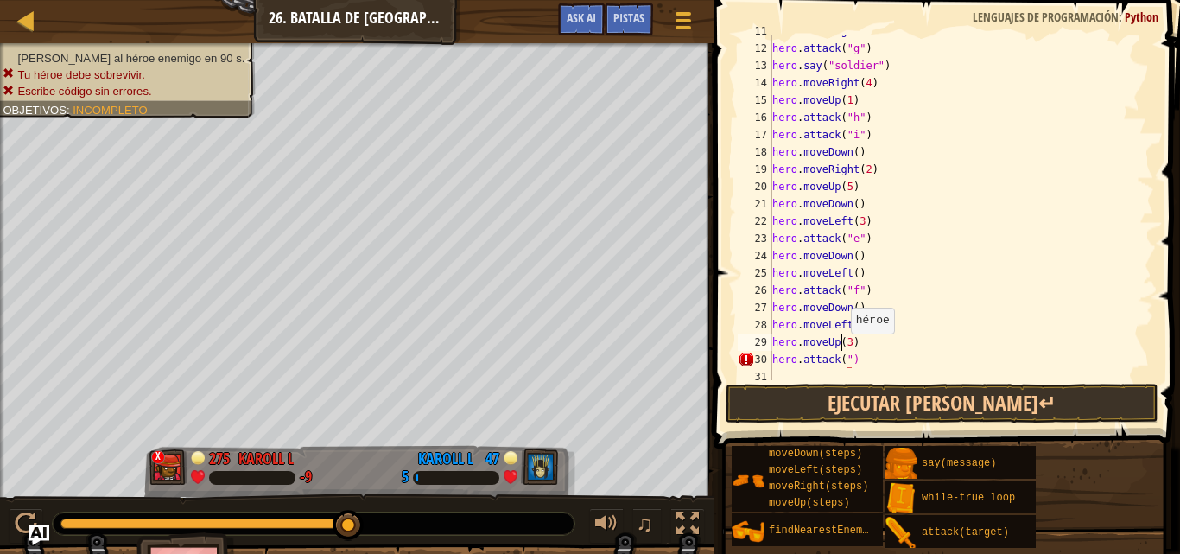
click at [842, 338] on div "hero . moveRight ( ) hero . attack ( "g" ) hero . say ( "soldier" ) hero . move…" at bounding box center [955, 212] width 372 height 380
click at [845, 338] on div "hero . moveRight ( ) hero . attack ( "g" ) hero . say ( "soldier" ) hero . move…" at bounding box center [955, 212] width 372 height 380
click at [845, 357] on div "hero . moveRight ( ) hero . attack ( "g" ) hero . say ( "soldier" ) hero . move…" at bounding box center [955, 212] width 372 height 380
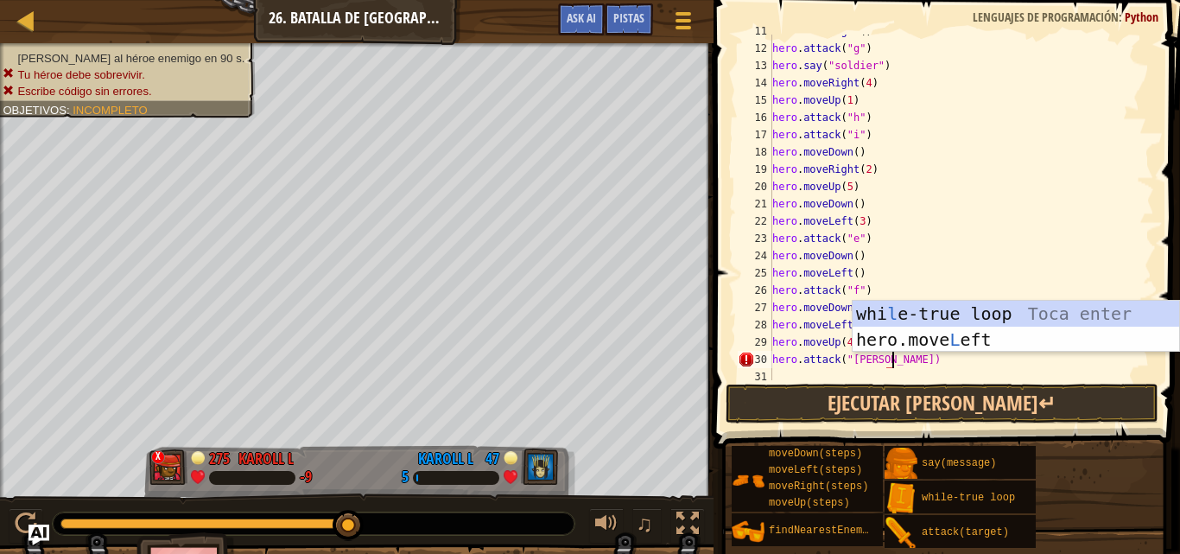
scroll to position [8, 9]
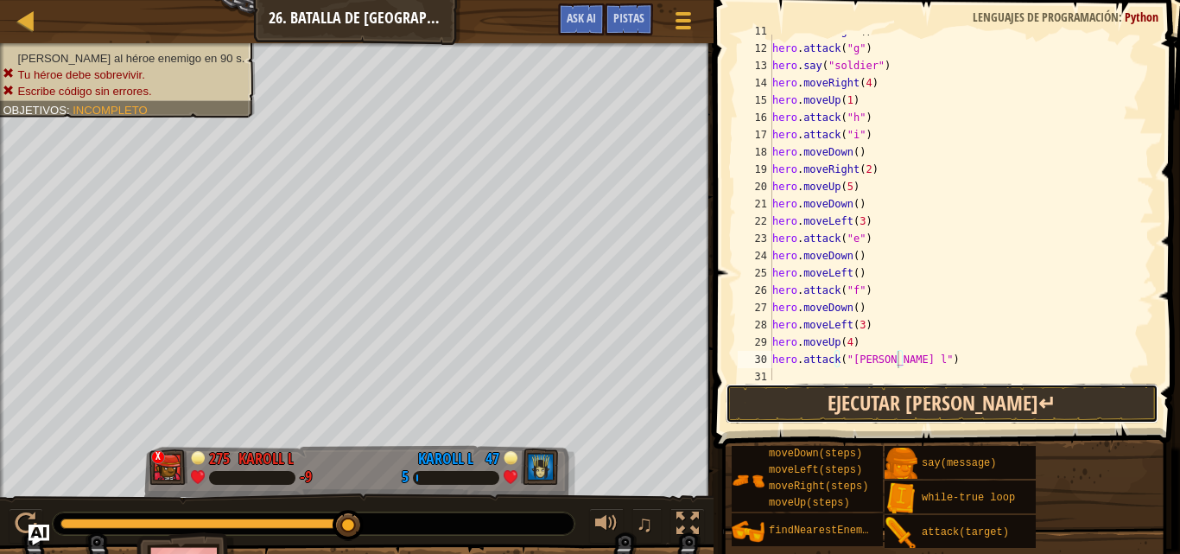
click at [875, 399] on button "Ejecutar [PERSON_NAME]↵" at bounding box center [941, 403] width 433 height 40
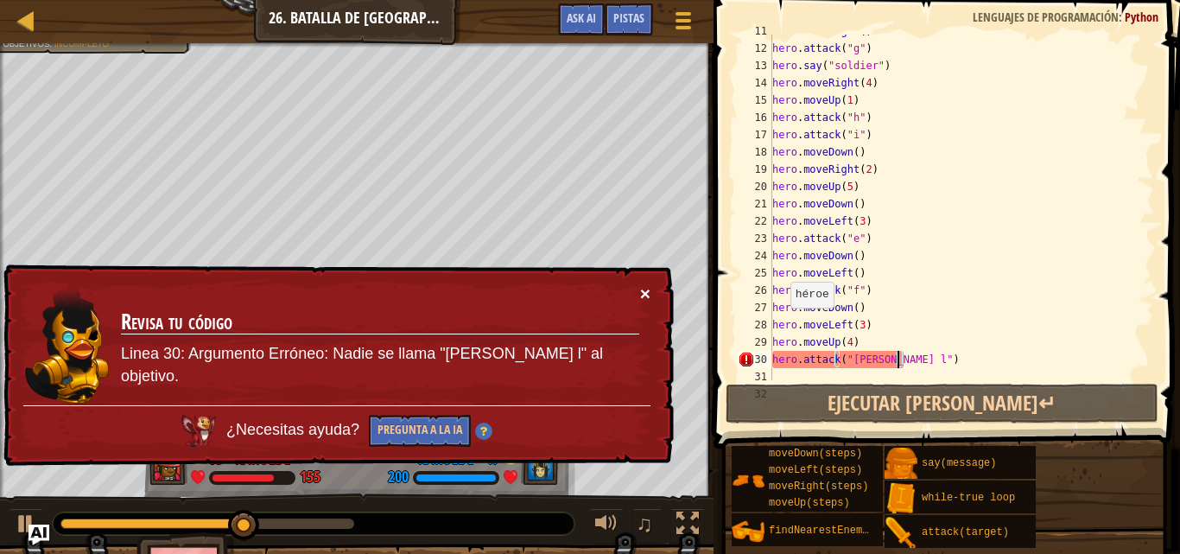
click at [644, 296] on button "×" at bounding box center [645, 293] width 10 height 18
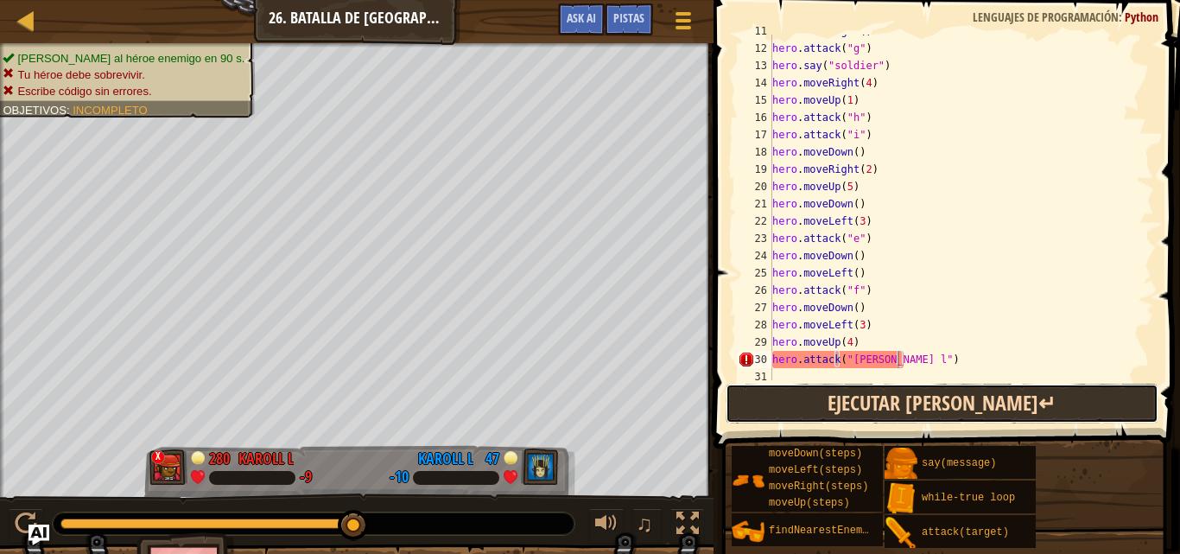
click at [870, 402] on button "Ejecutar [PERSON_NAME]↵" at bounding box center [941, 403] width 433 height 40
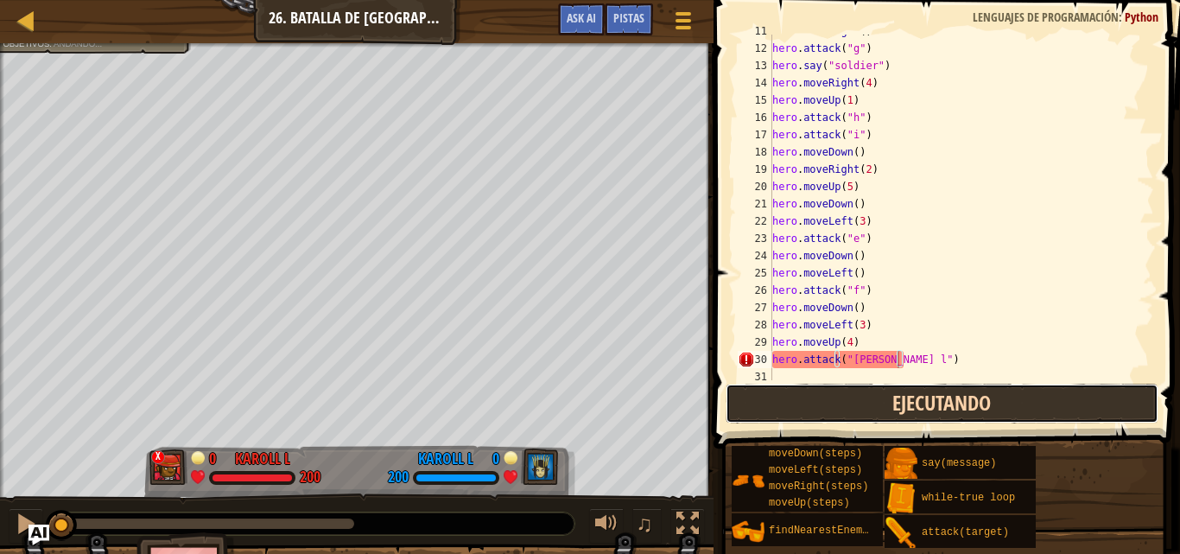
click at [870, 402] on button "Ejecutando" at bounding box center [941, 403] width 433 height 40
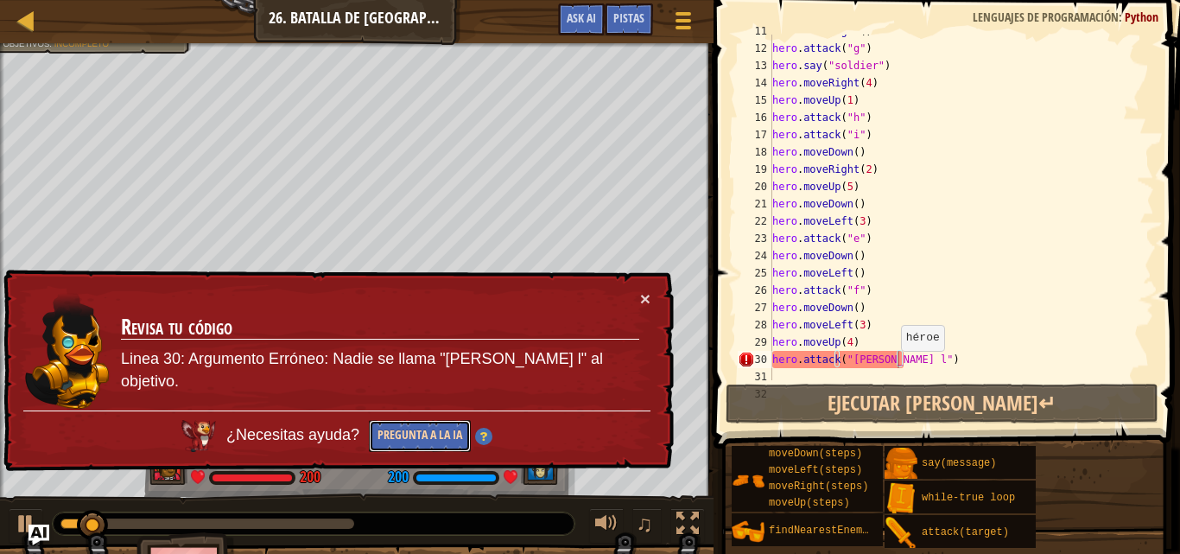
click at [444, 438] on button "Pregunta a la IA" at bounding box center [420, 436] width 102 height 32
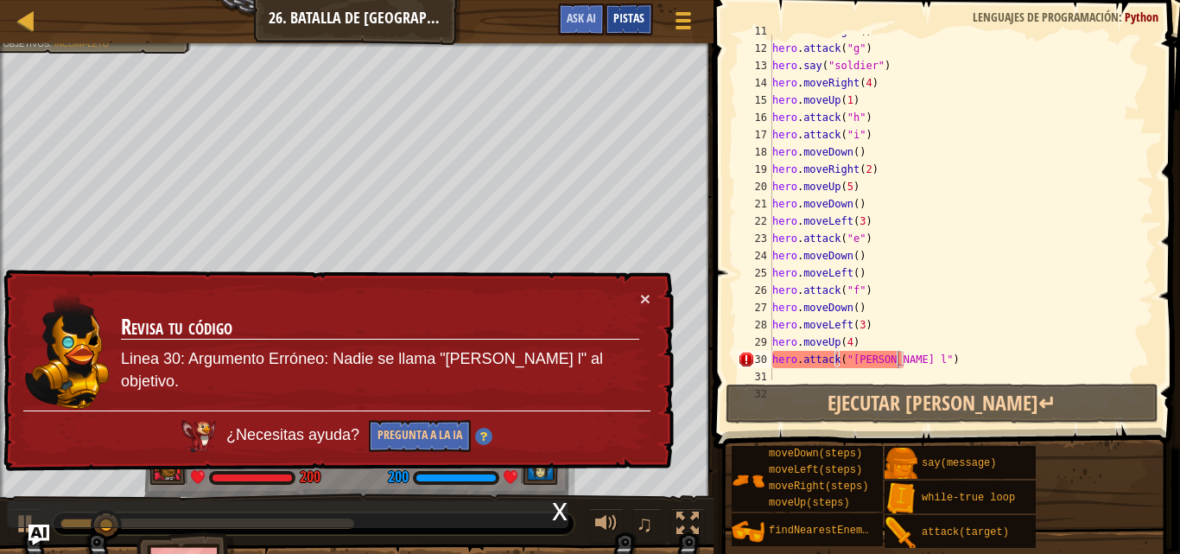
click at [626, 24] on span "Pistas" at bounding box center [628, 17] width 31 height 16
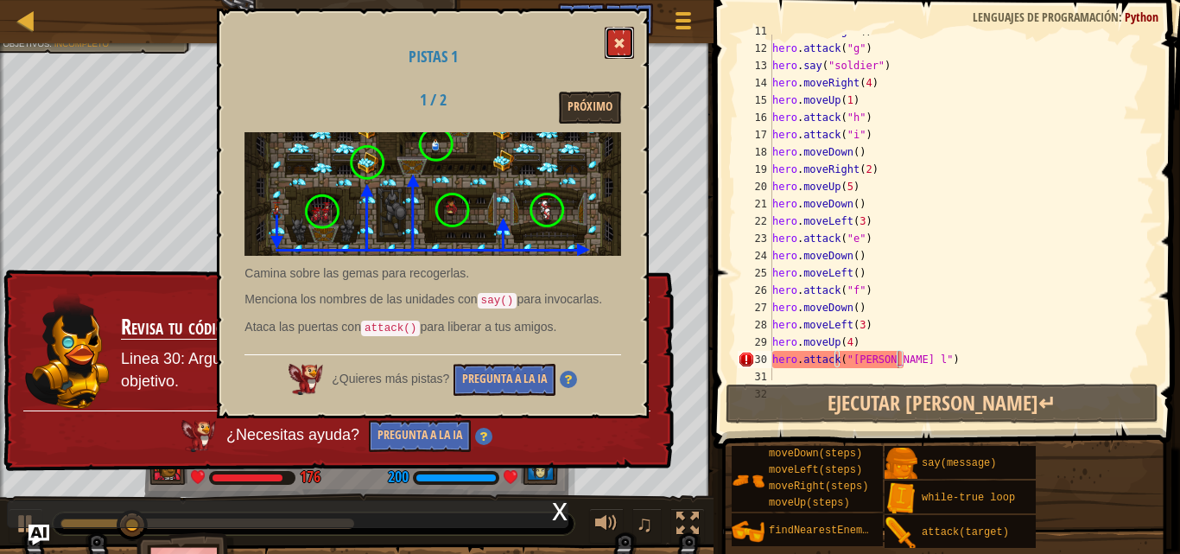
click at [612, 41] on button at bounding box center [618, 43] width 29 height 32
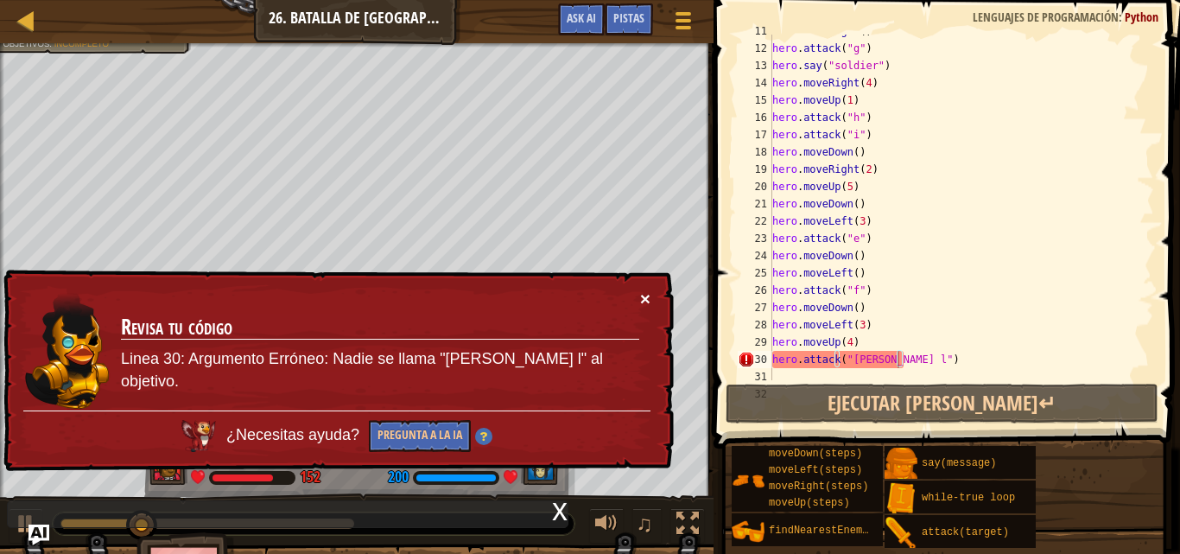
click at [643, 302] on button "×" at bounding box center [645, 298] width 10 height 18
click at [914, 364] on div "hero . moveRight ( ) hero . attack ( "g" ) hero . say ( "soldier" ) hero . move…" at bounding box center [955, 212] width 372 height 380
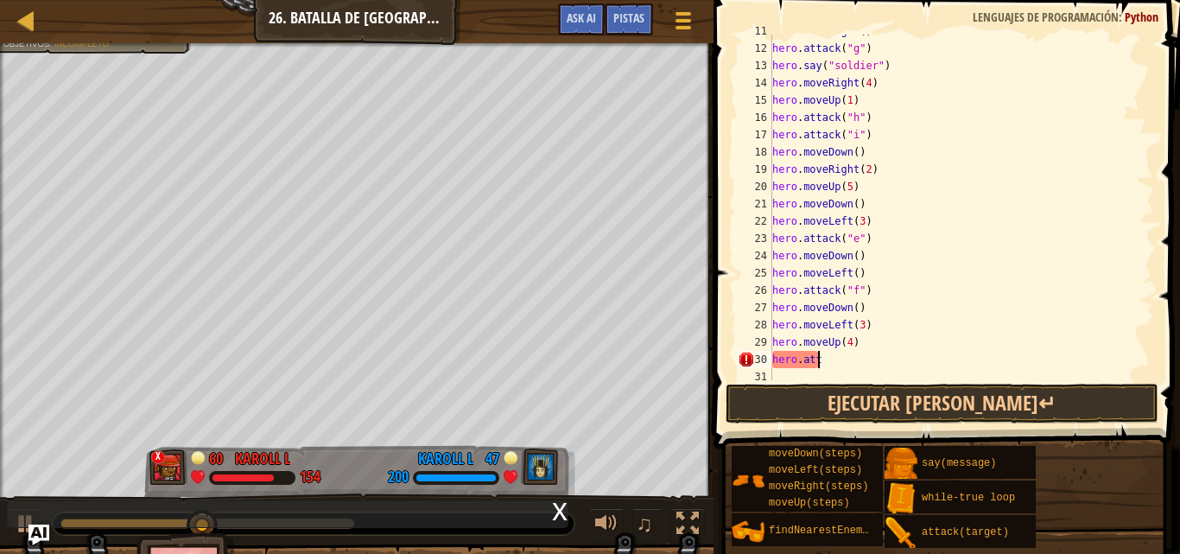
scroll to position [8, 1]
type textarea "h"
click at [856, 321] on div "hero . moveRight ( ) hero . attack ( "g" ) hero . say ( "soldier" ) hero . move…" at bounding box center [955, 212] width 372 height 380
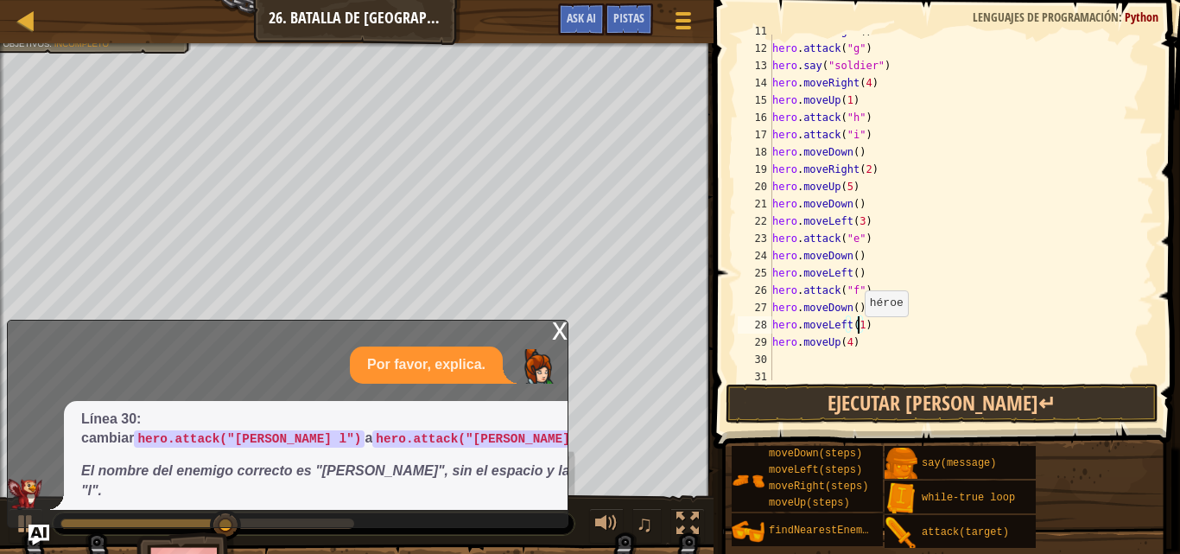
scroll to position [8, 6]
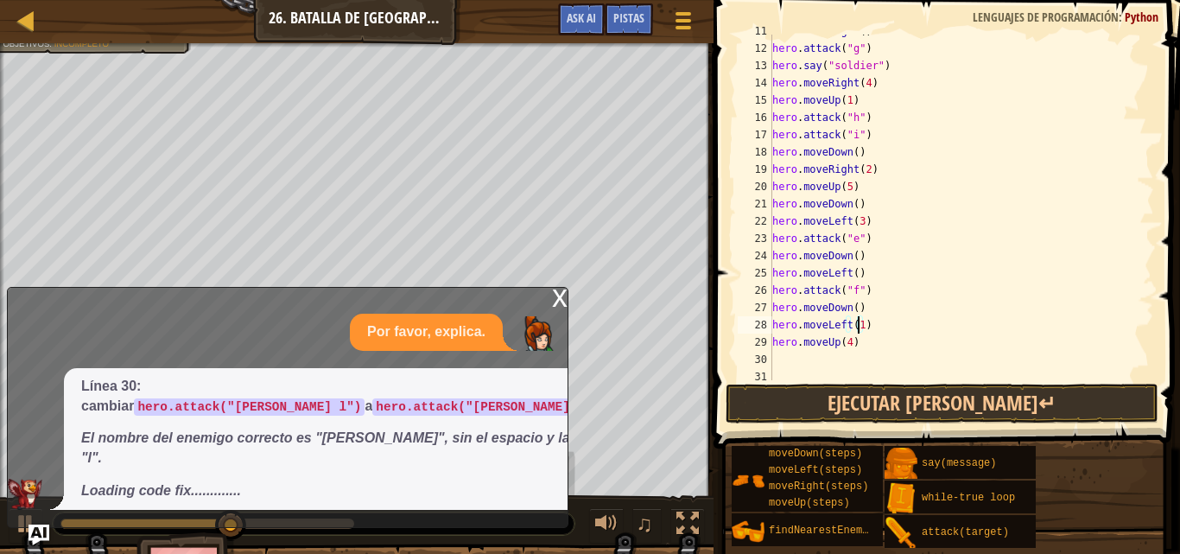
click at [852, 338] on div "hero . moveRight ( ) hero . attack ( "g" ) hero . say ( "soldier" ) hero . move…" at bounding box center [955, 212] width 372 height 380
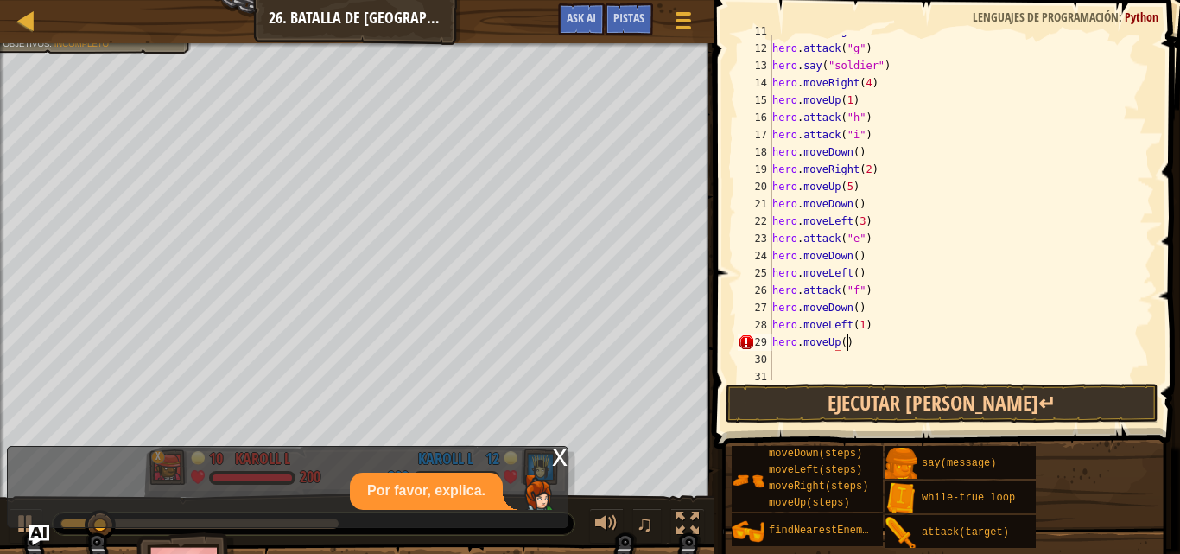
scroll to position [8, 5]
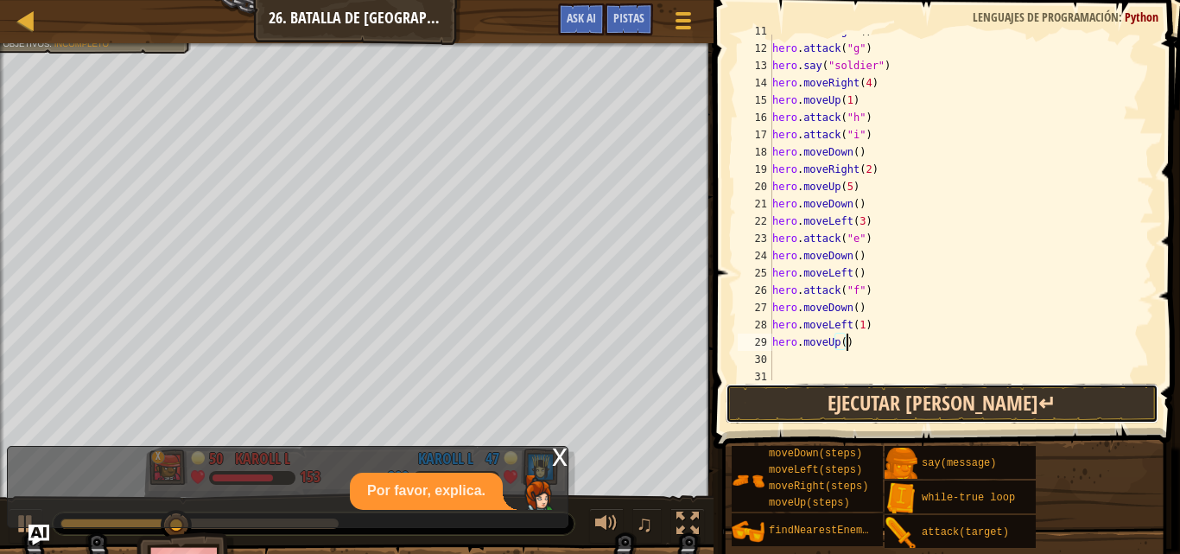
click at [934, 387] on button "Ejecutar [PERSON_NAME]↵" at bounding box center [941, 403] width 433 height 40
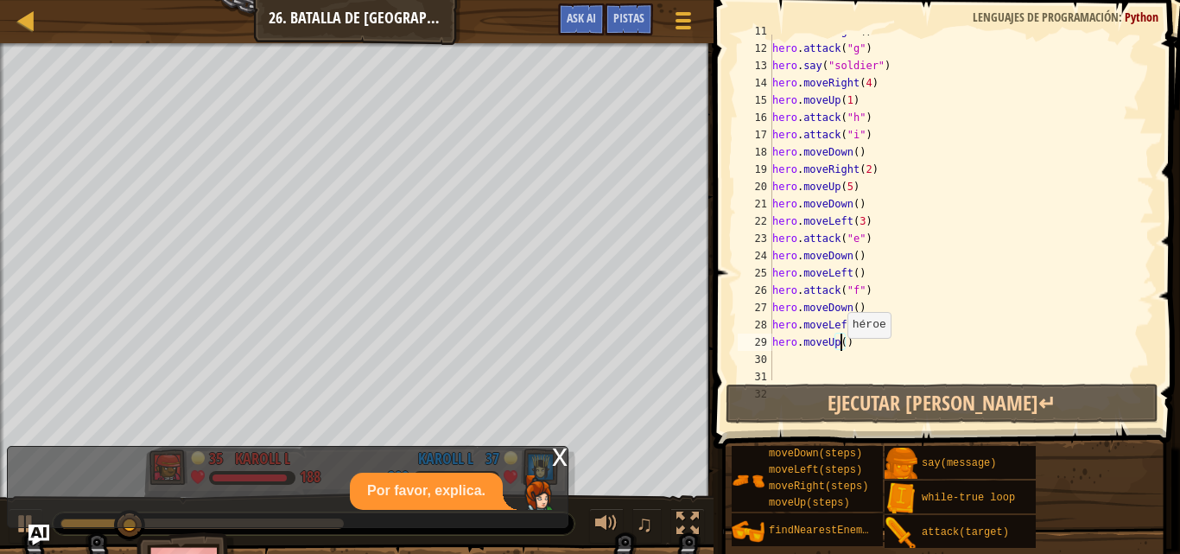
click at [838, 343] on div "hero . moveRight ( ) hero . attack ( "g" ) hero . say ( "soldier" ) hero . move…" at bounding box center [955, 212] width 372 height 380
type textarea "hero.moveUp(2)"
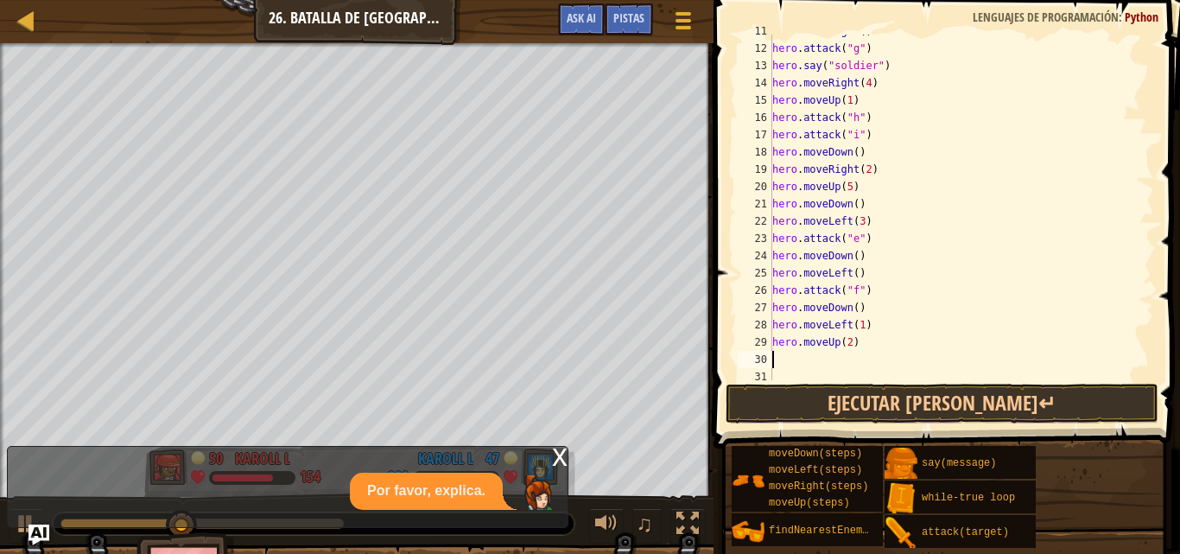
click at [783, 356] on div "hero . moveRight ( ) hero . attack ( "g" ) hero . say ( "soldier" ) hero . move…" at bounding box center [955, 212] width 372 height 380
type textarea "h"
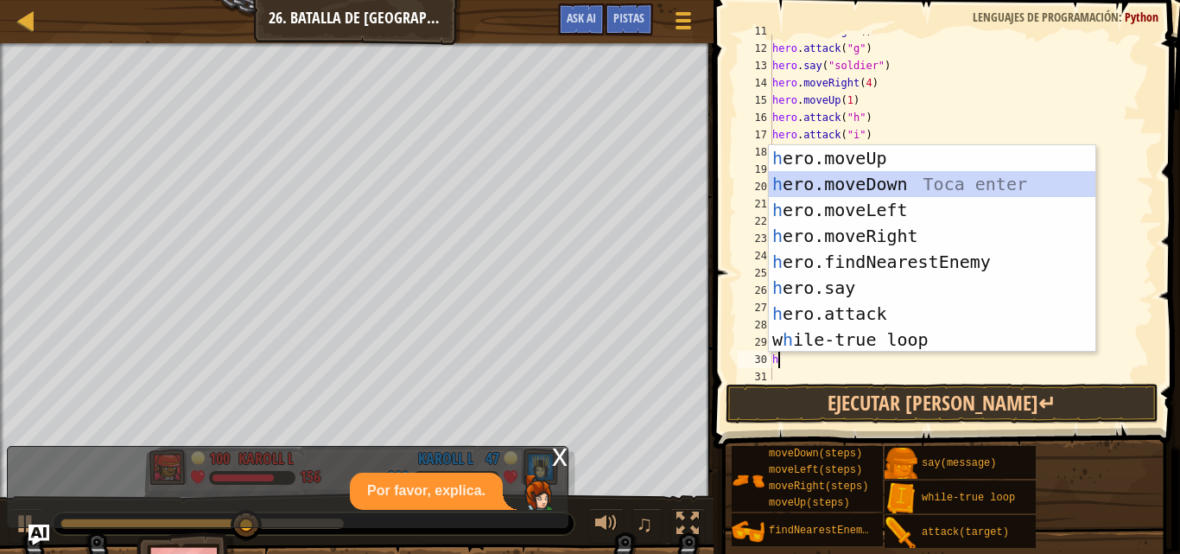
click at [837, 179] on div "h ero.moveUp Toca enter h ero.moveDown Toca enter h ero.moveLeft Toca enter h e…" at bounding box center [932, 274] width 326 height 259
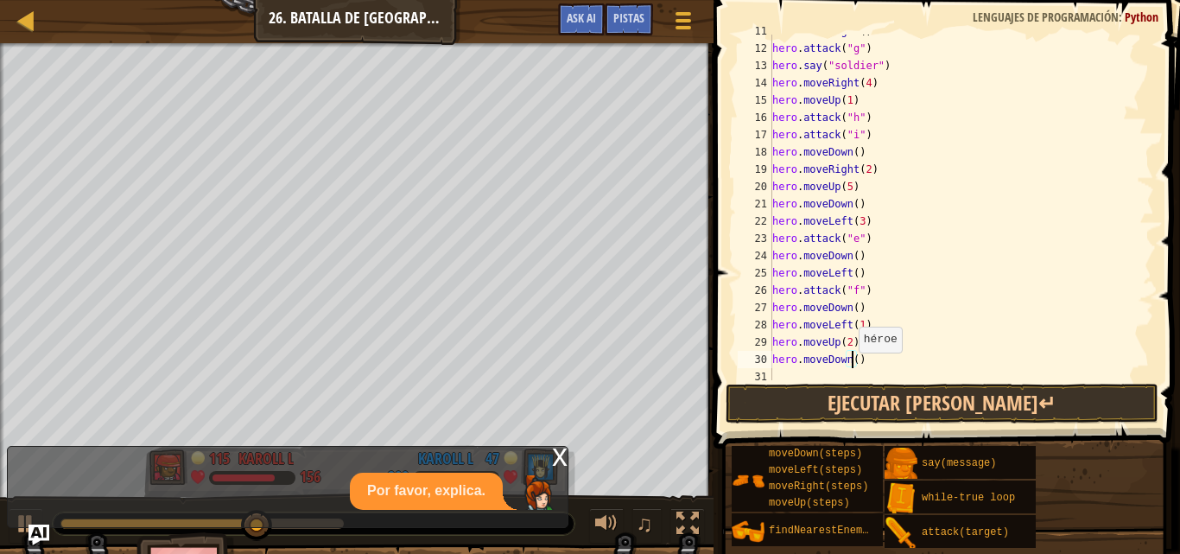
click at [850, 357] on div "hero . moveRight ( ) hero . attack ( "g" ) hero . say ( "soldier" ) hero . move…" at bounding box center [955, 212] width 372 height 380
type textarea "hero.moveDown(2)"
click at [775, 373] on div "hero . moveRight ( ) hero . attack ( "g" ) hero . say ( "soldier" ) hero . move…" at bounding box center [955, 212] width 372 height 380
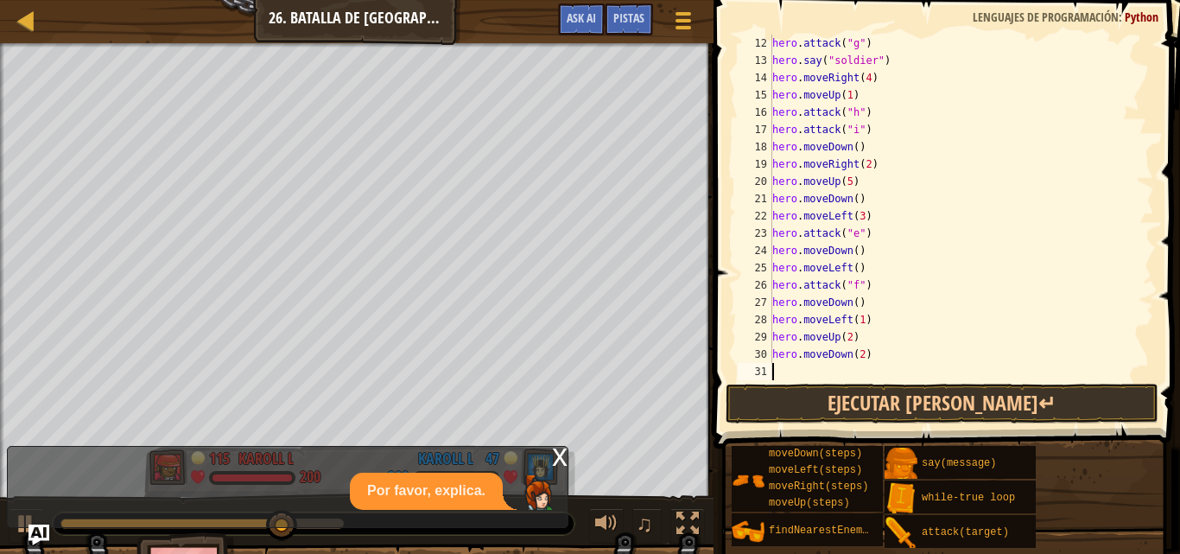
type textarea "h"
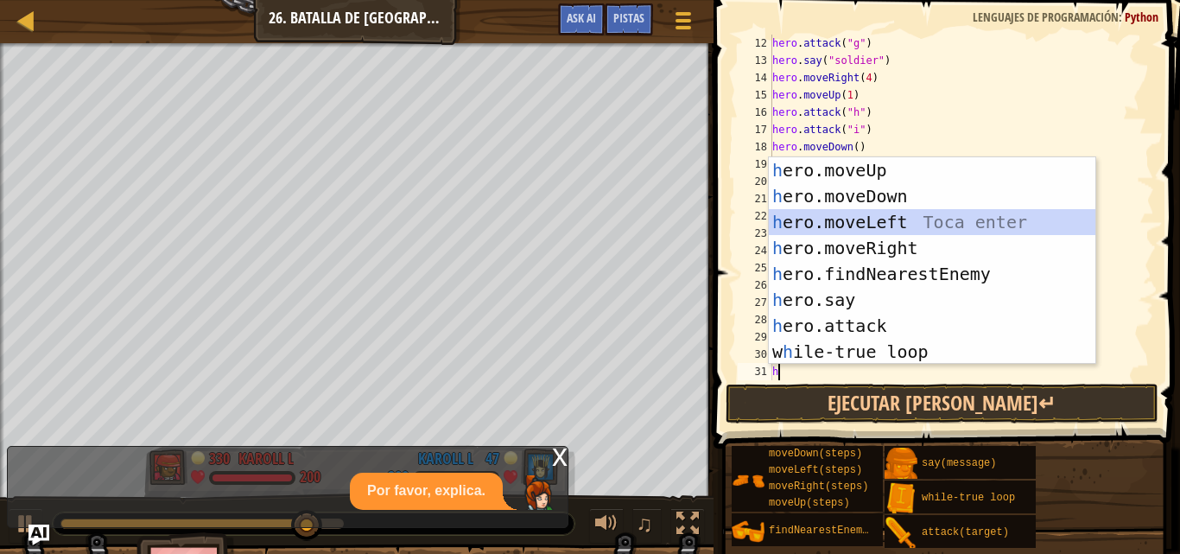
click at [839, 217] on div "h ero.moveUp Toca enter h ero.moveDown Toca enter h ero.moveLeft Toca enter h e…" at bounding box center [932, 286] width 326 height 259
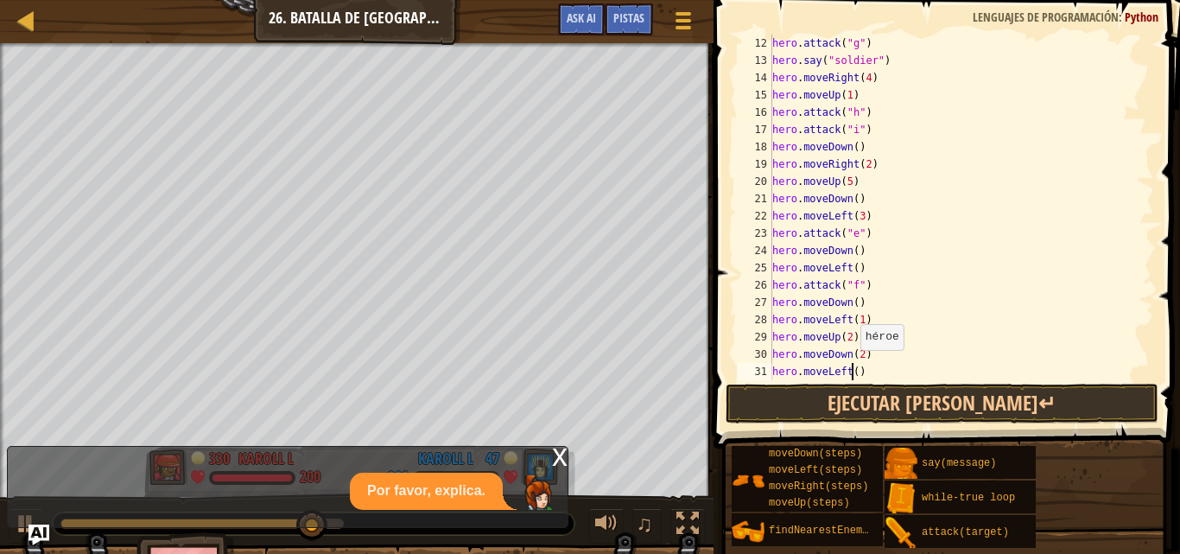
click at [851, 367] on div "hero . attack ( "g" ) hero . say ( "soldier" ) hero . moveRight ( 4 ) hero . mo…" at bounding box center [955, 225] width 372 height 380
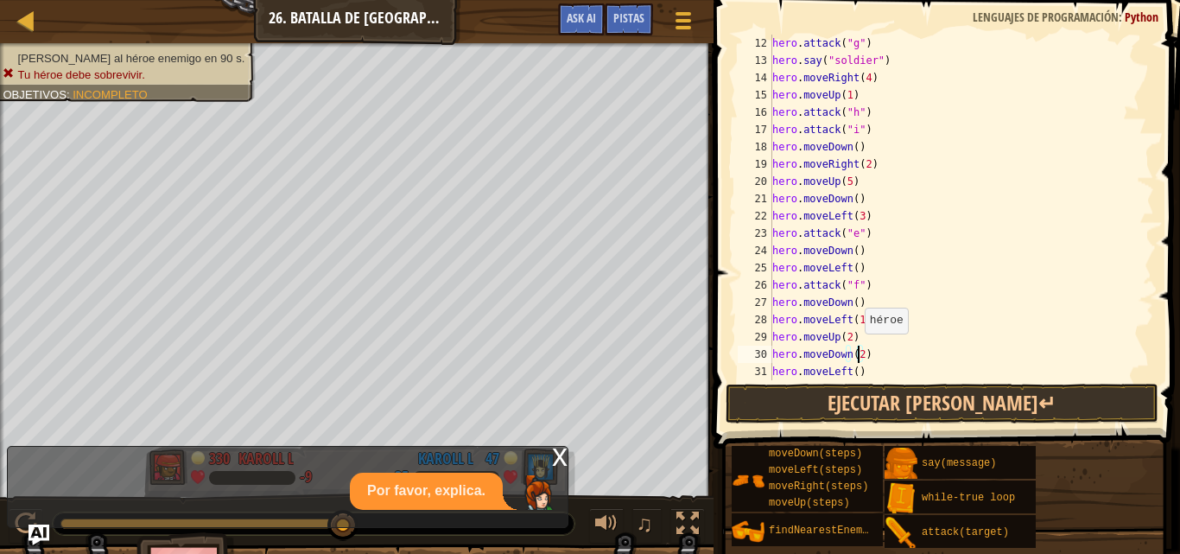
click at [856, 351] on div "hero . attack ( "g" ) hero . say ( "soldier" ) hero . moveRight ( 4 ) hero . mo…" at bounding box center [955, 225] width 372 height 380
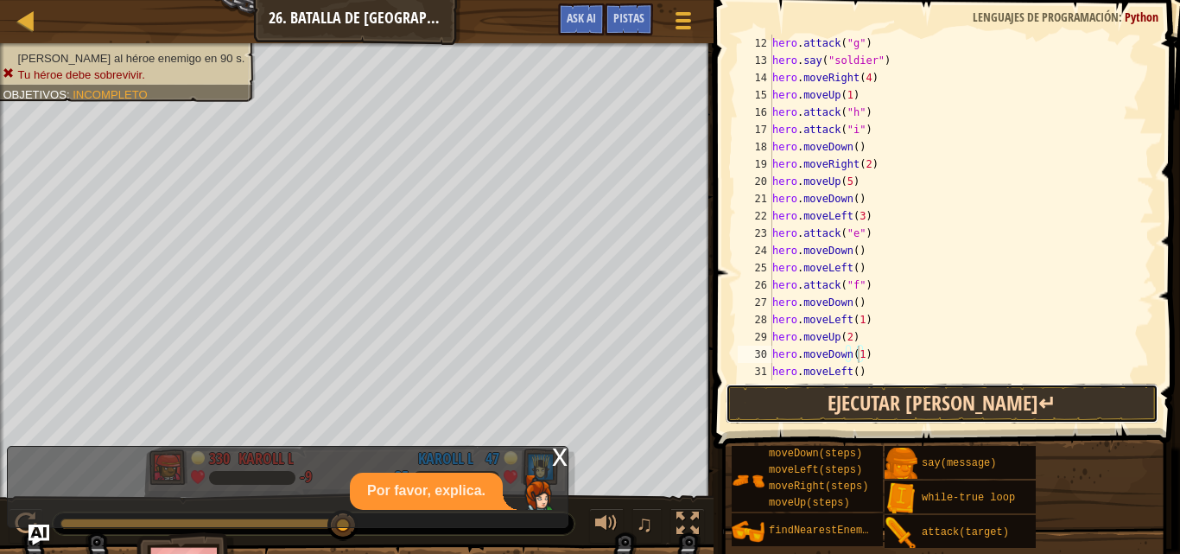
click at [863, 401] on button "Ejecutar [PERSON_NAME]↵" at bounding box center [941, 403] width 433 height 40
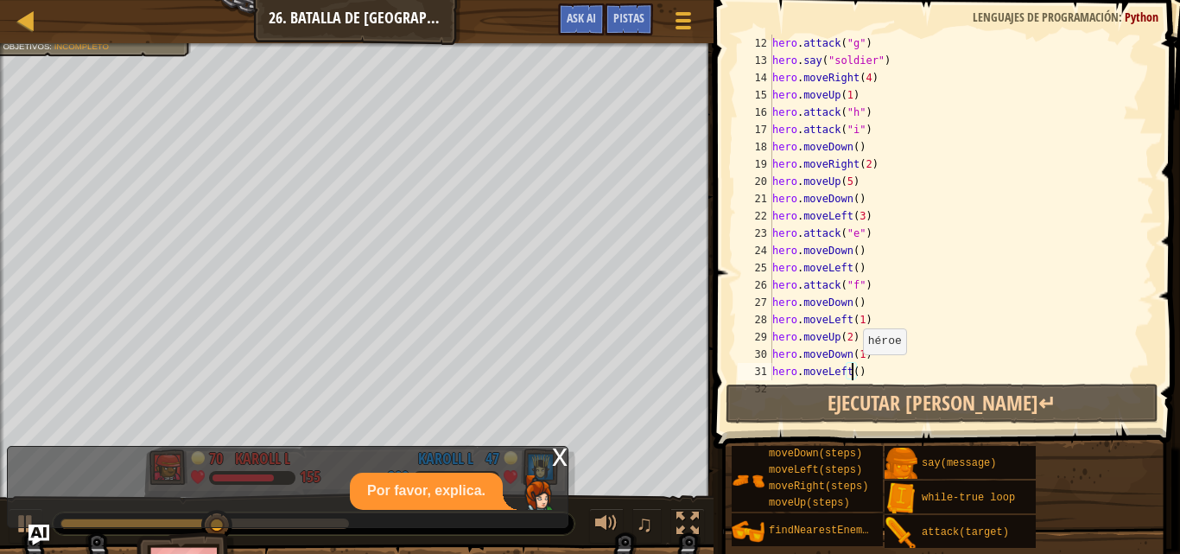
click at [854, 371] on div "hero . attack ( "g" ) hero . say ( "soldier" ) hero . moveRight ( 4 ) hero . mo…" at bounding box center [955, 225] width 372 height 380
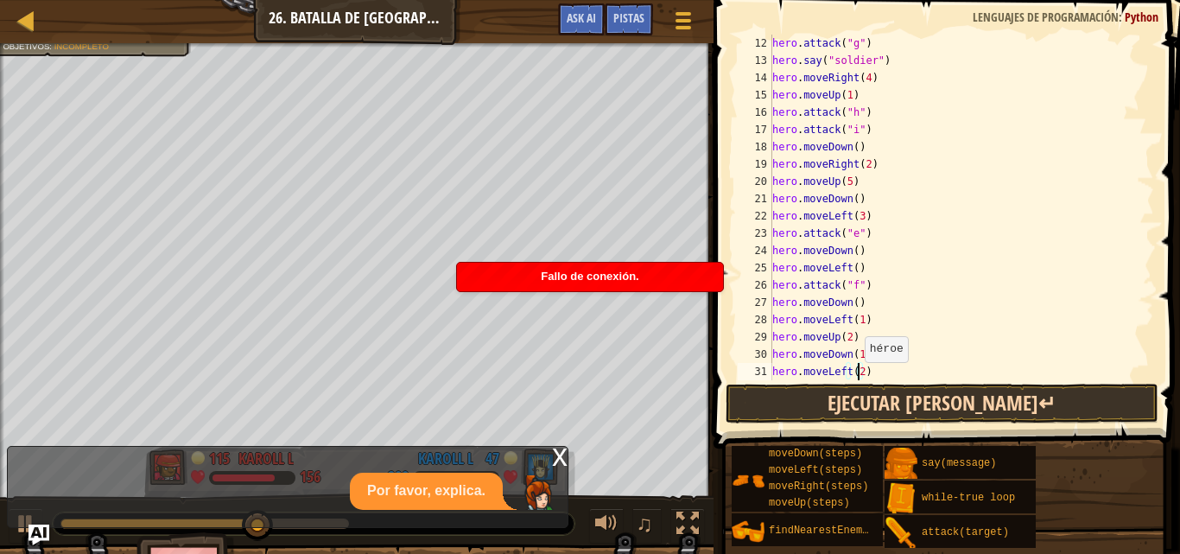
type textarea "hero.moveLeft(2)"
click at [859, 395] on button "Ejecutar [PERSON_NAME]↵" at bounding box center [941, 403] width 433 height 40
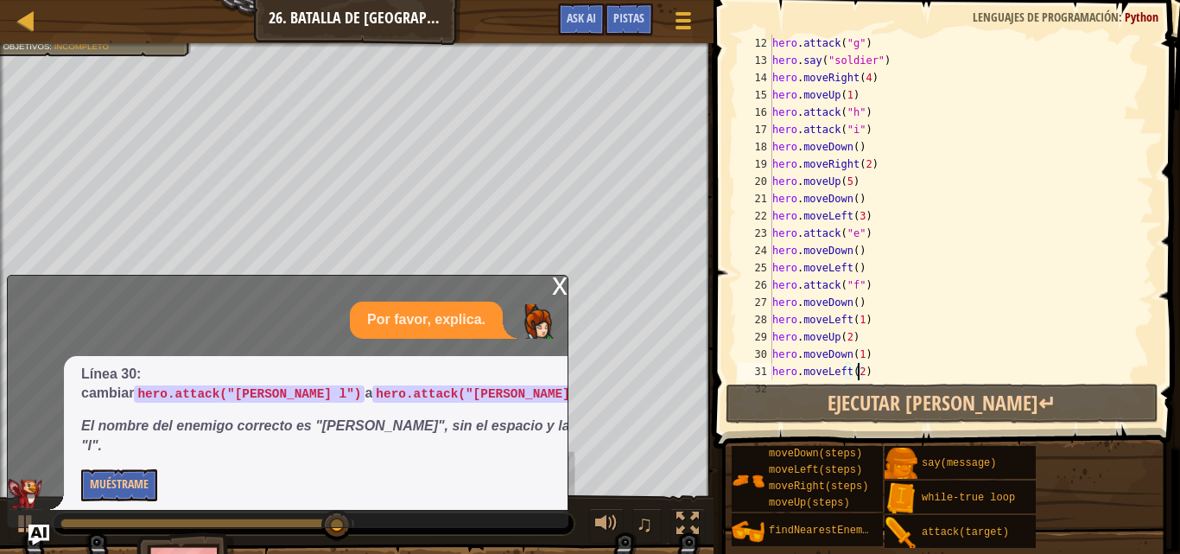
scroll to position [328, 0]
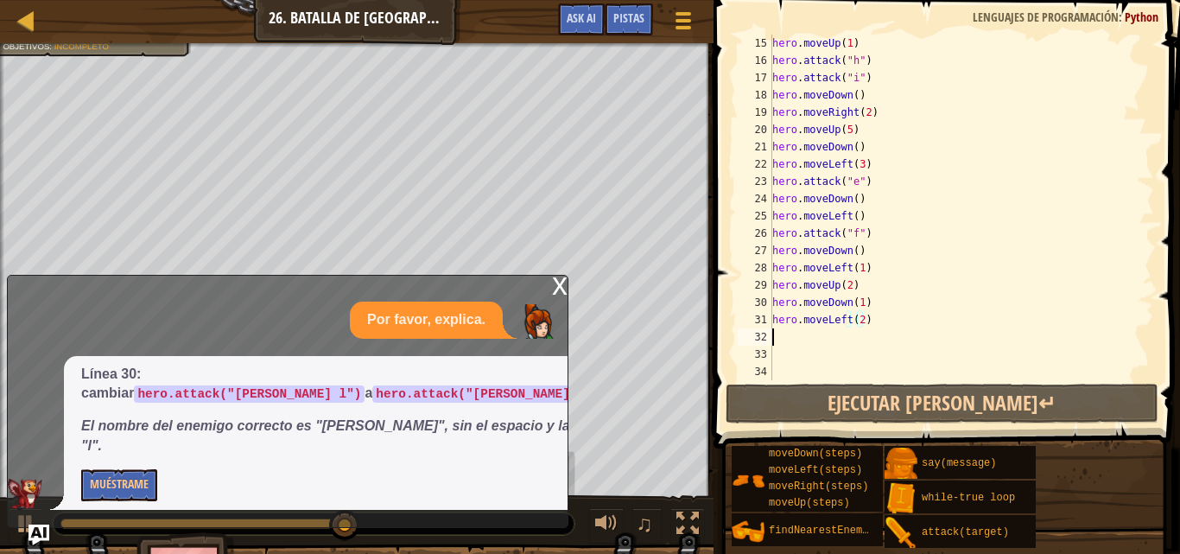
click at [773, 344] on div "hero . moveUp ( 1 ) hero . attack ( "h" ) hero . attack ( "i" ) hero . moveDown…" at bounding box center [955, 225] width 372 height 380
type textarea "h"
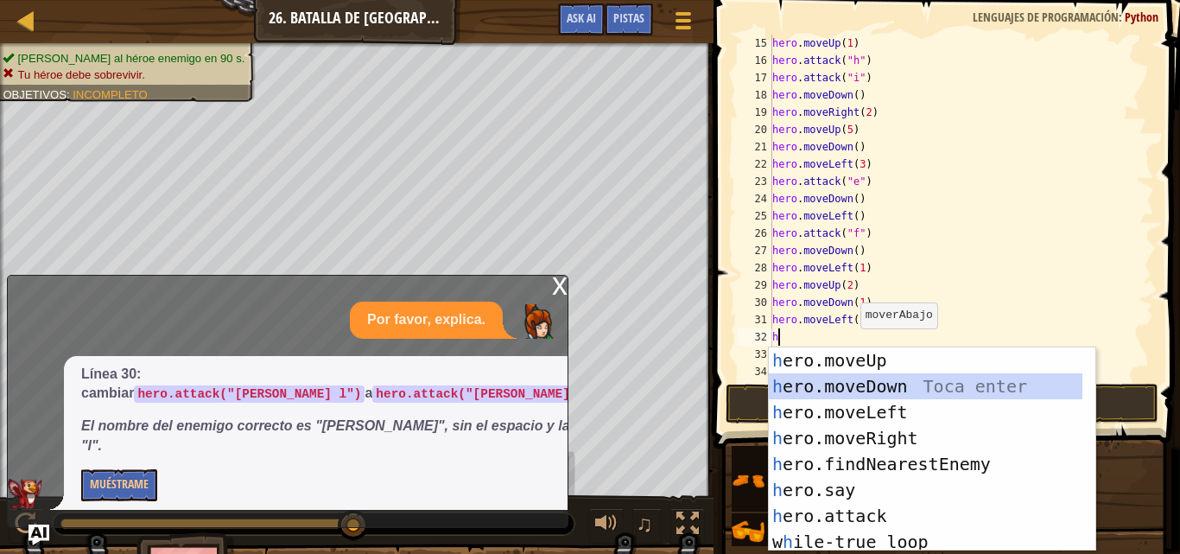
click at [814, 385] on div "h ero.moveUp Toca enter h ero.moveDown Toca enter h ero.moveLeft Toca enter h e…" at bounding box center [925, 475] width 313 height 256
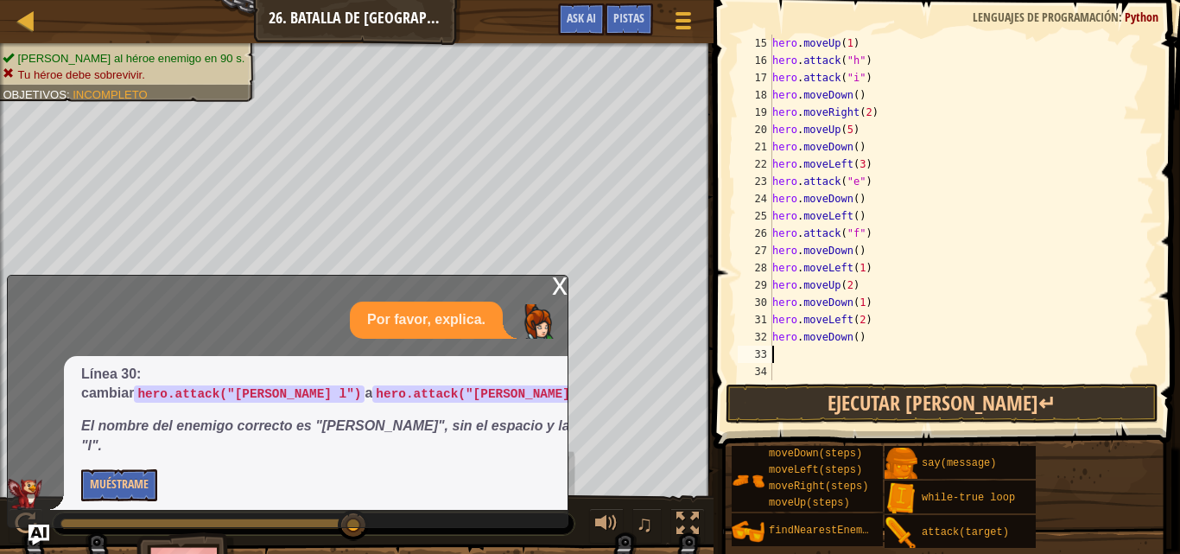
click at [783, 356] on div "hero . moveUp ( 1 ) hero . attack ( "h" ) hero . attack ( "i" ) hero . moveDown…" at bounding box center [955, 225] width 372 height 380
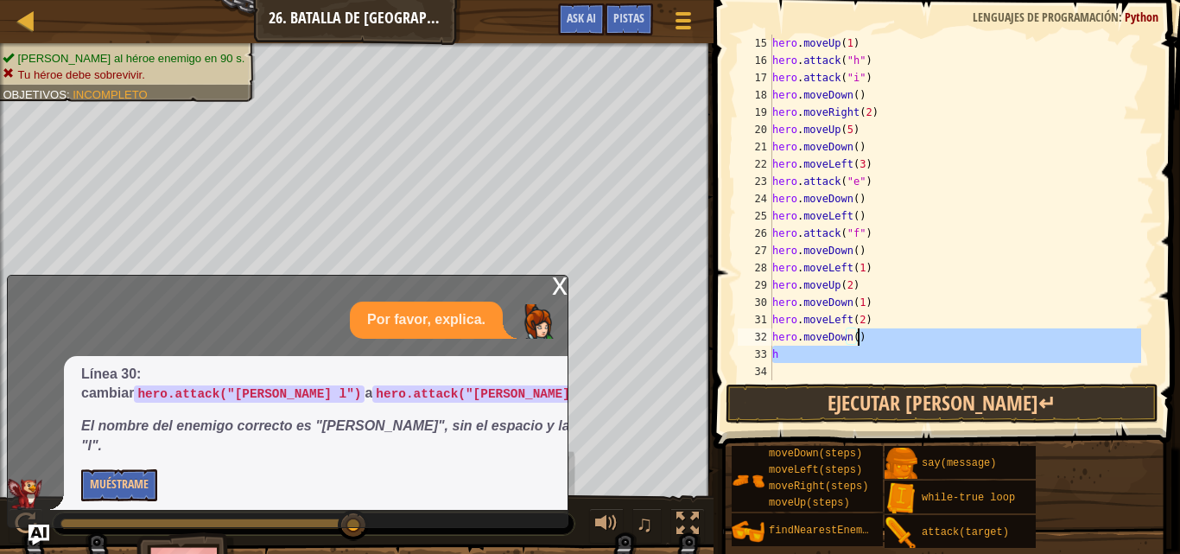
drag, startPoint x: 921, startPoint y: 376, endPoint x: 851, endPoint y: 336, distance: 79.7
click at [851, 336] on div "hero . moveUp ( 1 ) hero . attack ( "h" ) hero . attack ( "i" ) hero . moveDown…" at bounding box center [955, 225] width 372 height 380
click at [851, 336] on div "hero . moveUp ( 1 ) hero . attack ( "h" ) hero . attack ( "i" ) hero . moveDown…" at bounding box center [955, 207] width 372 height 345
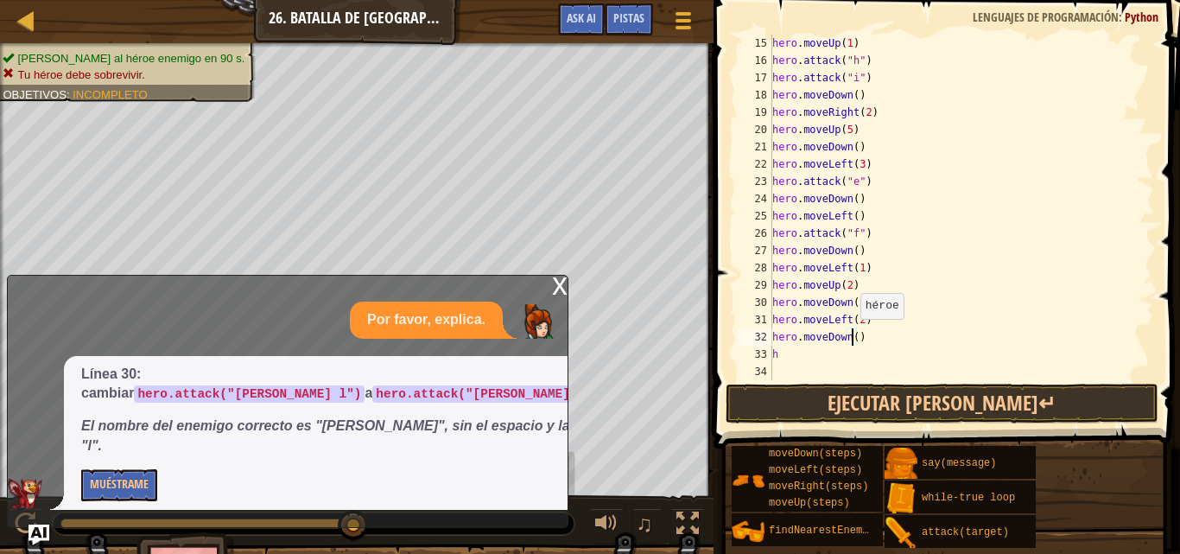
scroll to position [8, 6]
click at [781, 355] on div "hero . moveUp ( 1 ) hero . attack ( "h" ) hero . attack ( "i" ) hero . moveDown…" at bounding box center [955, 225] width 372 height 380
type textarea "h"
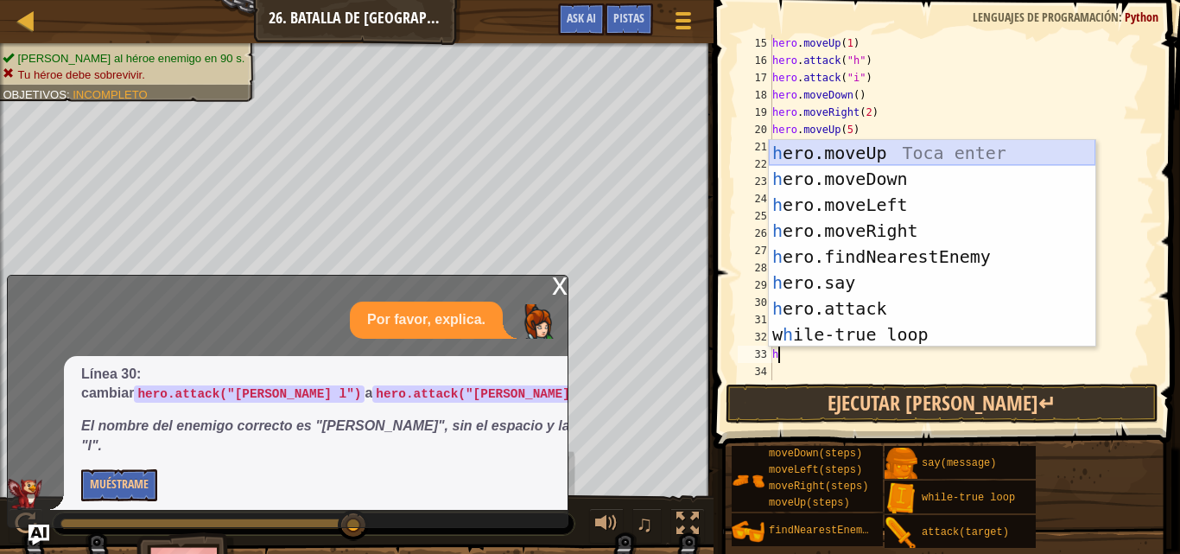
click at [826, 157] on div "h ero.moveUp Toca enter h ero.moveDown Toca enter h ero.moveLeft Toca enter h e…" at bounding box center [932, 269] width 326 height 259
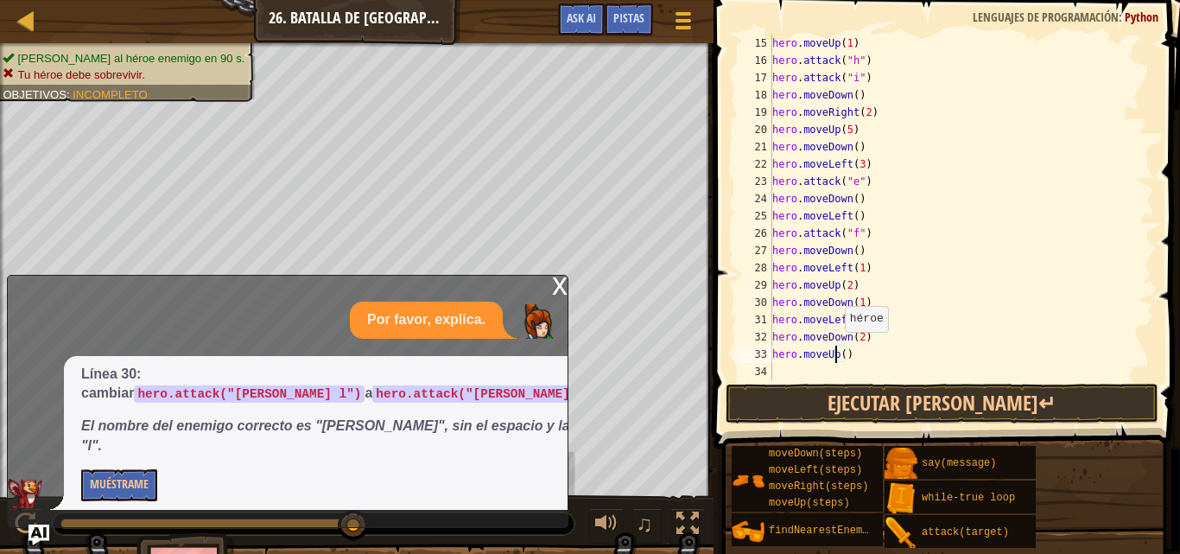
click at [836, 349] on div "hero . moveUp ( 1 ) hero . attack ( "h" ) hero . attack ( "i" ) hero . moveDown…" at bounding box center [955, 225] width 372 height 380
click at [842, 354] on div "hero . moveUp ( 1 ) hero . attack ( "h" ) hero . attack ( "i" ) hero . moveDown…" at bounding box center [955, 225] width 372 height 380
type textarea "hero.moveUp(4)"
click at [777, 369] on div "hero . moveUp ( 1 ) hero . attack ( "h" ) hero . attack ( "i" ) hero . moveDown…" at bounding box center [955, 225] width 372 height 380
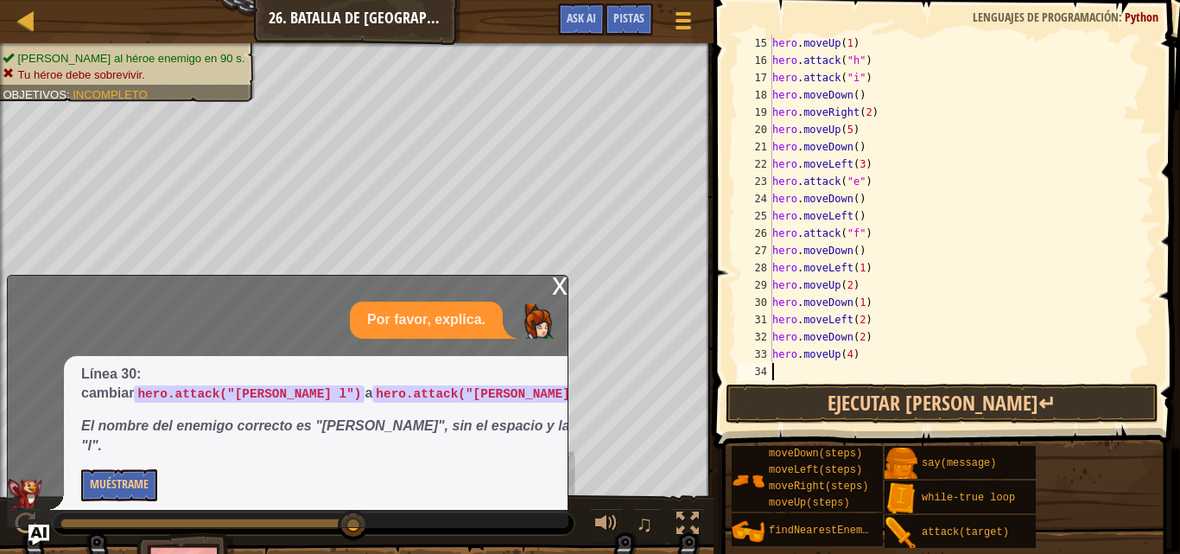
scroll to position [8, 0]
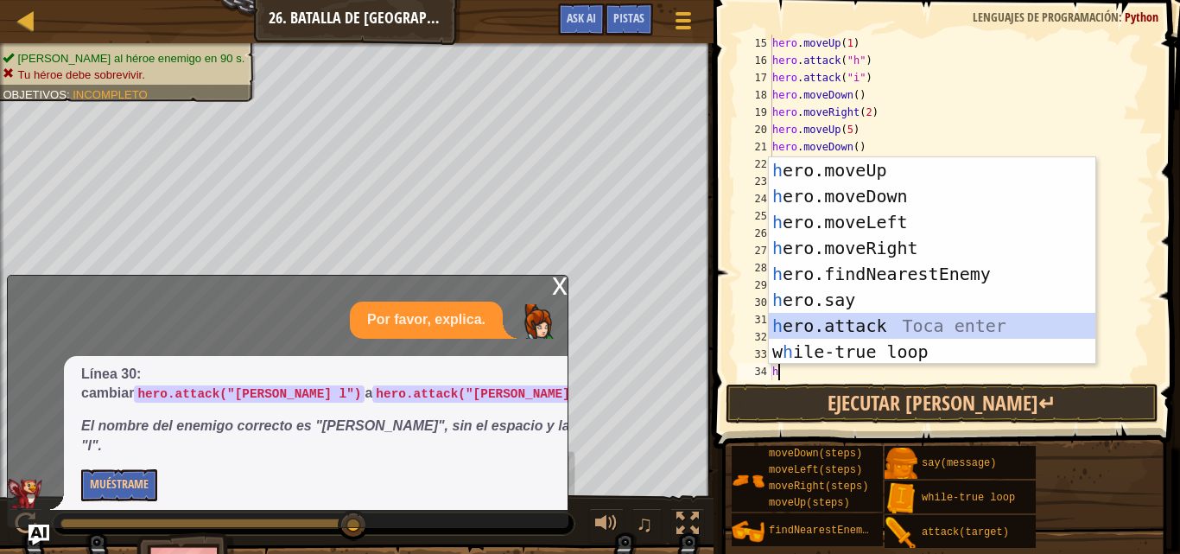
click at [832, 326] on div "h ero.moveUp Toca enter h ero.moveDown Toca enter h ero.moveLeft Toca enter h e…" at bounding box center [932, 286] width 326 height 259
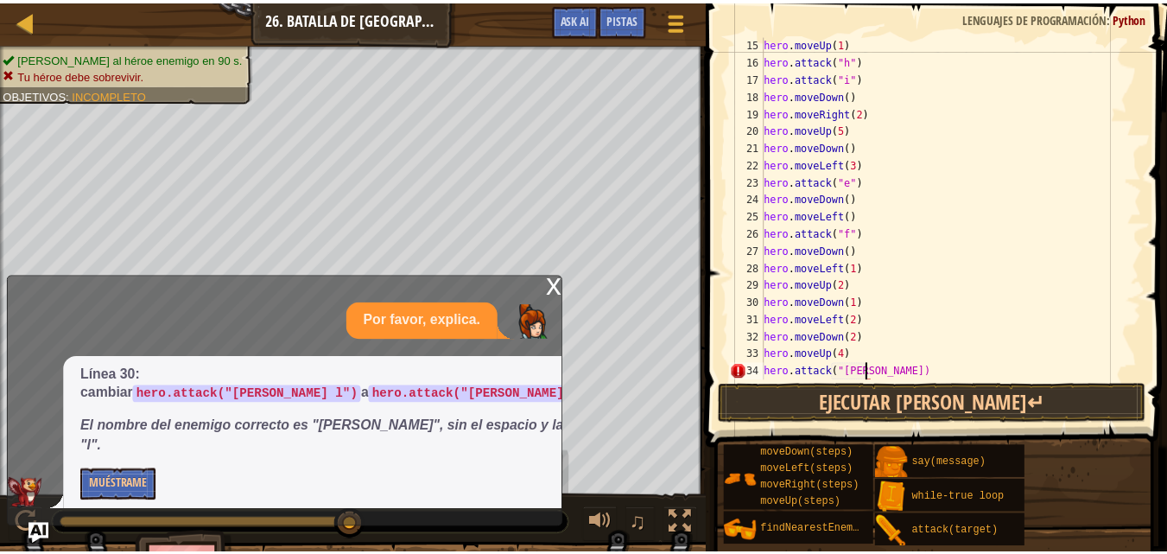
scroll to position [8, 9]
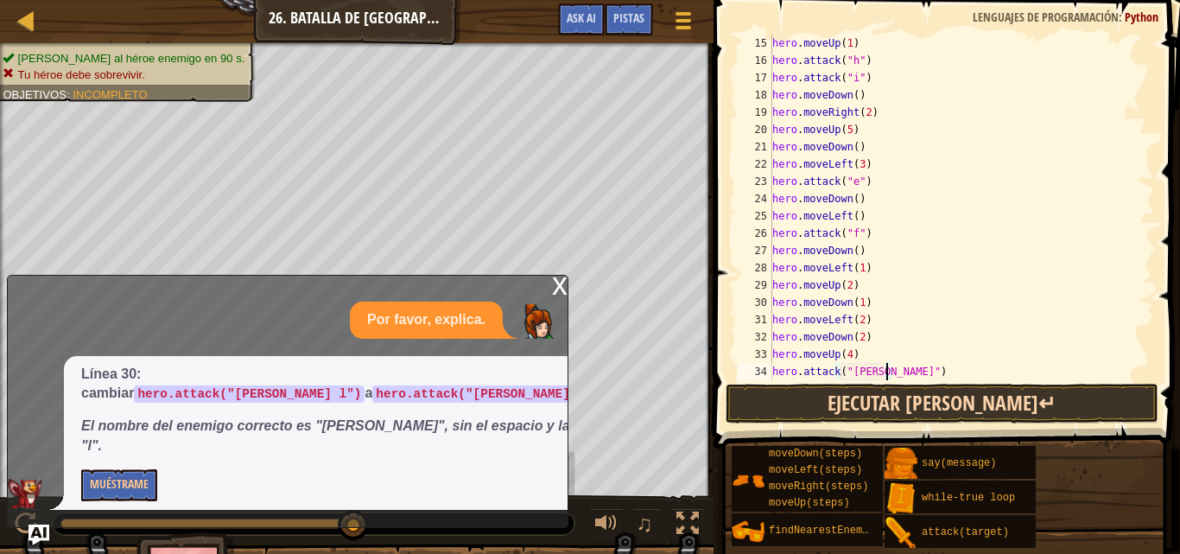
type textarea "hero.attack("[PERSON_NAME]")"
click at [889, 398] on button "Ejecutar [PERSON_NAME]↵" at bounding box center [941, 403] width 433 height 40
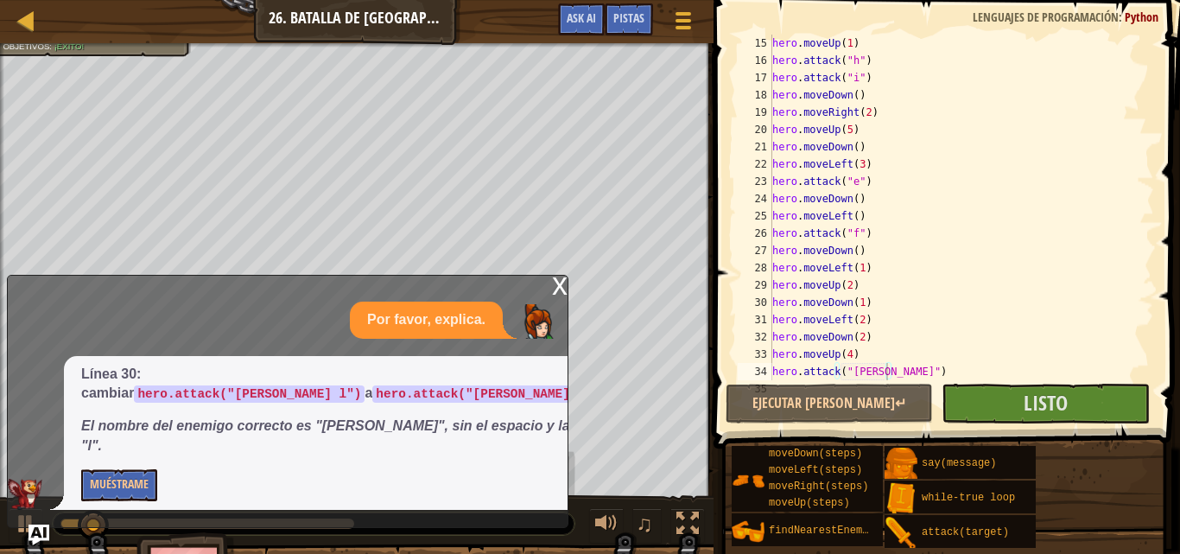
drag, startPoint x: 1154, startPoint y: 275, endPoint x: 1155, endPoint y: 297, distance: 22.5
click at [1155, 297] on span at bounding box center [948, 199] width 480 height 499
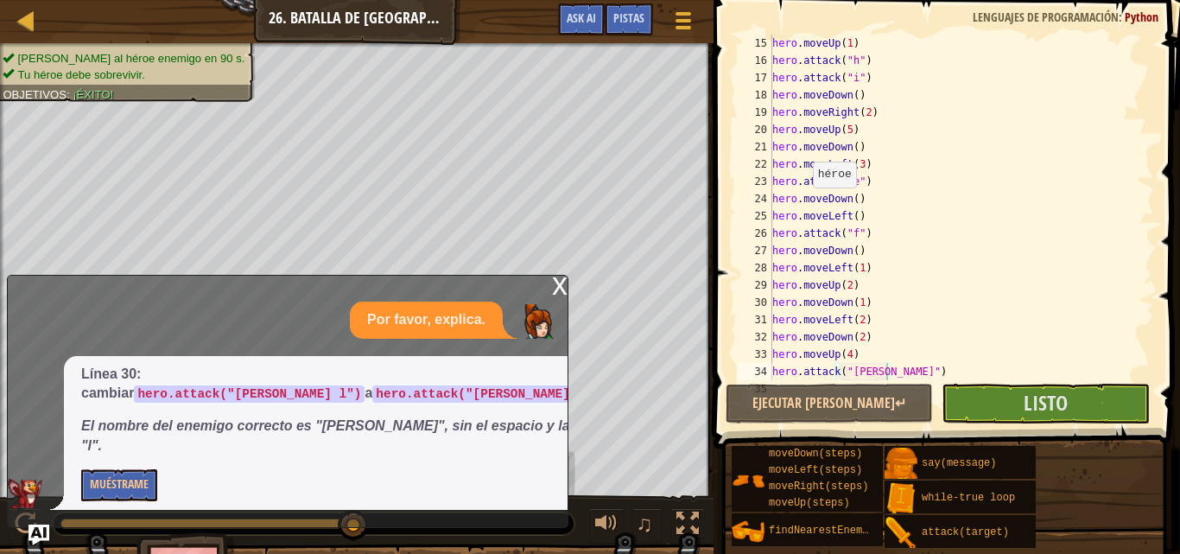
click at [562, 293] on div "x" at bounding box center [560, 283] width 16 height 17
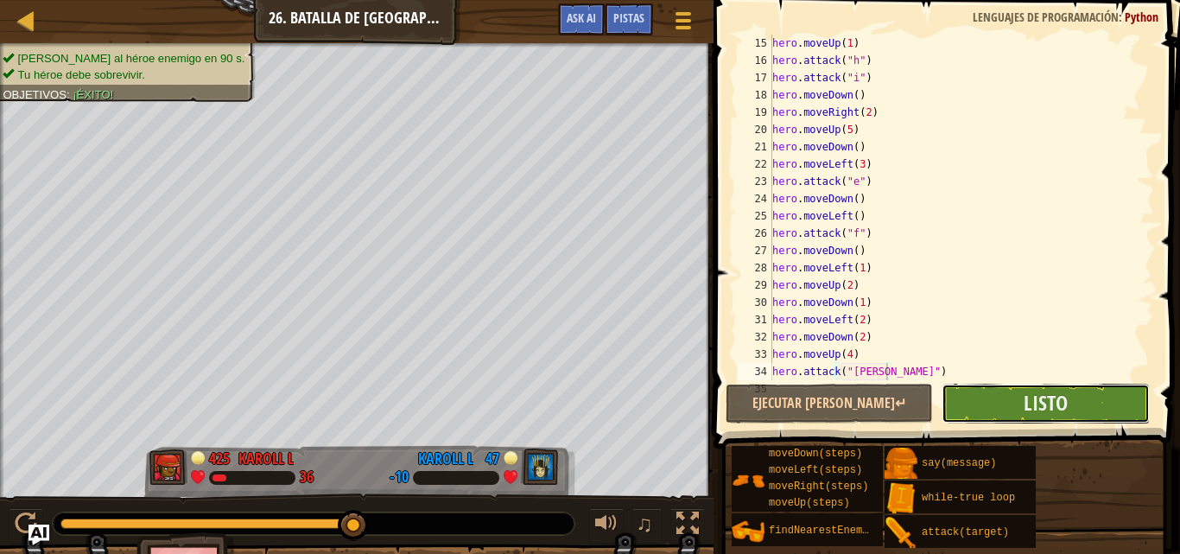
click at [1012, 397] on button "Listo" at bounding box center [1044, 403] width 207 height 40
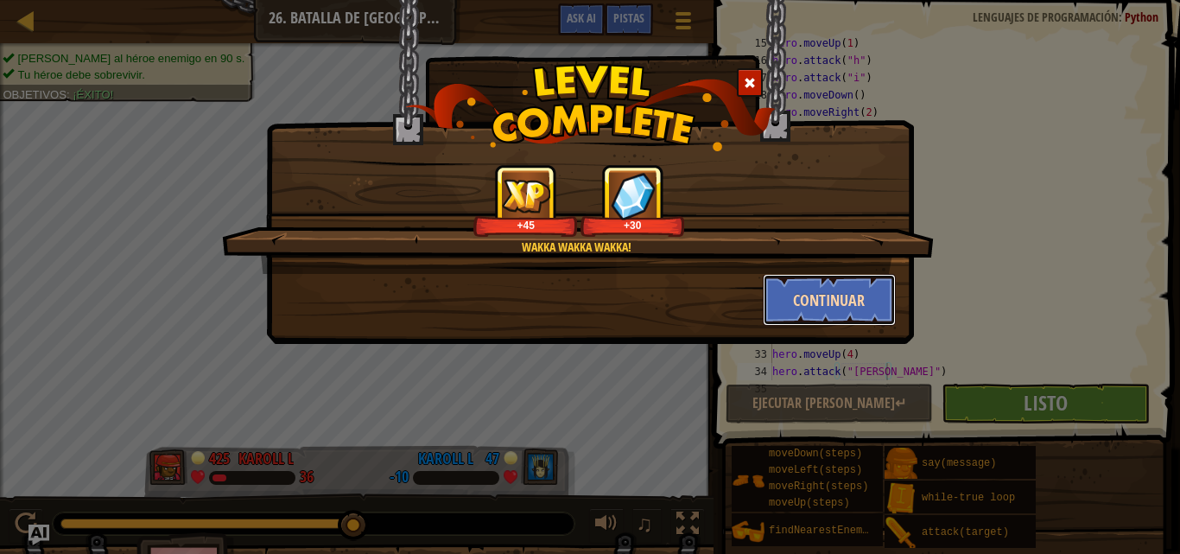
click at [819, 301] on button "Continuar" at bounding box center [829, 300] width 134 height 52
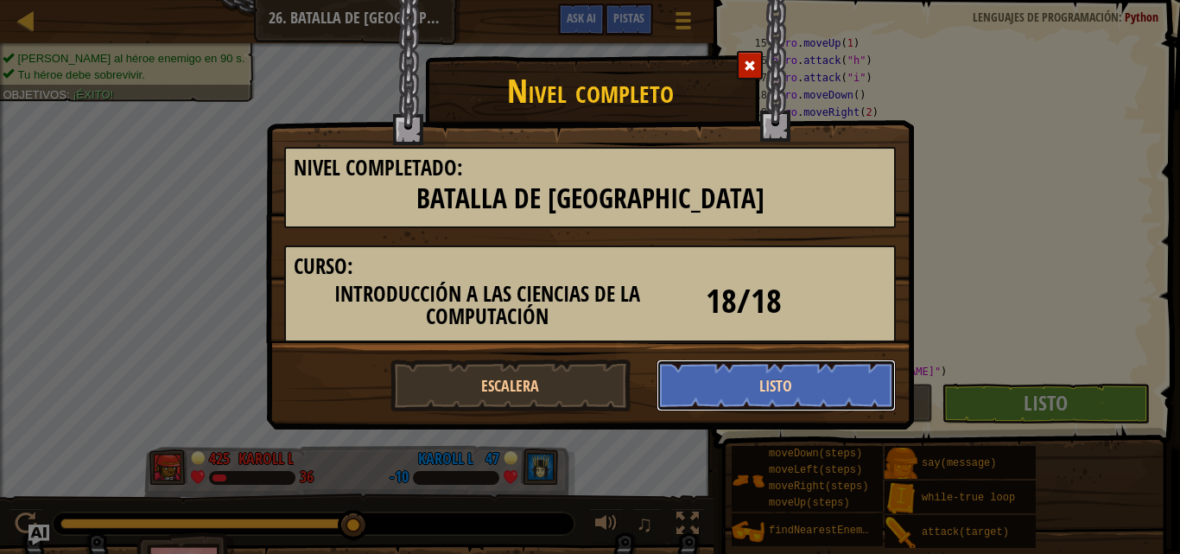
click at [806, 380] on button "Listo" at bounding box center [776, 385] width 240 height 52
click at [726, 383] on button "Listo" at bounding box center [776, 385] width 240 height 52
click at [972, 173] on div "Nivel completo Nivel Completado: Batalla de [GEOGRAPHIC_DATA] Curso: Introducci…" at bounding box center [590, 277] width 1180 height 554
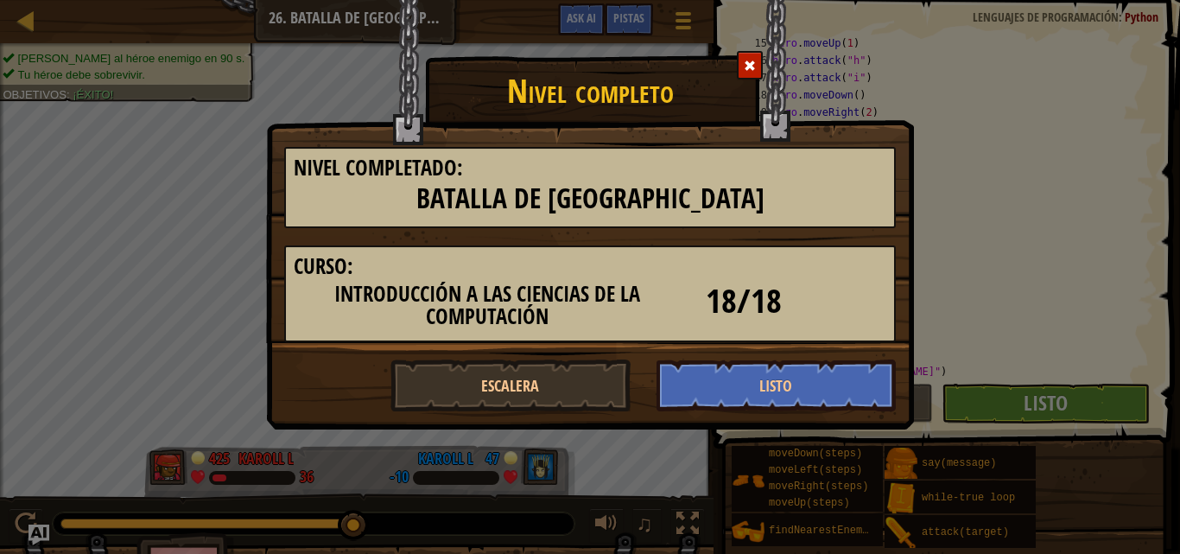
click at [1040, 297] on div "Nivel completo Nivel Completado: Batalla de [GEOGRAPHIC_DATA] Curso: Introducci…" at bounding box center [590, 277] width 1180 height 554
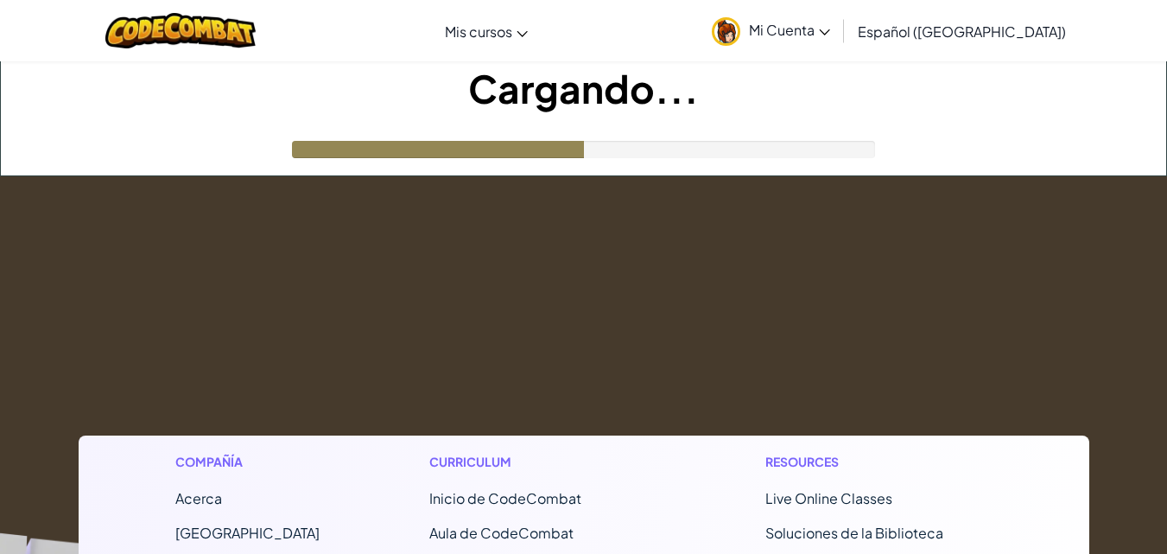
click at [830, 27] on span "Mi Cuenta" at bounding box center [789, 30] width 81 height 18
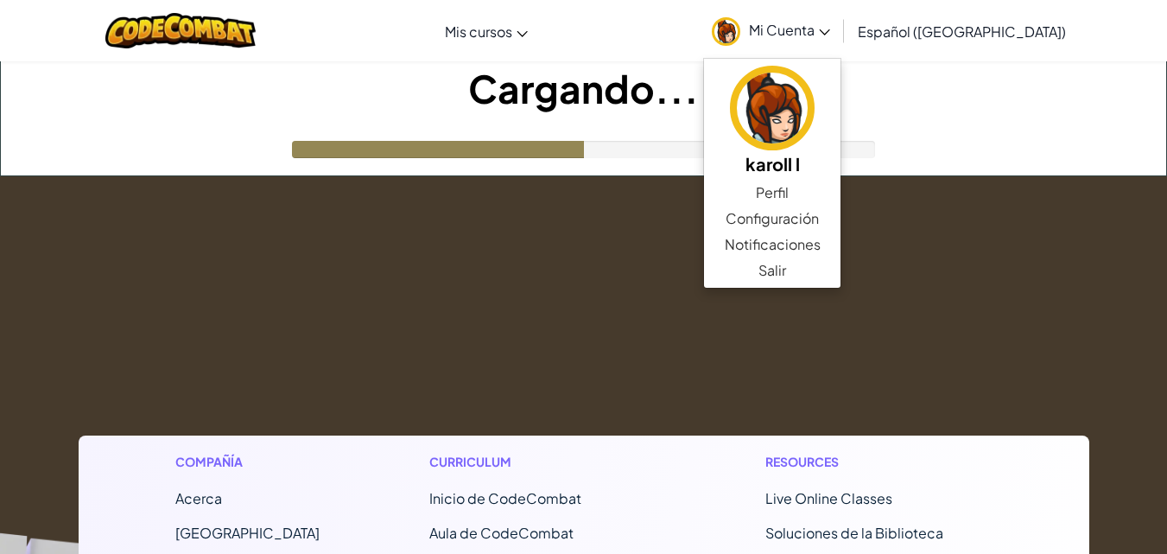
click at [952, 108] on h1 "Cargando..." at bounding box center [583, 88] width 1165 height 54
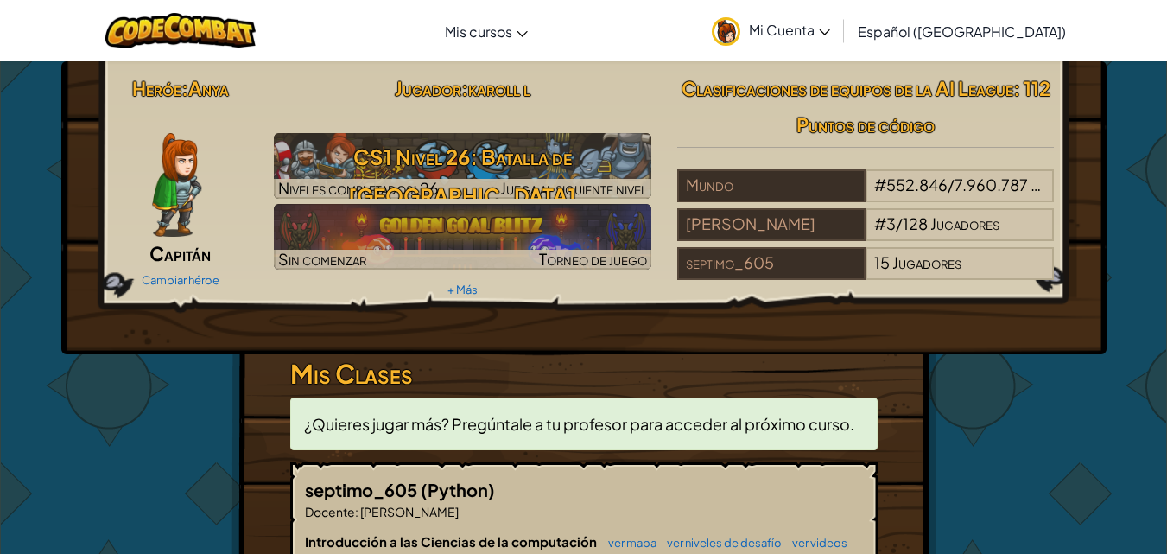
drag, startPoint x: 61, startPoint y: 477, endPoint x: 225, endPoint y: 364, distance: 198.6
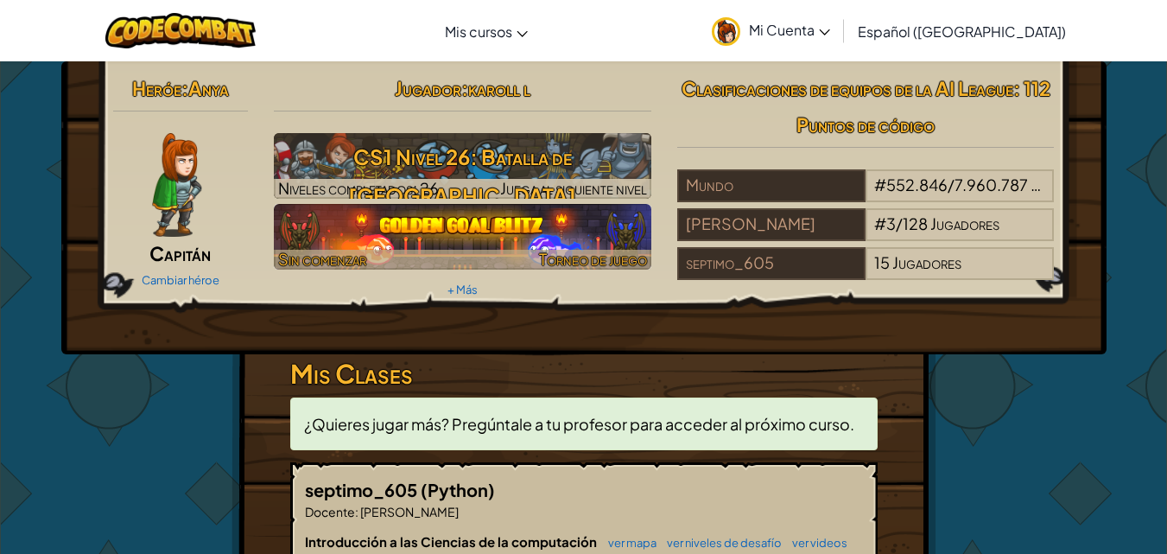
click at [490, 232] on img at bounding box center [462, 237] width 377 height 66
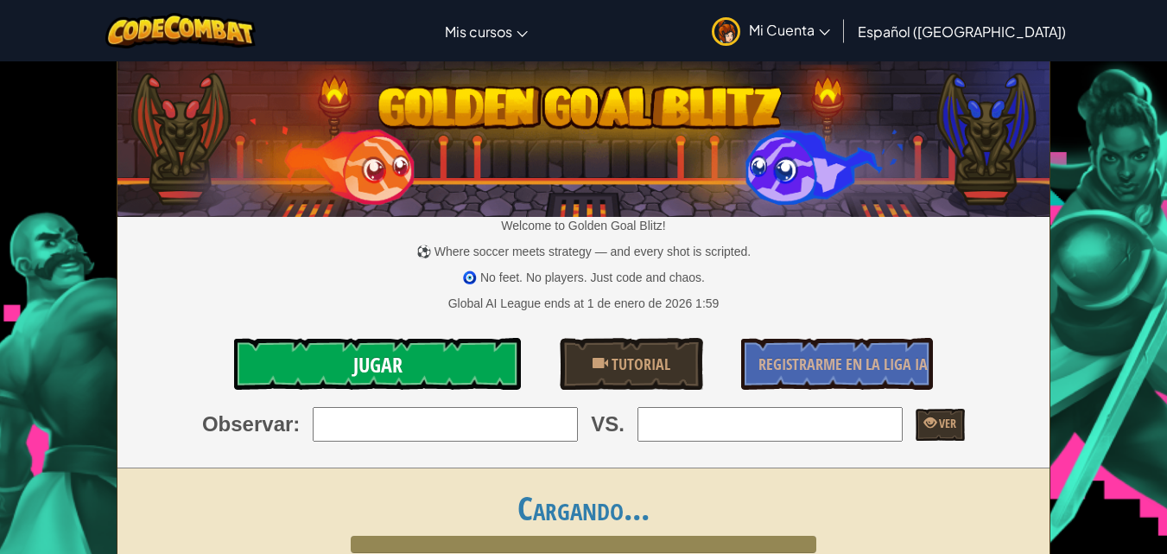
click at [411, 359] on link "Jugar" at bounding box center [378, 364] width 288 height 52
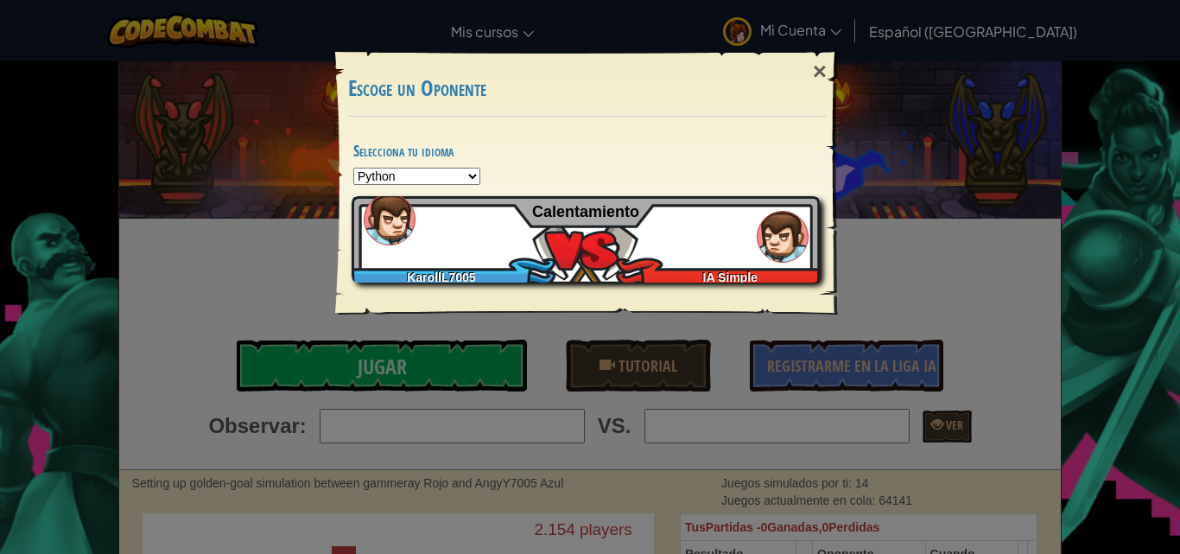
click at [704, 230] on div "KarollL7005 IA Simple Calentamiento" at bounding box center [585, 239] width 468 height 86
